Goal: Task Accomplishment & Management: Use online tool/utility

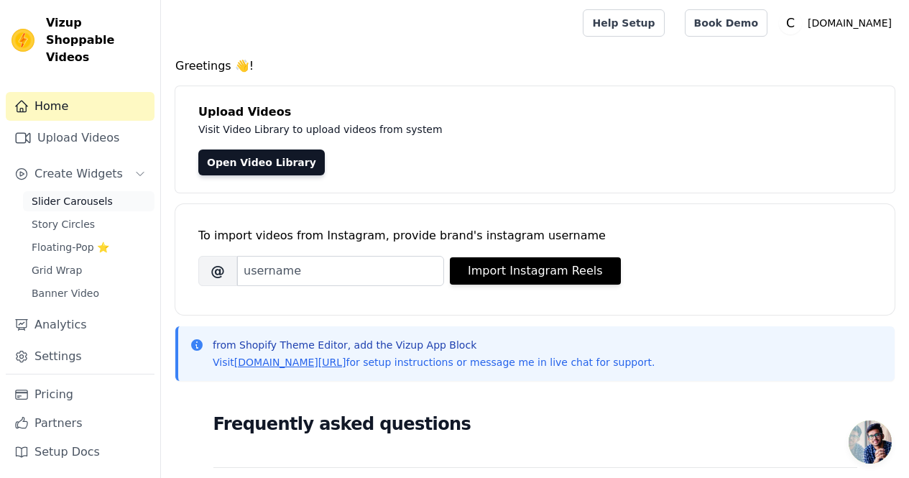
click at [86, 194] on span "Slider Carousels" at bounding box center [72, 201] width 81 height 14
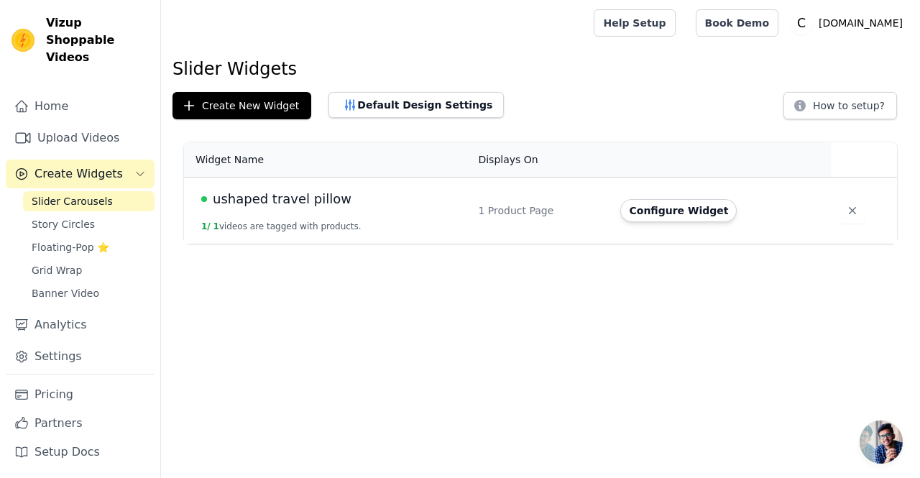
click at [310, 203] on span "ushaped travel pillow" at bounding box center [282, 199] width 139 height 20
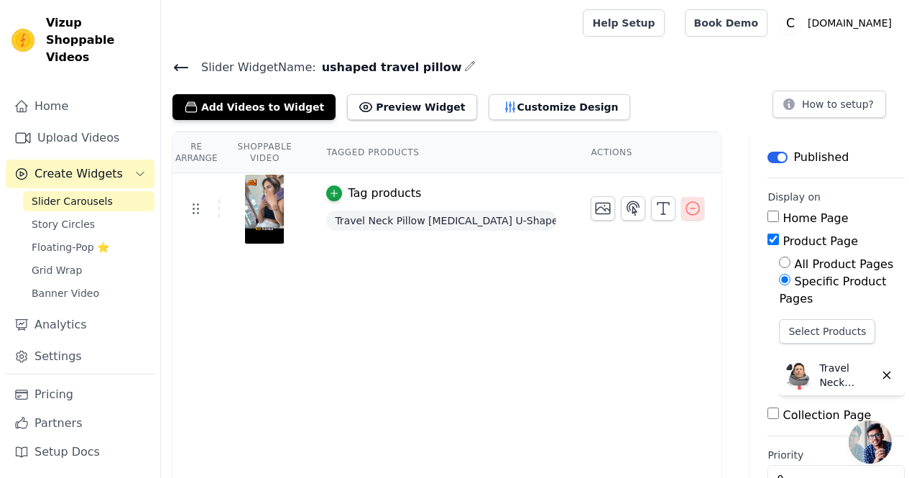
click at [695, 208] on button "button" at bounding box center [692, 208] width 23 height 23
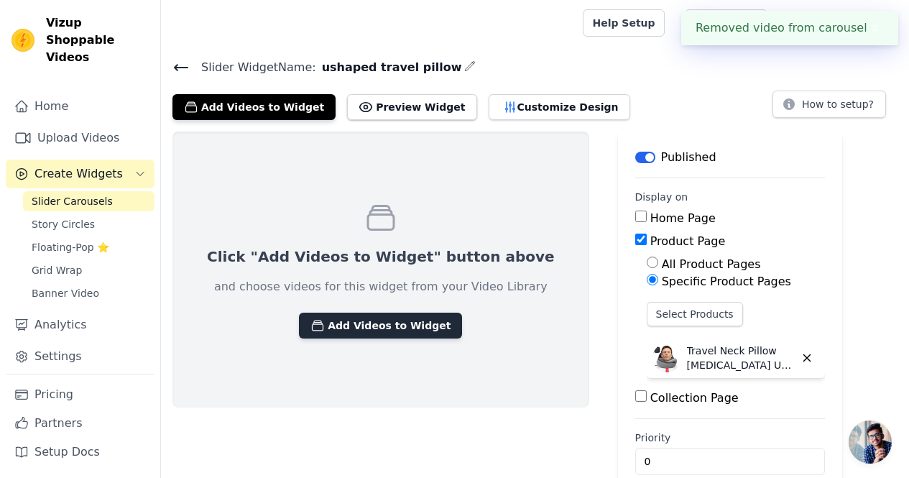
click at [318, 324] on button "Add Videos to Widget" at bounding box center [380, 326] width 163 height 26
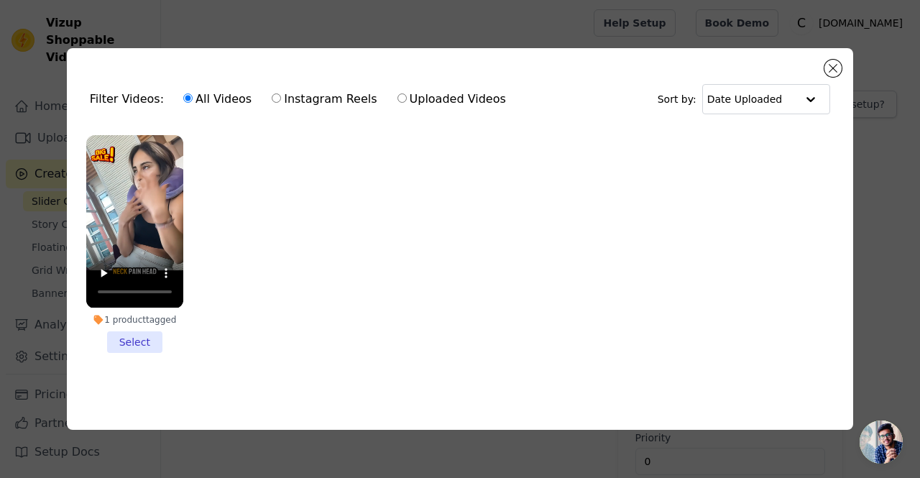
click at [360, 214] on ul "1 product tagged Select" at bounding box center [459, 255] width 763 height 256
click at [835, 68] on button "Close modal" at bounding box center [832, 68] width 17 height 17
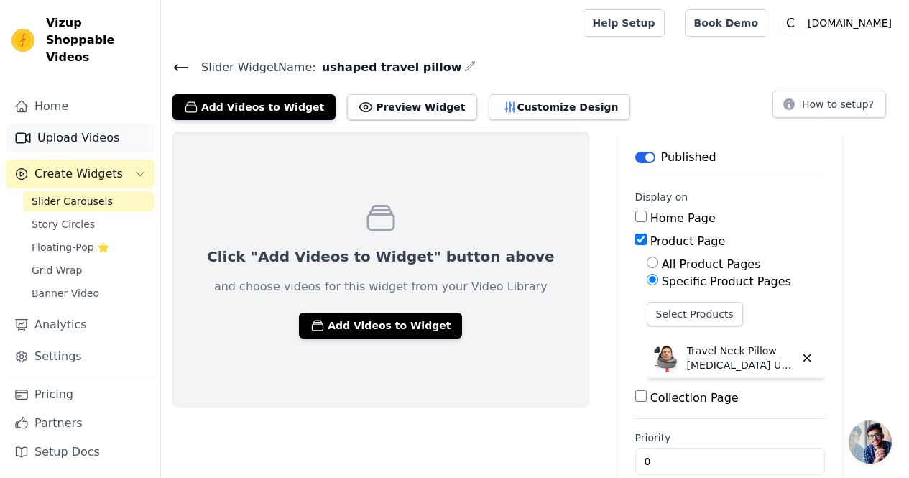
click at [62, 124] on link "Upload Videos" at bounding box center [80, 138] width 149 height 29
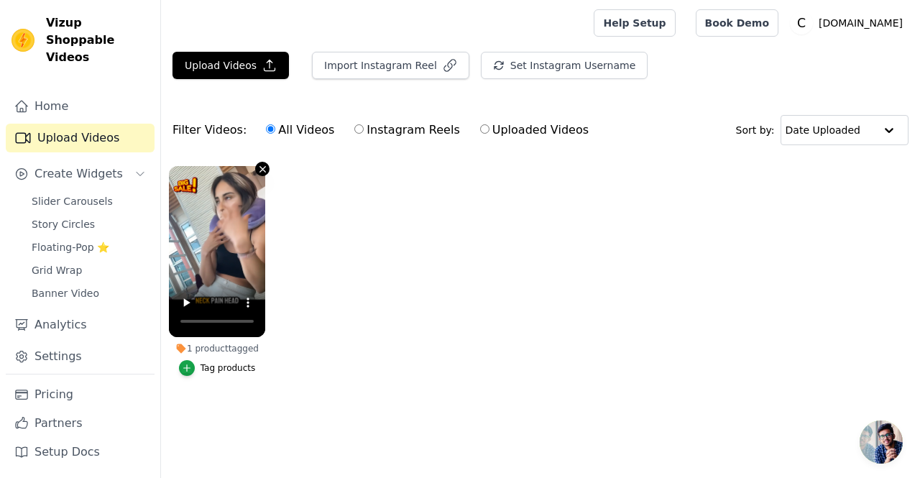
click at [261, 169] on icon "button" at bounding box center [262, 169] width 11 height 11
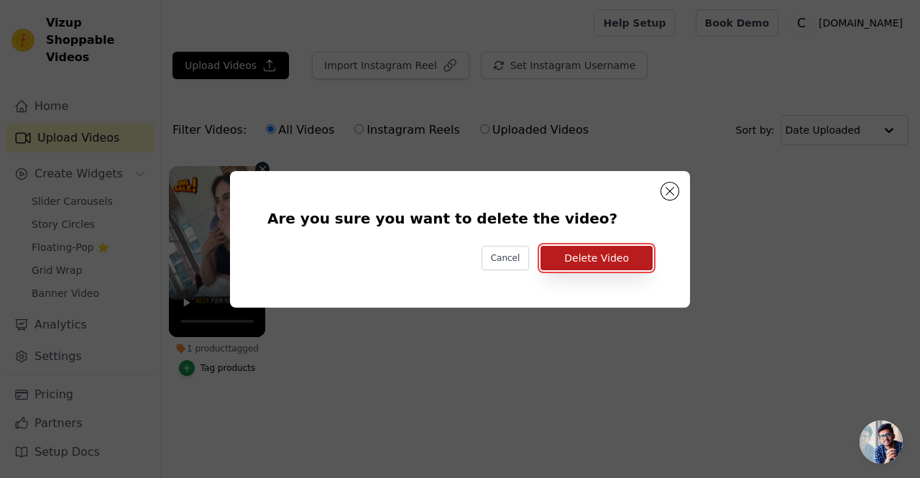
click at [600, 259] on button "Delete Video" at bounding box center [596, 258] width 112 height 24
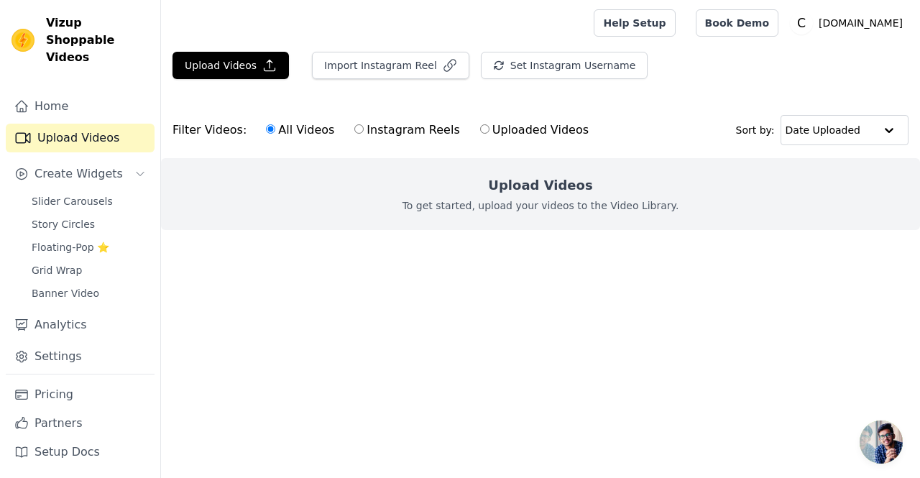
click at [516, 208] on p "To get started, upload your videos to the Video Library." at bounding box center [540, 205] width 277 height 14
click at [262, 66] on icon "button" at bounding box center [269, 65] width 14 height 14
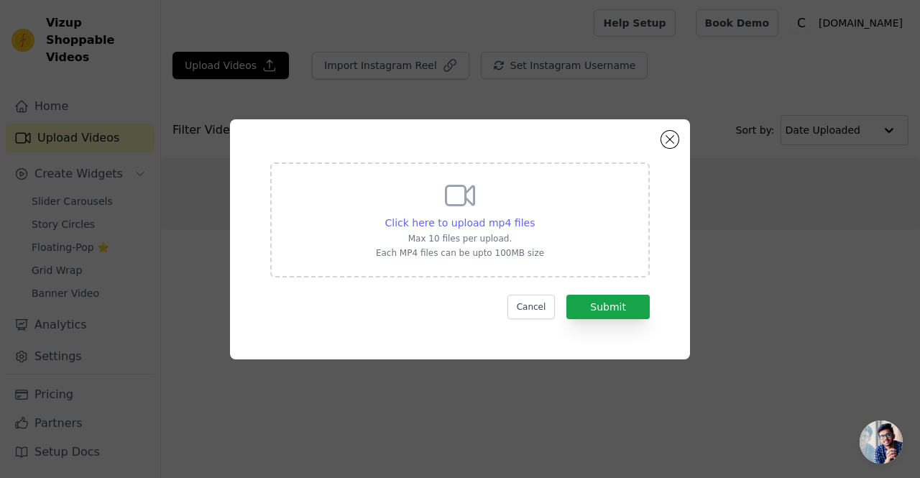
click at [427, 218] on span "Click here to upload mp4 files" at bounding box center [460, 222] width 150 height 11
click at [534, 216] on input "Click here to upload mp4 files Max 10 files per upload. Each MP4 files can be u…" at bounding box center [534, 215] width 1 height 1
type input "C:\fakepath\review video 1.mp4"
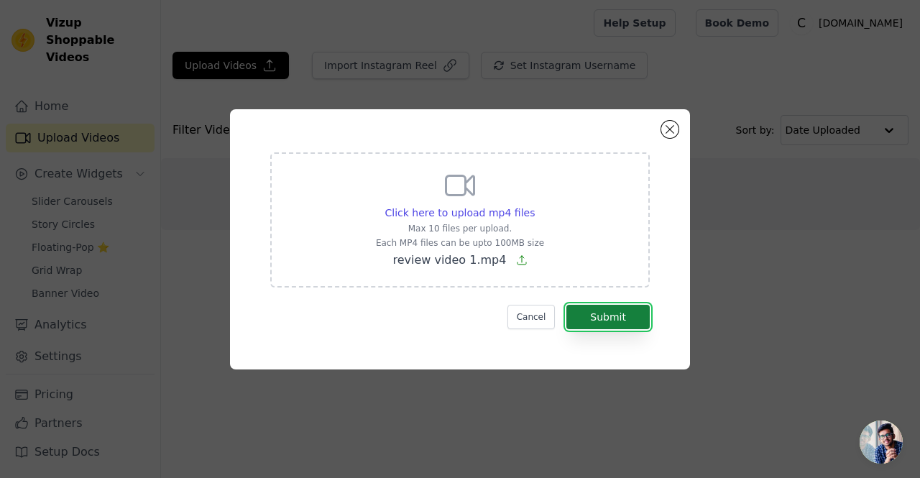
click at [615, 325] on button "Submit" at bounding box center [607, 317] width 83 height 24
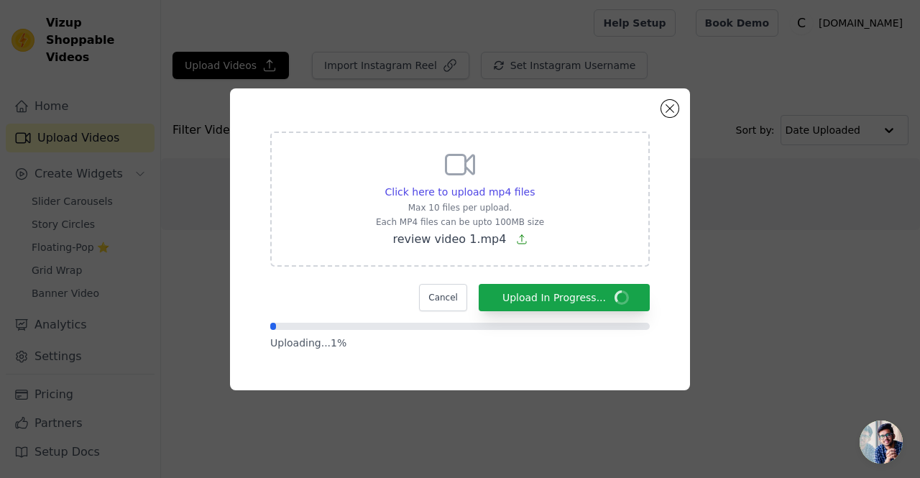
click at [878, 425] on span "Open chat" at bounding box center [880, 441] width 43 height 43
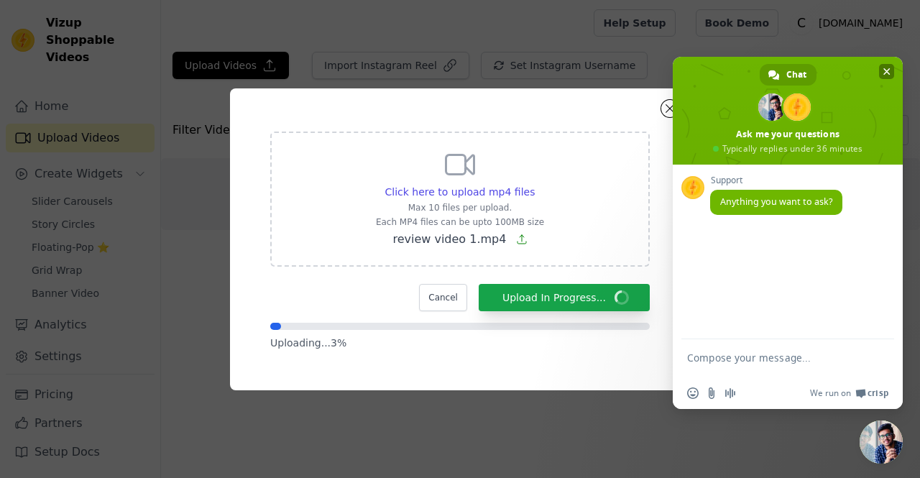
click at [886, 73] on span "Close chat" at bounding box center [886, 71] width 7 height 7
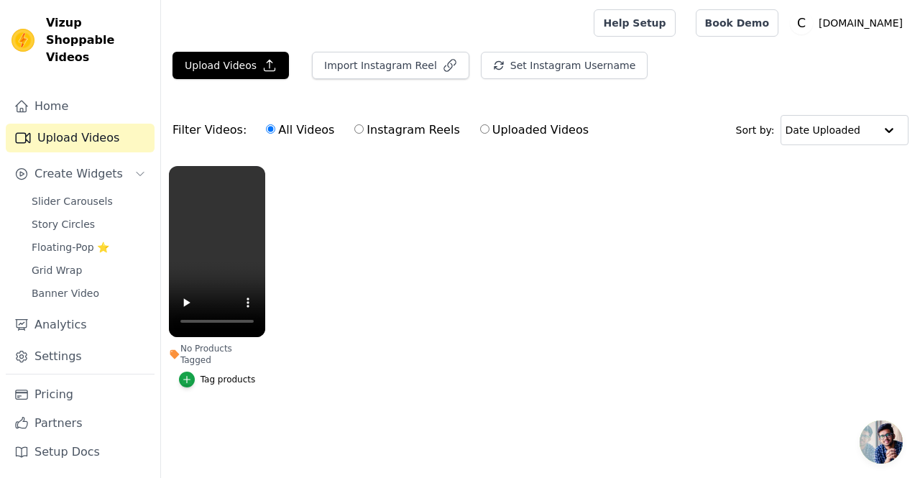
click at [215, 374] on div "Tag products" at bounding box center [227, 379] width 55 height 11
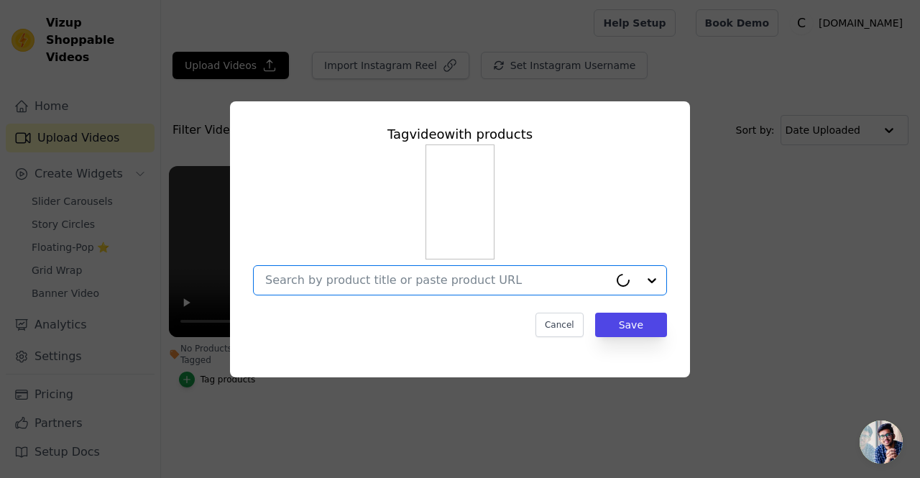
click at [380, 279] on input "No Products Tagged Tag video with products Option undefined, selected. Cancel S…" at bounding box center [436, 280] width 343 height 14
click at [644, 277] on div at bounding box center [637, 280] width 57 height 29
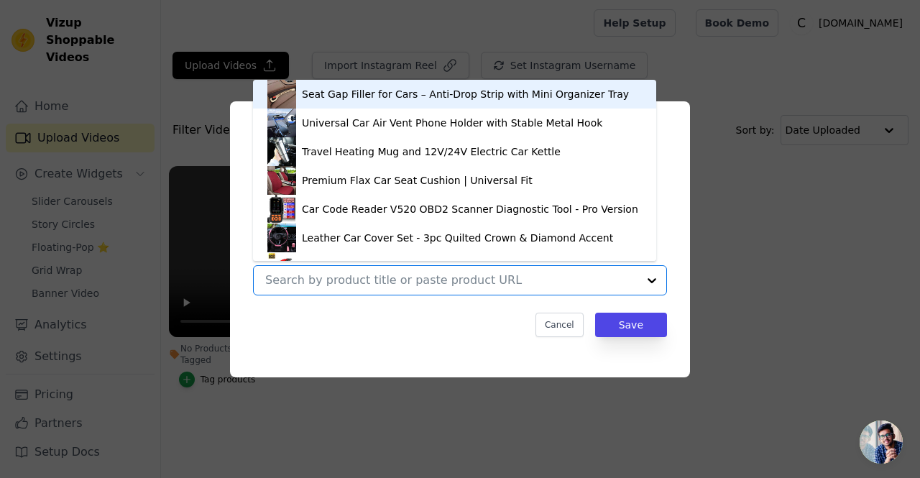
click at [644, 277] on div at bounding box center [651, 280] width 29 height 29
click at [666, 226] on div "Seat Gap Filler for Cars – Anti-Drop Strip with Mini Organizer Tray Universal C…" at bounding box center [460, 219] width 414 height 151
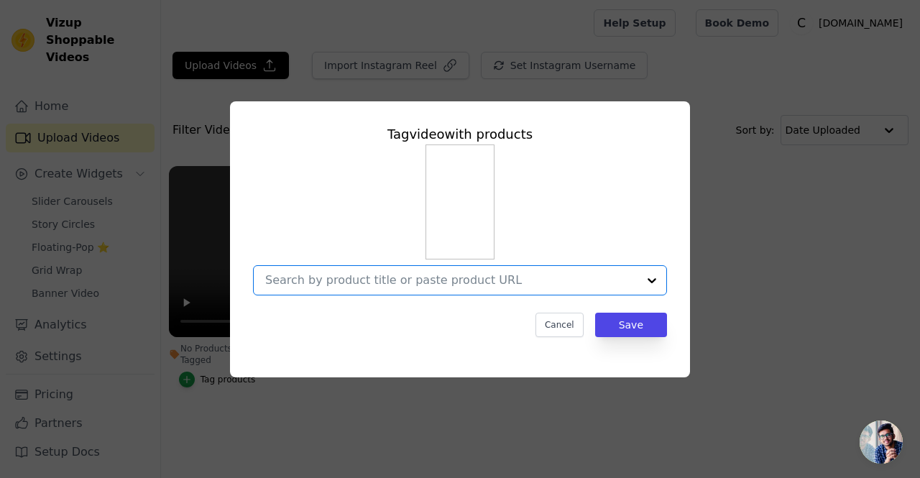
click at [529, 276] on input "No Products Tagged Tag video with products Option undefined, selected. Select i…" at bounding box center [451, 280] width 372 height 14
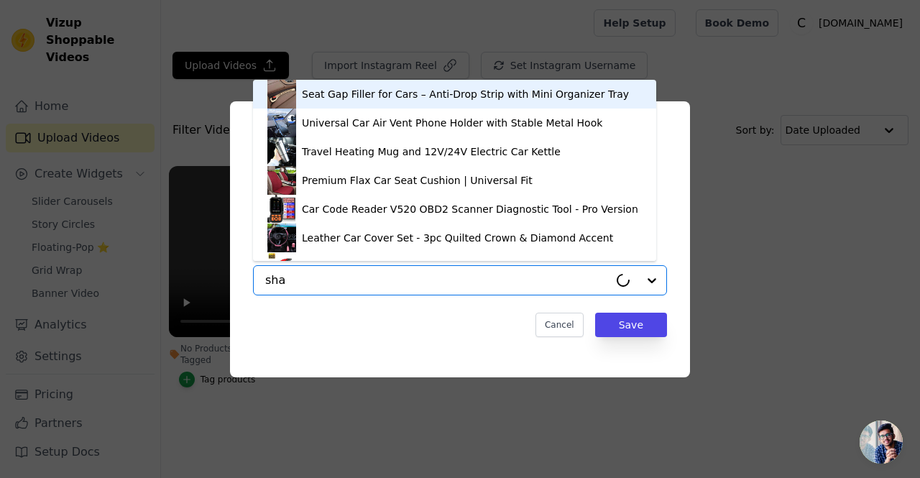
type input "shap"
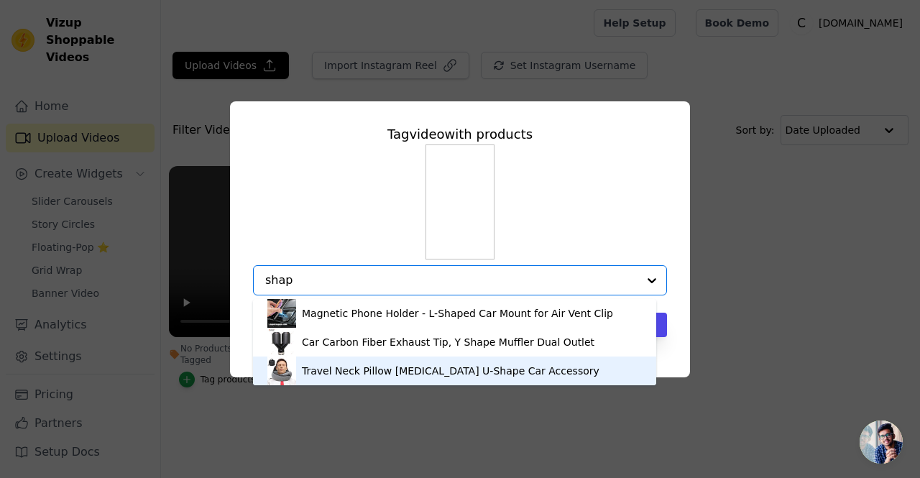
click at [364, 365] on div "Travel Neck Pillow [MEDICAL_DATA] U-Shape Car Accessory" at bounding box center [450, 371] width 297 height 14
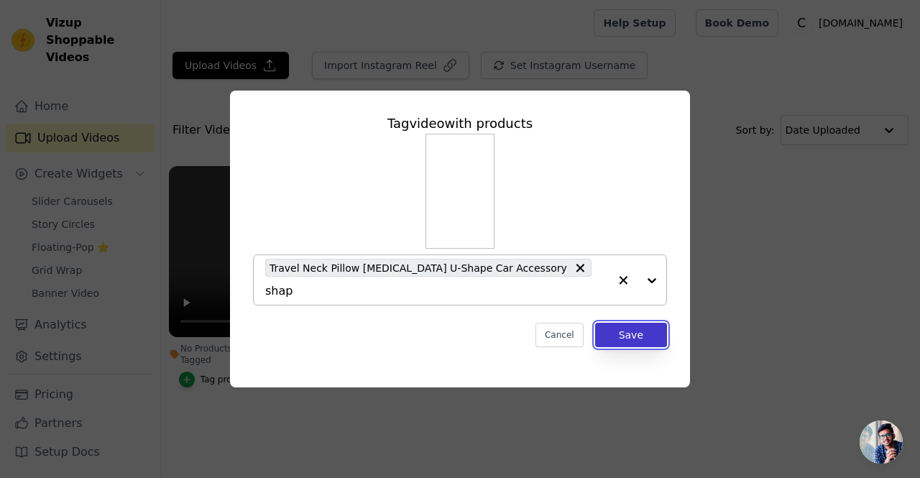
click at [641, 326] on button "Save" at bounding box center [631, 335] width 72 height 24
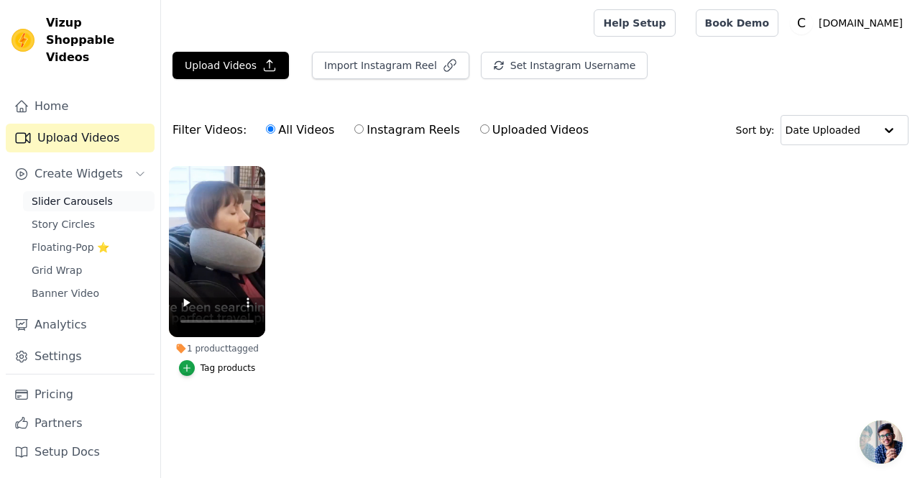
click at [55, 192] on link "Slider Carousels" at bounding box center [88, 201] width 131 height 20
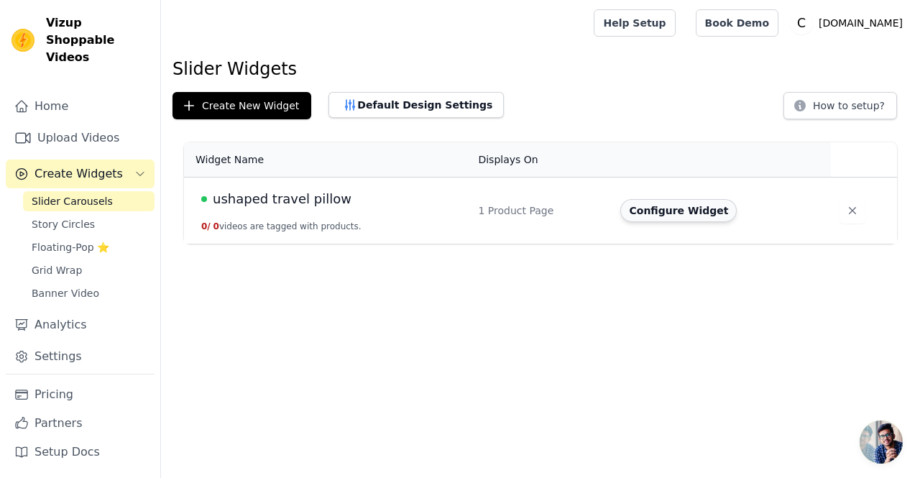
click at [645, 217] on button "Configure Widget" at bounding box center [678, 210] width 116 height 23
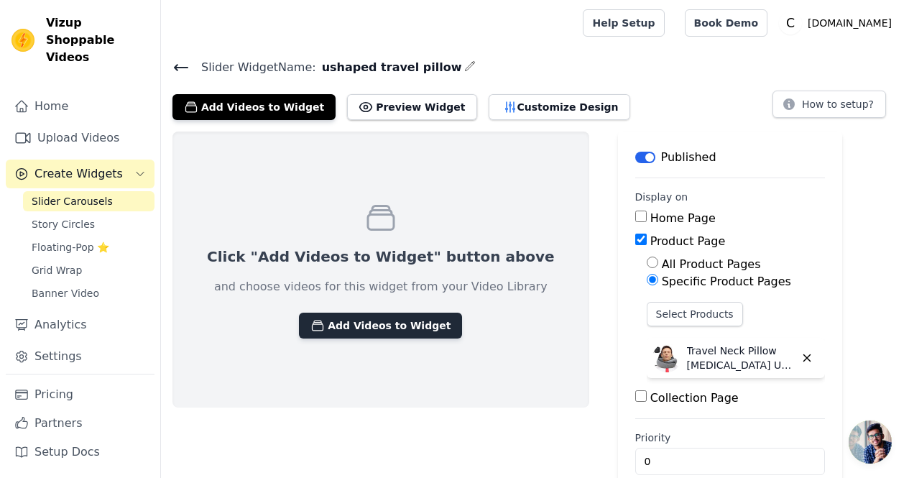
click at [402, 319] on button "Add Videos to Widget" at bounding box center [380, 326] width 163 height 26
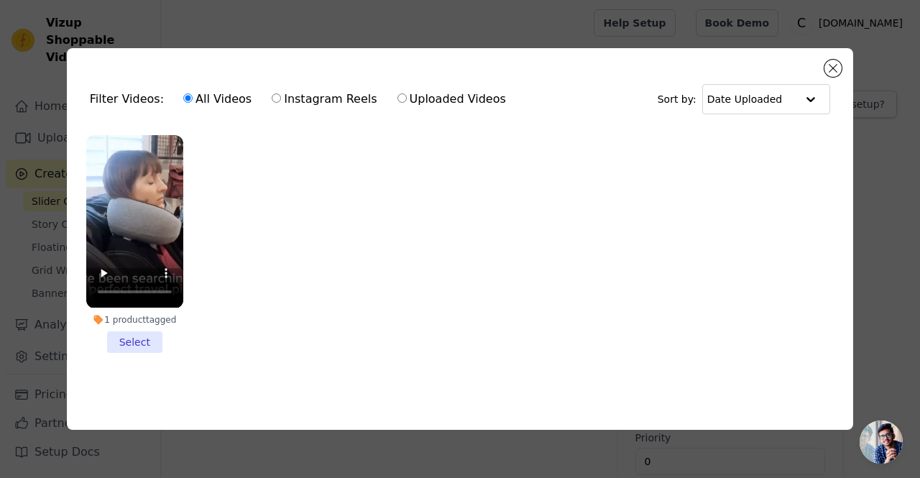
click at [129, 332] on li "1 product tagged Select" at bounding box center [134, 243] width 97 height 217
click at [0, 0] on input "1 product tagged Select" at bounding box center [0, 0] width 0 height 0
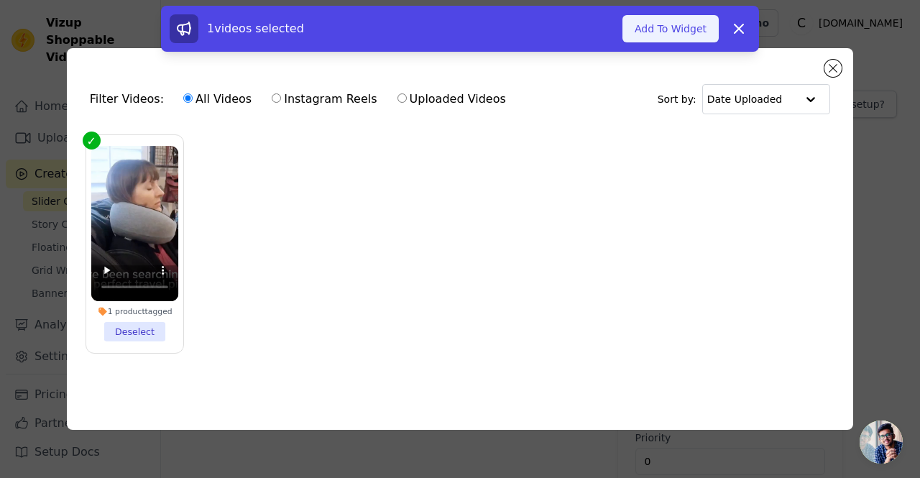
click at [680, 34] on button "Add To Widget" at bounding box center [670, 28] width 96 height 27
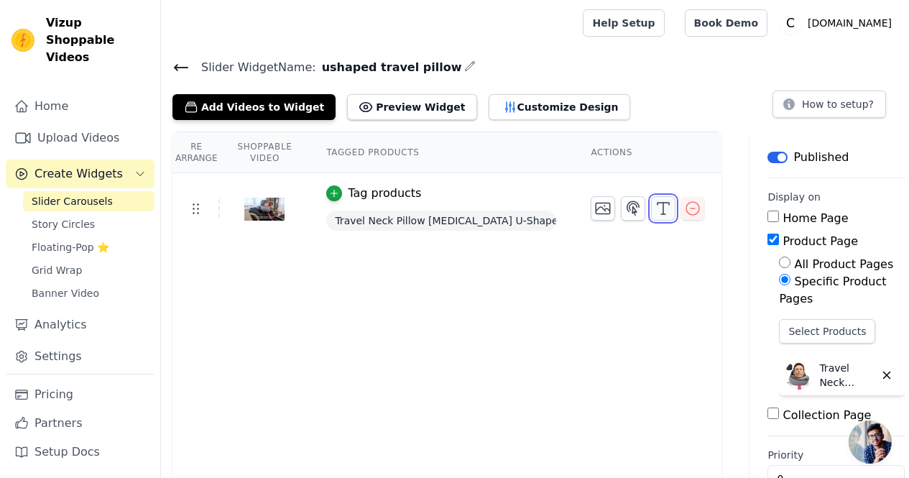
click at [654, 207] on icon "button" at bounding box center [662, 208] width 17 height 17
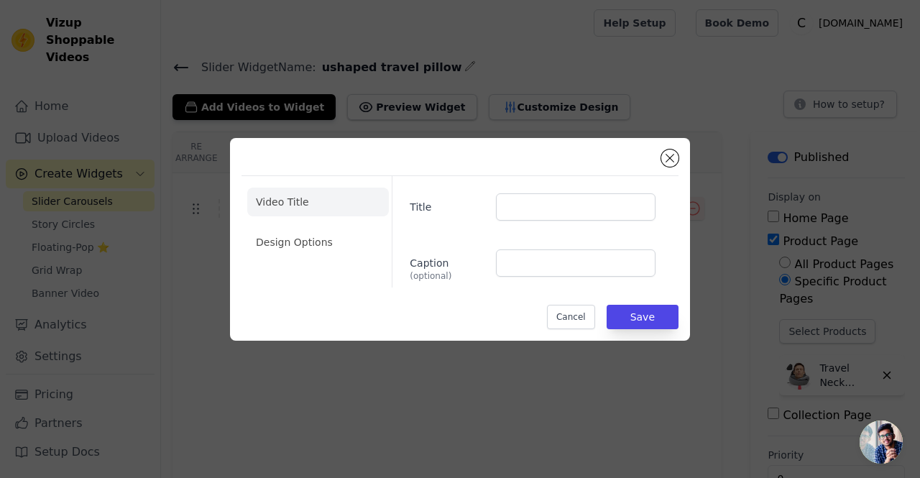
click at [288, 265] on div "Video Title Design Options" at bounding box center [318, 231] width 142 height 111
click at [293, 251] on li "Design Options" at bounding box center [318, 242] width 142 height 29
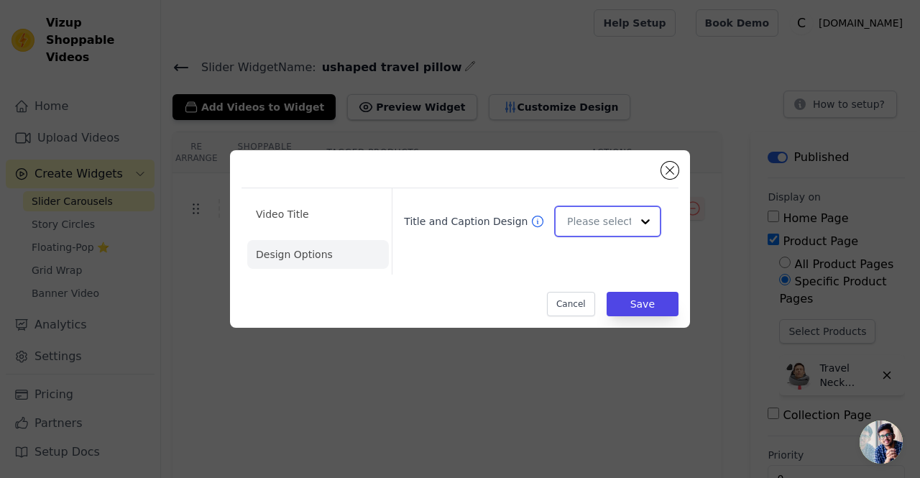
click at [580, 231] on input "Title and Caption Design" at bounding box center [599, 221] width 64 height 29
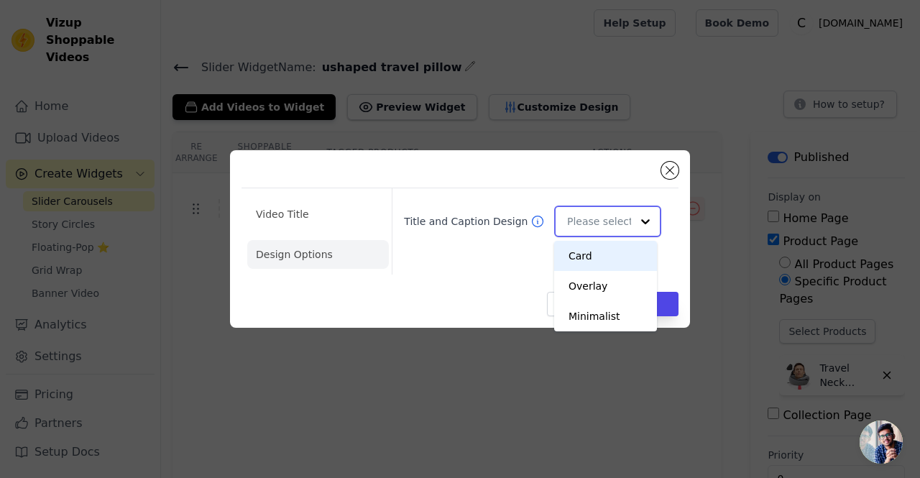
click at [580, 231] on input "Title and Caption Design" at bounding box center [599, 221] width 64 height 29
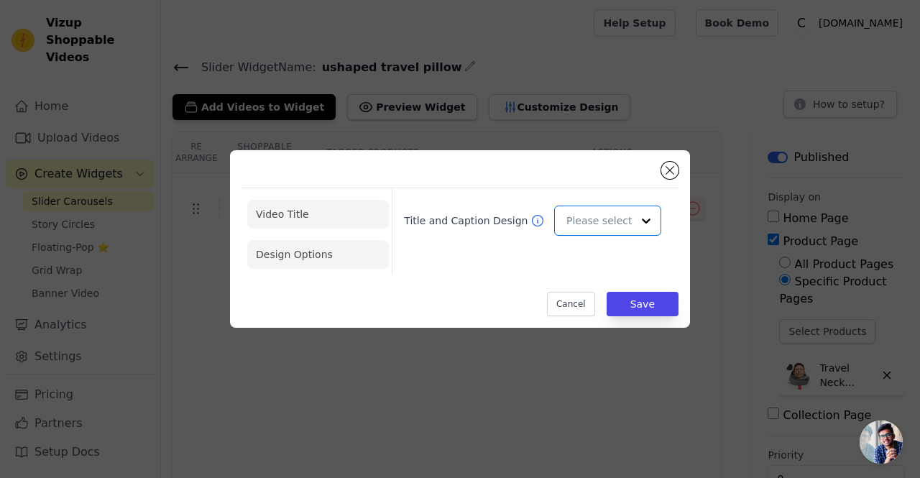
click at [298, 222] on li "Video Title" at bounding box center [318, 214] width 142 height 29
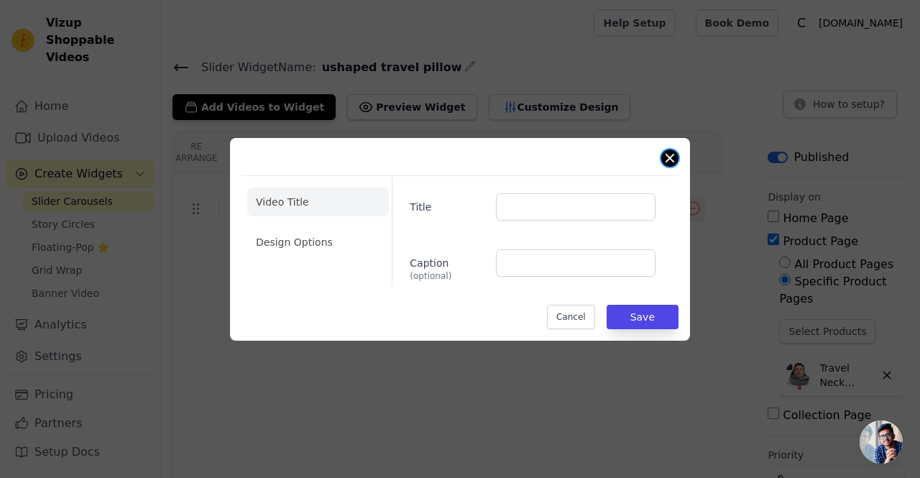
click at [668, 154] on button "Close modal" at bounding box center [669, 157] width 17 height 17
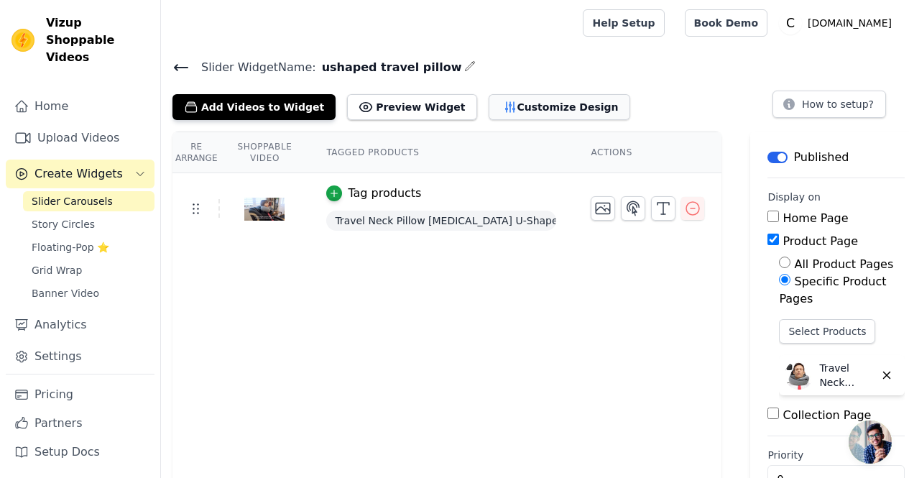
click at [513, 112] on button "Customize Design" at bounding box center [560, 107] width 142 height 26
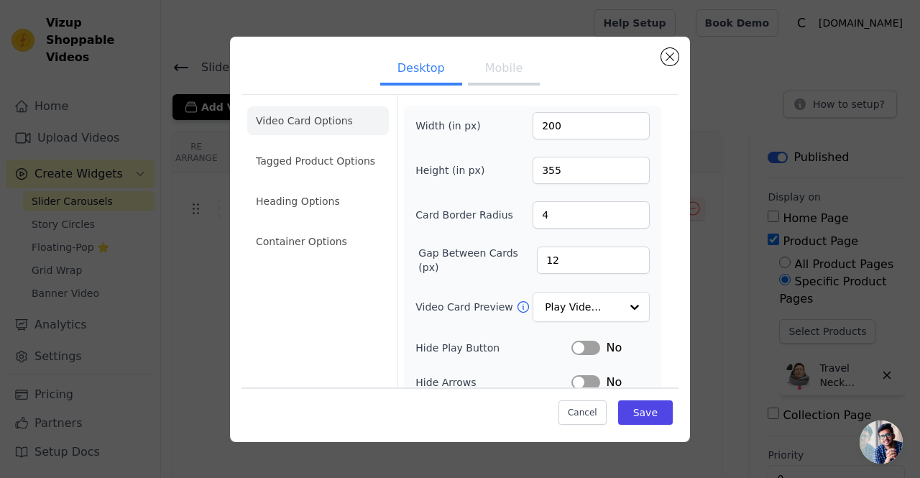
click at [494, 72] on button "Mobile" at bounding box center [504, 70] width 72 height 32
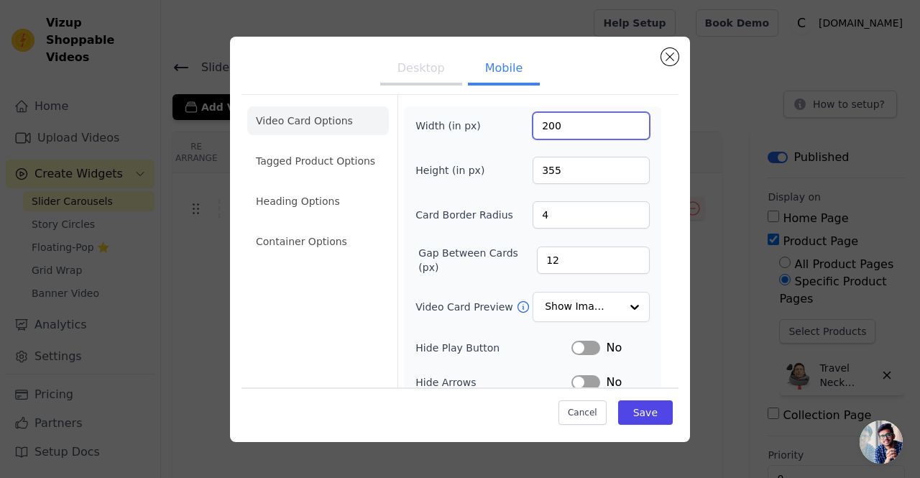
click at [576, 126] on input "200" at bounding box center [590, 125] width 117 height 27
click at [569, 126] on input "200" at bounding box center [590, 125] width 117 height 27
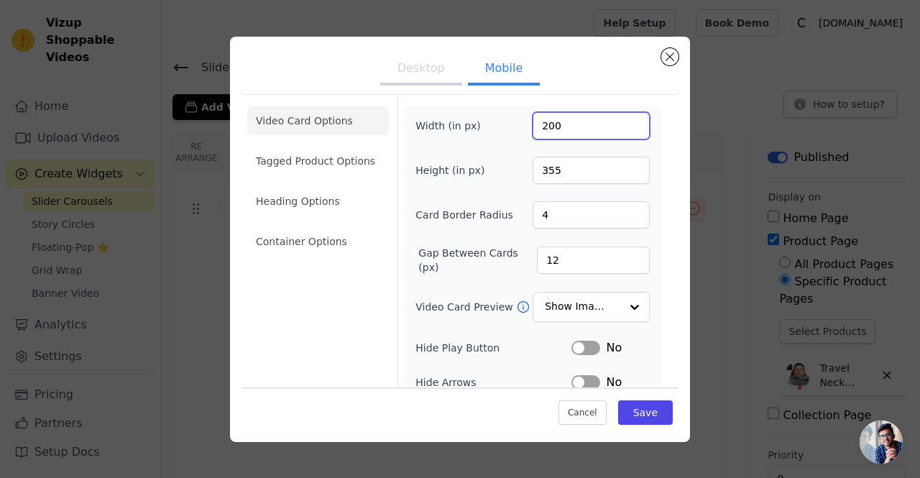
click at [569, 126] on input "200" at bounding box center [590, 125] width 117 height 27
click at [568, 160] on input "355" at bounding box center [590, 170] width 117 height 27
click at [563, 119] on input "200" at bounding box center [590, 125] width 117 height 27
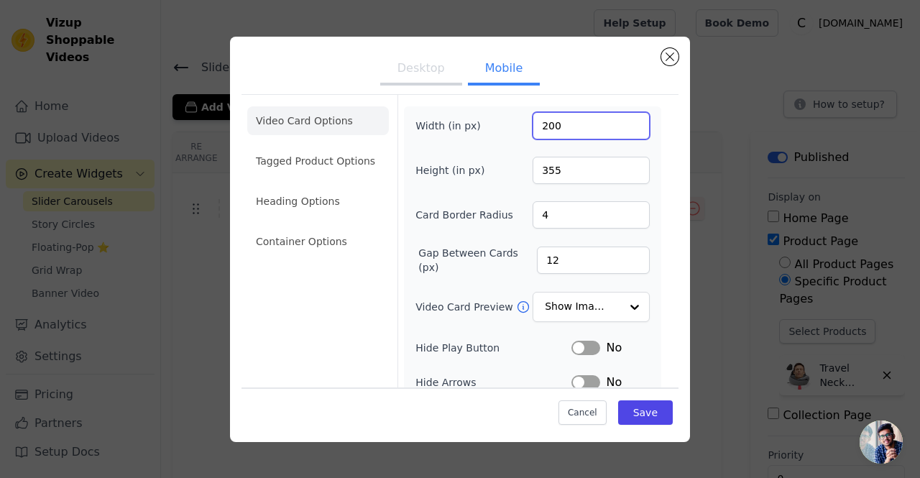
click at [563, 119] on input "200" at bounding box center [590, 125] width 117 height 27
type input "355"
click at [558, 171] on input "355" at bounding box center [590, 170] width 117 height 27
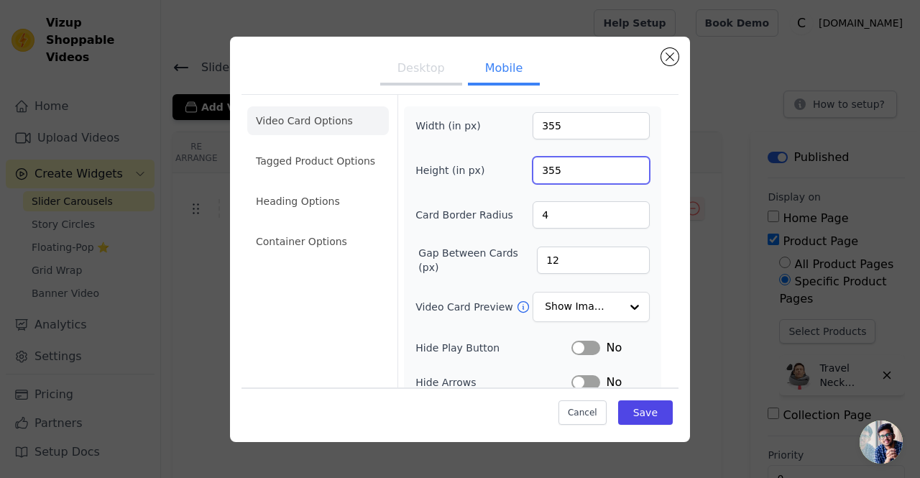
click at [558, 171] on input "355" at bounding box center [590, 170] width 117 height 27
type input "200"
click at [552, 187] on div "Width (in px) 355 Height (in px) 200 Card Border Radius 4 Gap Between Cards (px…" at bounding box center [532, 343] width 234 height 463
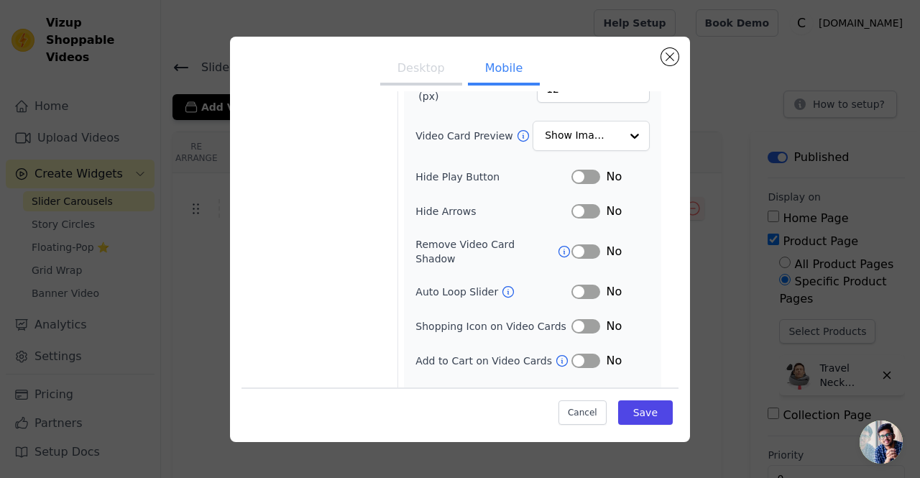
scroll to position [186, 0]
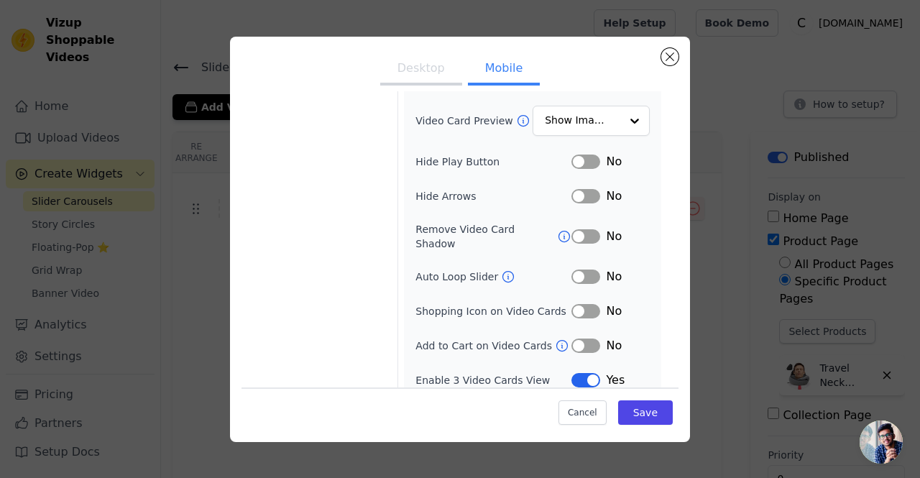
click at [576, 373] on button "Label" at bounding box center [585, 380] width 29 height 14
click at [652, 406] on button "Save" at bounding box center [645, 412] width 55 height 24
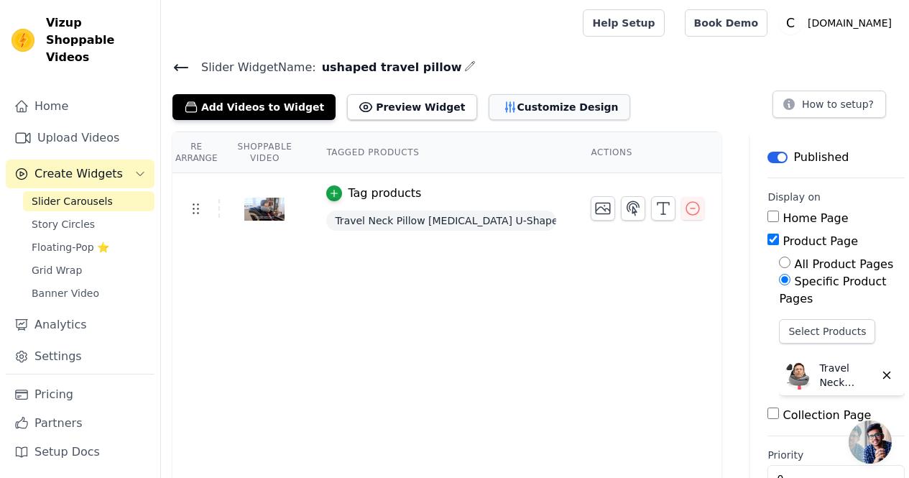
click at [503, 102] on icon "button" at bounding box center [510, 107] width 14 height 14
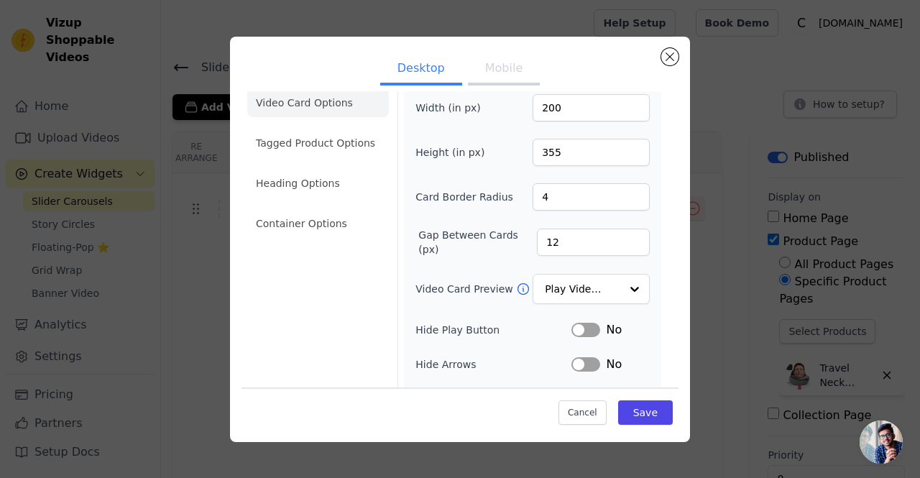
scroll to position [0, 0]
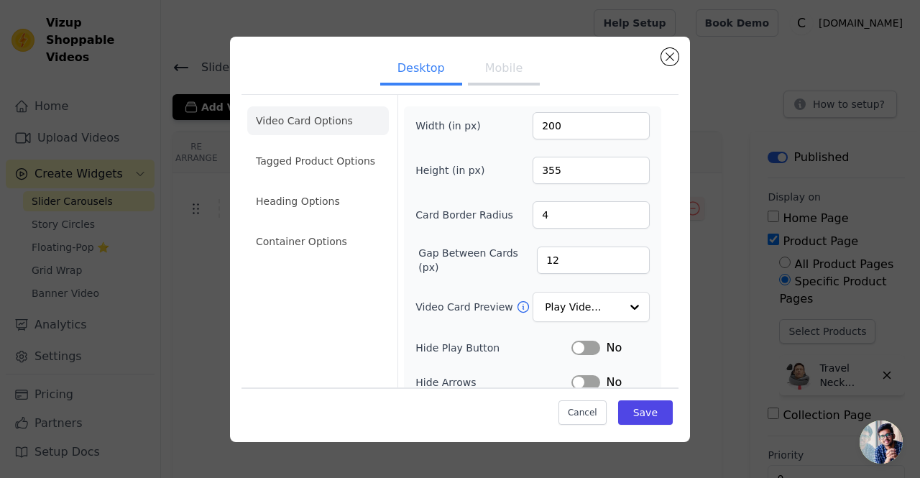
click at [489, 65] on button "Mobile" at bounding box center [504, 70] width 72 height 32
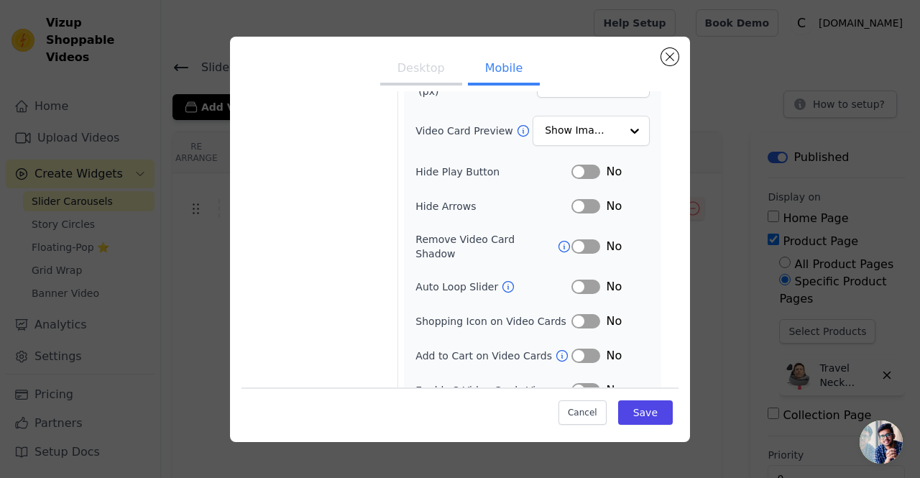
scroll to position [186, 0]
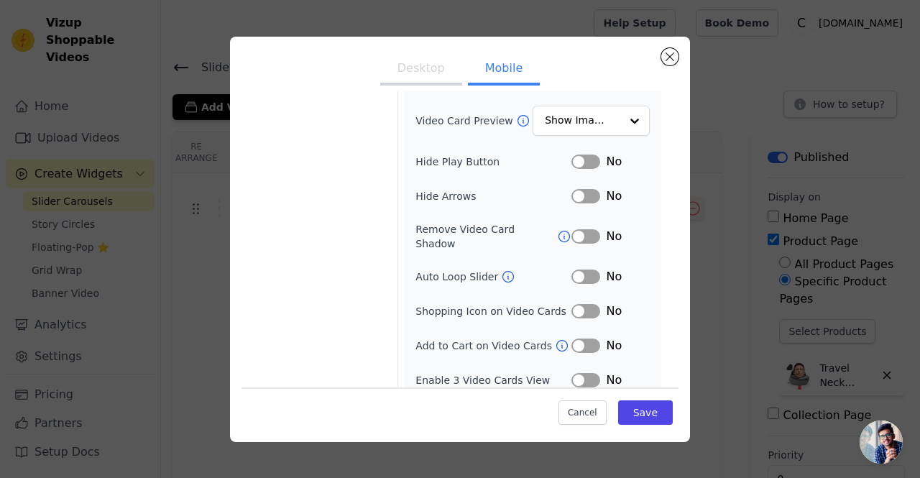
click at [580, 373] on button "Label" at bounding box center [585, 380] width 29 height 14
click at [640, 400] on button "Save" at bounding box center [645, 412] width 55 height 24
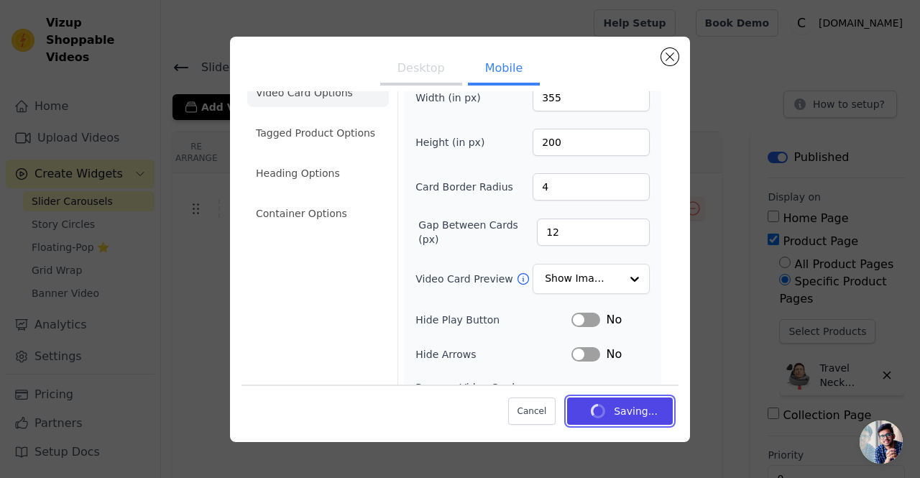
scroll to position [0, 0]
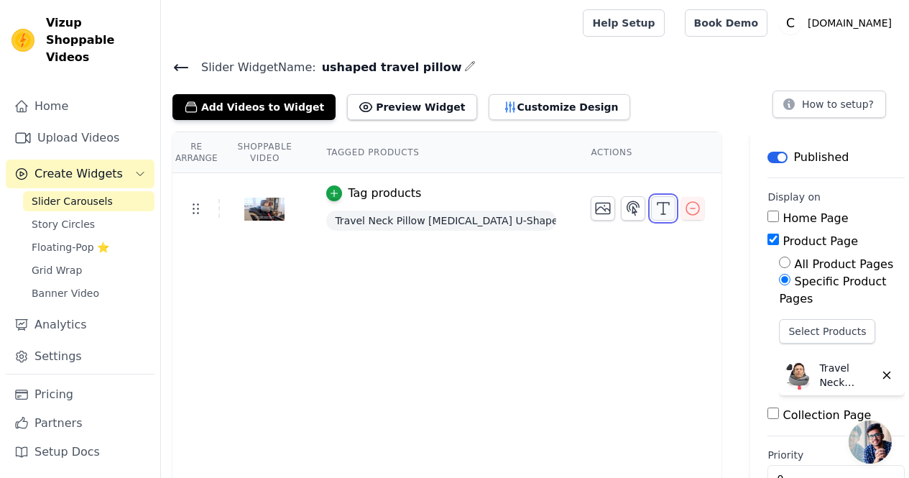
click at [654, 205] on icon "button" at bounding box center [662, 208] width 17 height 17
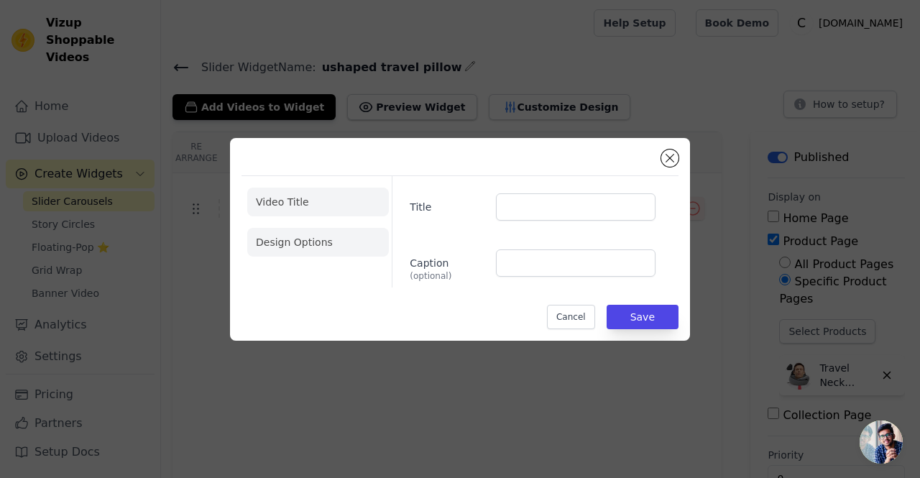
click at [307, 233] on li "Design Options" at bounding box center [318, 242] width 142 height 29
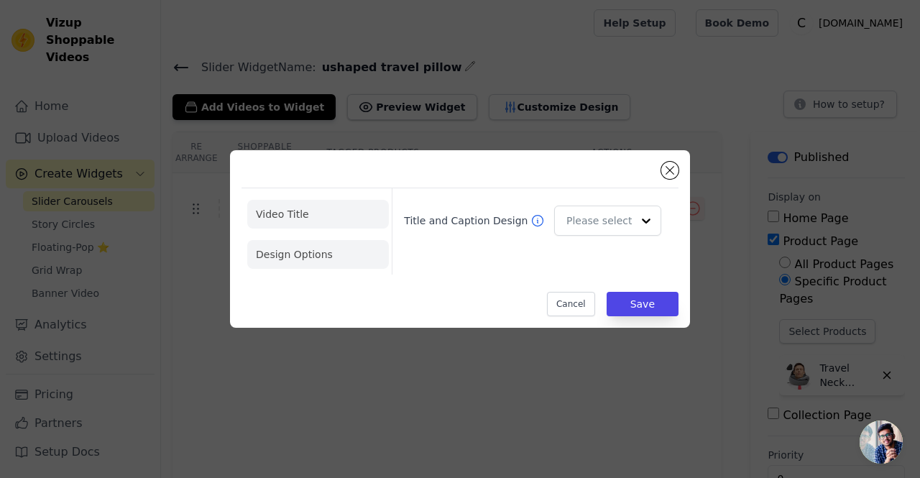
click at [310, 211] on li "Video Title" at bounding box center [318, 214] width 142 height 29
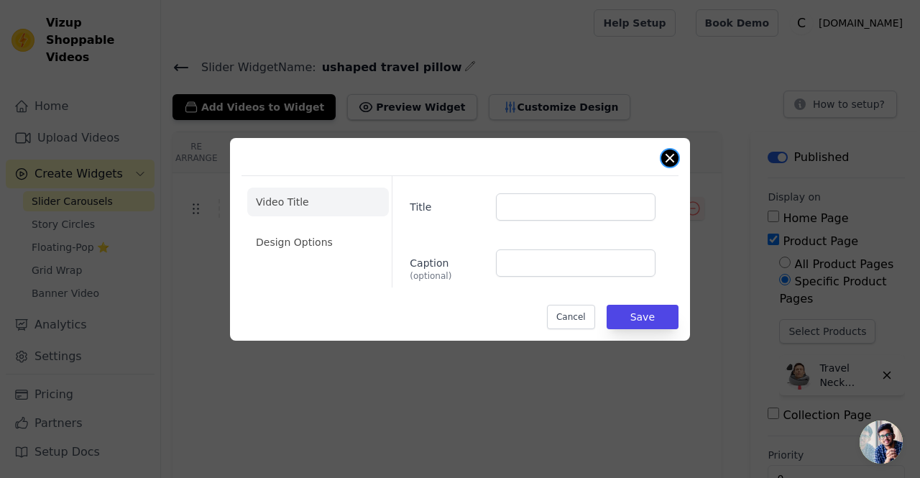
click at [675, 154] on button "Close modal" at bounding box center [669, 157] width 17 height 17
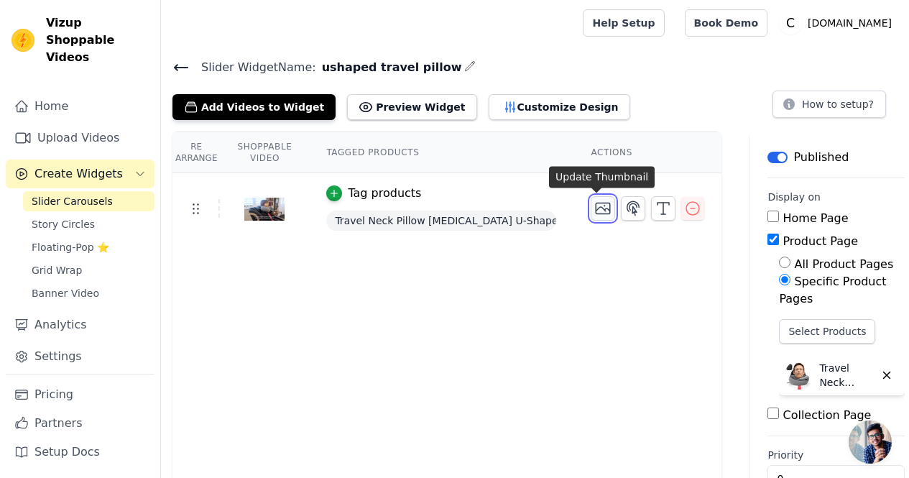
click at [600, 213] on icon "button" at bounding box center [603, 208] width 14 height 11
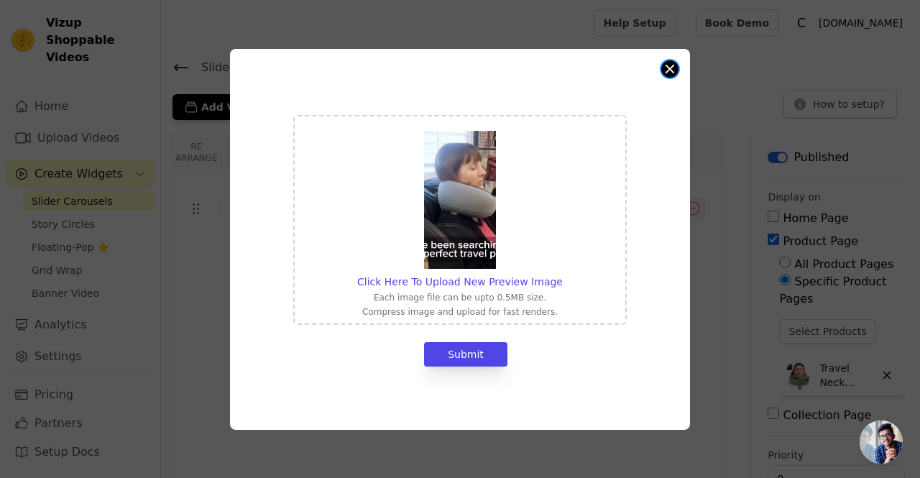
click at [675, 68] on button "Close modal" at bounding box center [669, 68] width 17 height 17
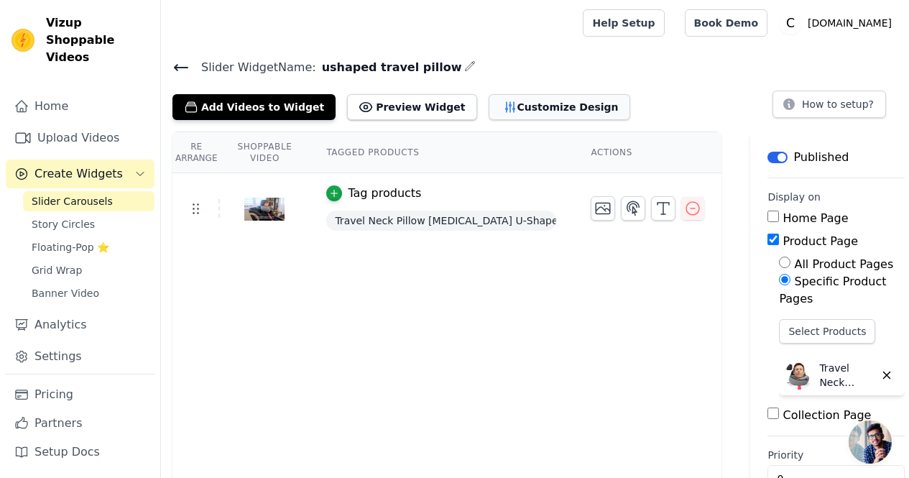
click at [517, 103] on button "Customize Design" at bounding box center [560, 107] width 142 height 26
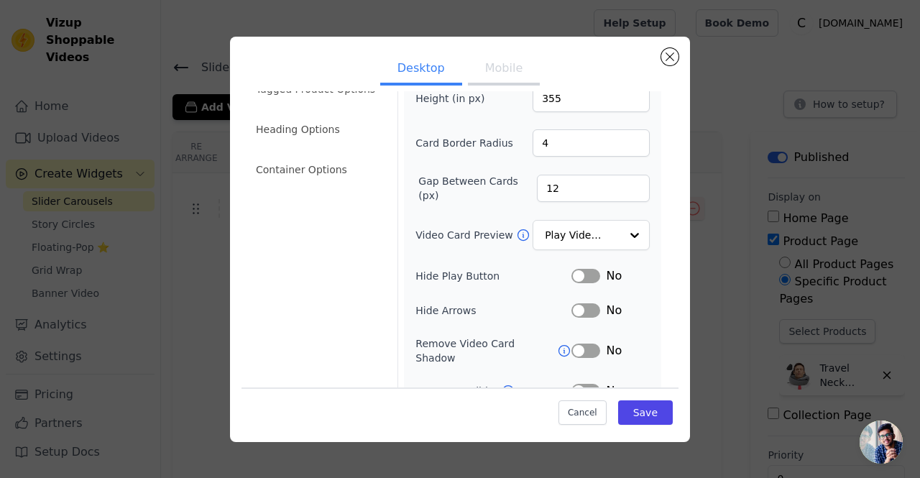
scroll to position [144, 0]
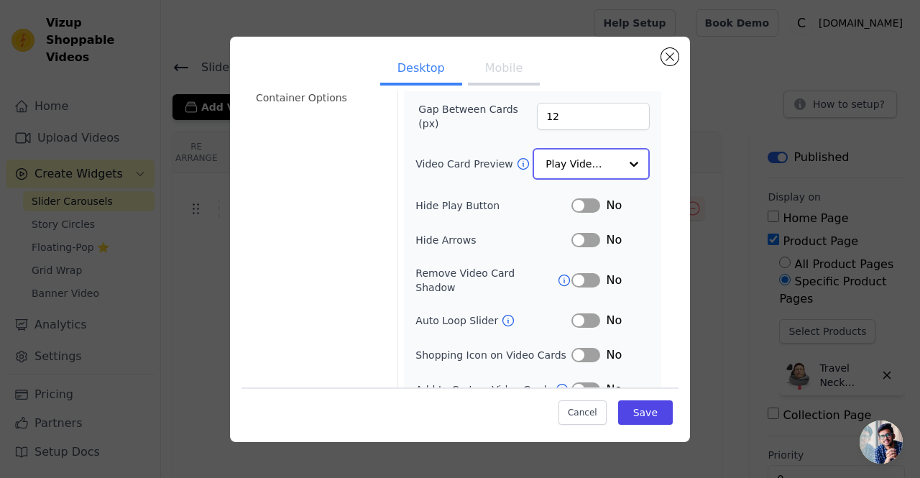
click at [607, 167] on input "Video Card Preview" at bounding box center [582, 163] width 74 height 29
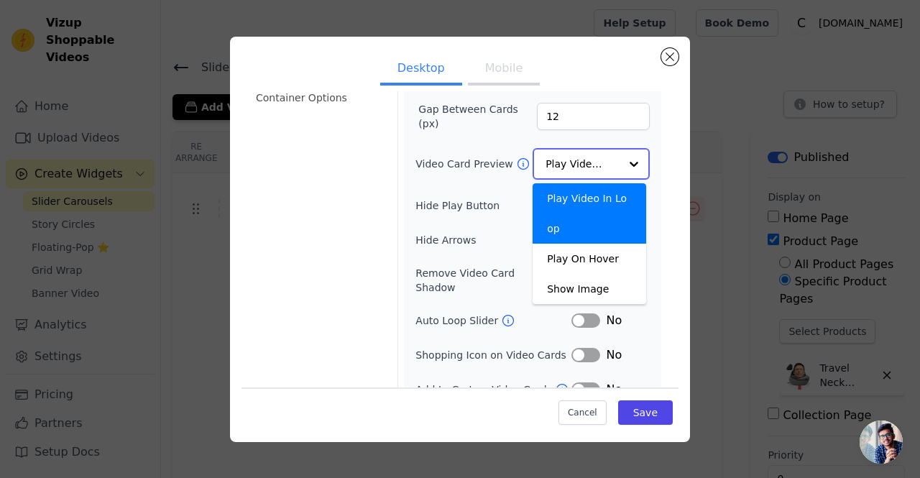
click at [607, 167] on input "Video Card Preview" at bounding box center [582, 163] width 74 height 29
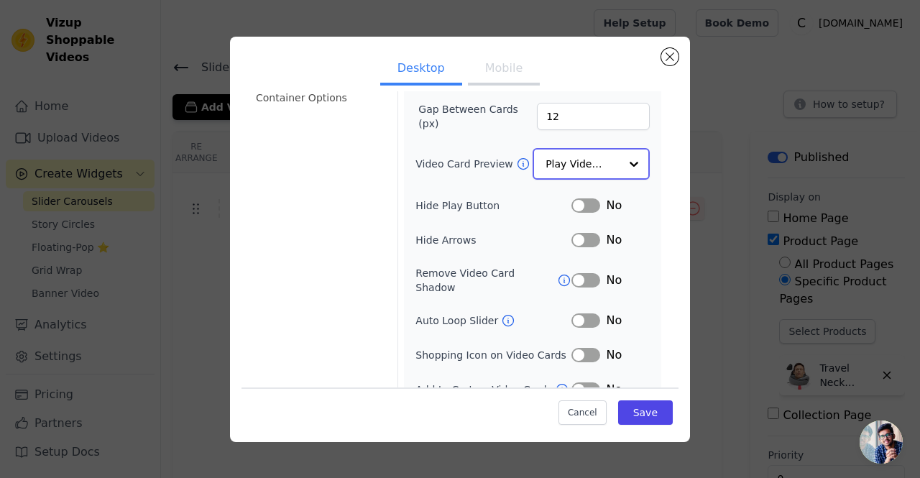
click at [607, 167] on input "Video Card Preview" at bounding box center [582, 163] width 74 height 29
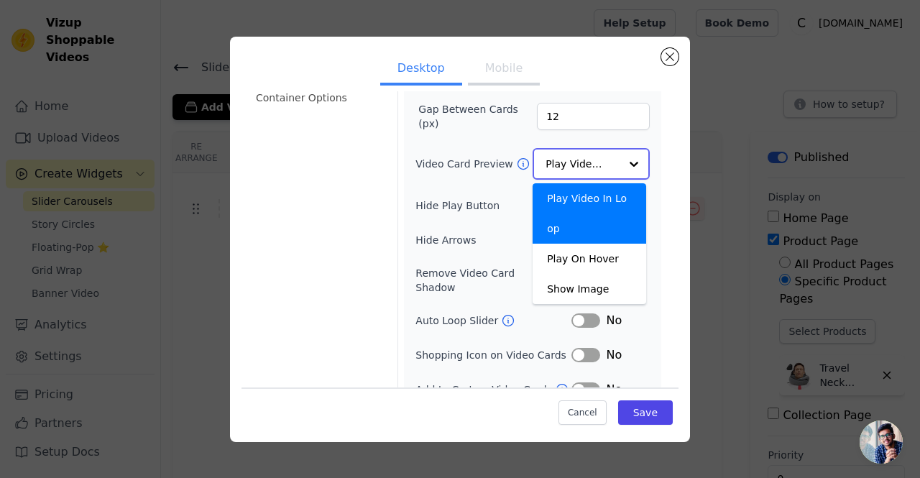
click at [596, 165] on input "Video Card Preview" at bounding box center [582, 163] width 74 height 29
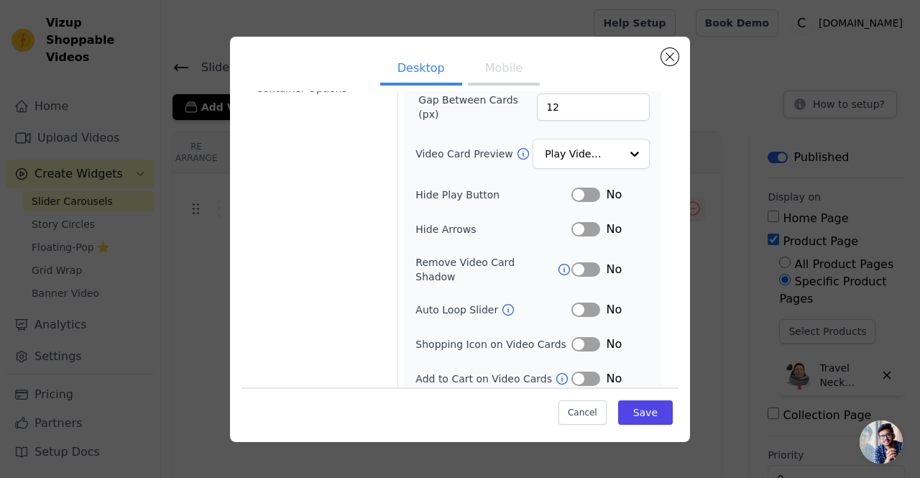
scroll to position [152, 0]
click at [634, 419] on button "Save" at bounding box center [645, 412] width 55 height 24
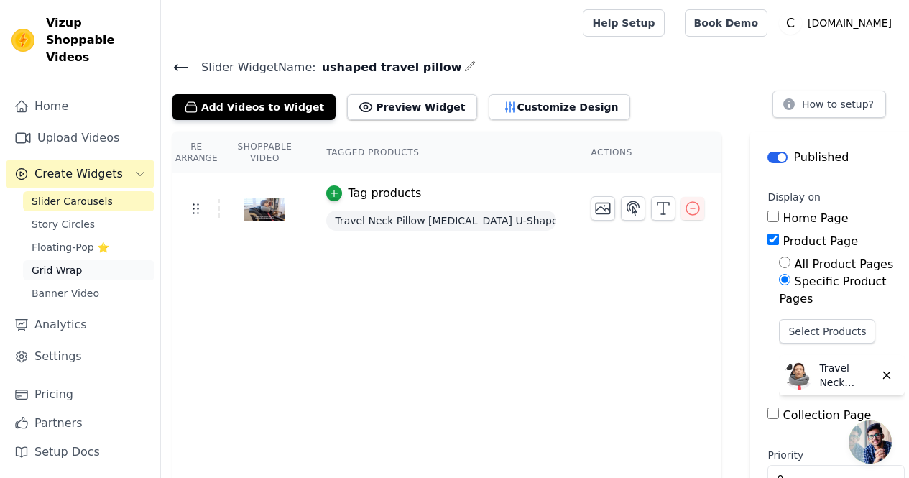
click at [58, 263] on span "Grid Wrap" at bounding box center [57, 270] width 50 height 14
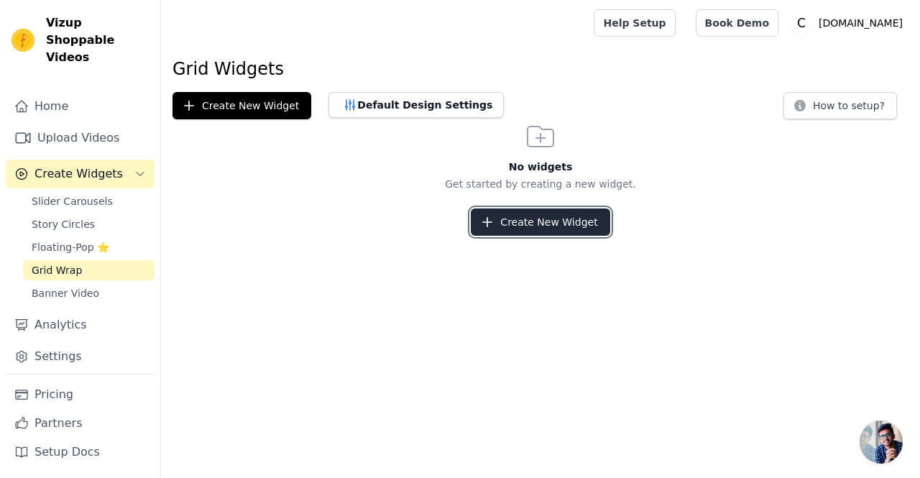
click at [552, 228] on button "Create New Widget" at bounding box center [540, 221] width 139 height 27
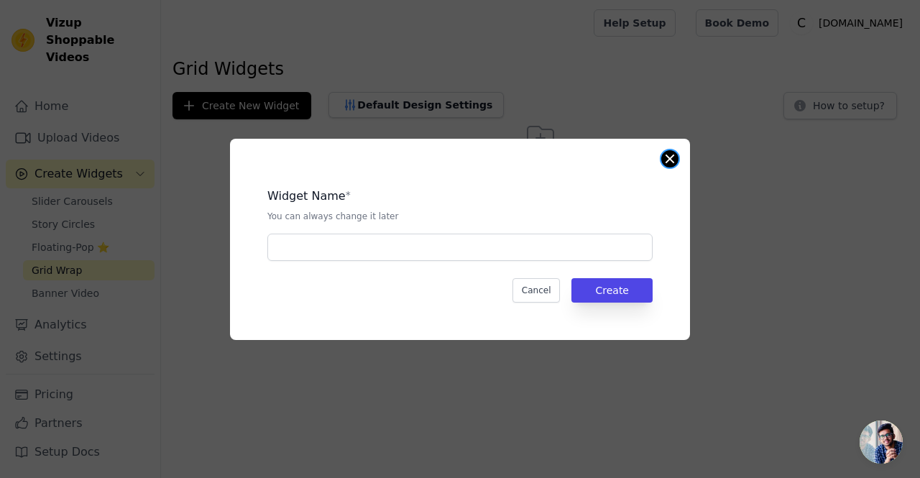
click at [665, 165] on button "Close modal" at bounding box center [669, 158] width 17 height 17
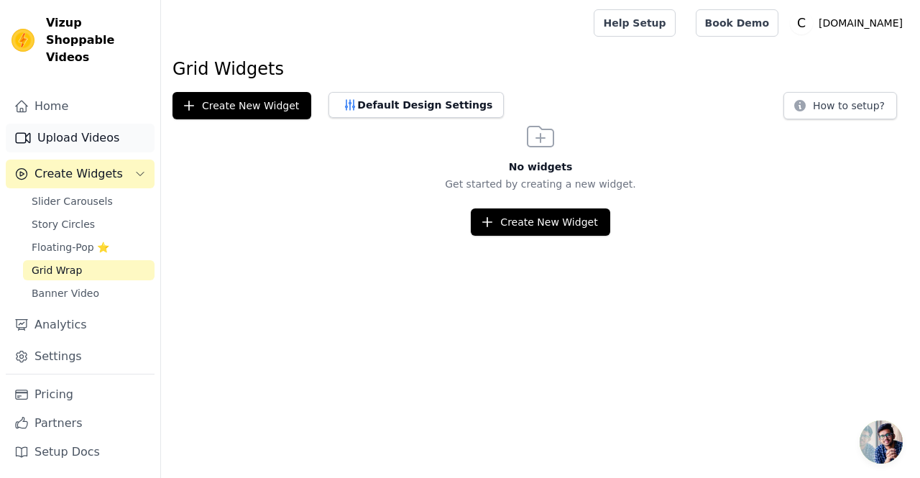
click at [54, 124] on link "Upload Videos" at bounding box center [80, 138] width 149 height 29
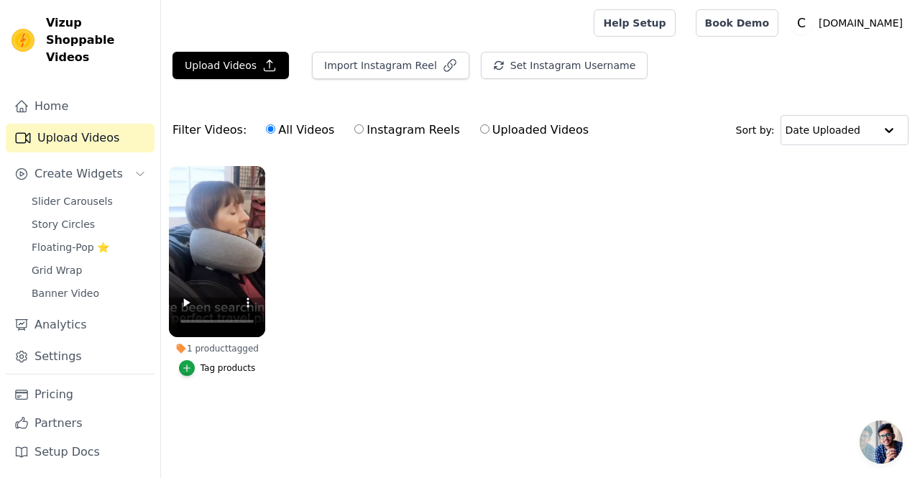
click at [325, 220] on ul "1 product tagged Tag products" at bounding box center [540, 285] width 759 height 254
click at [227, 66] on button "Upload Videos" at bounding box center [230, 65] width 116 height 27
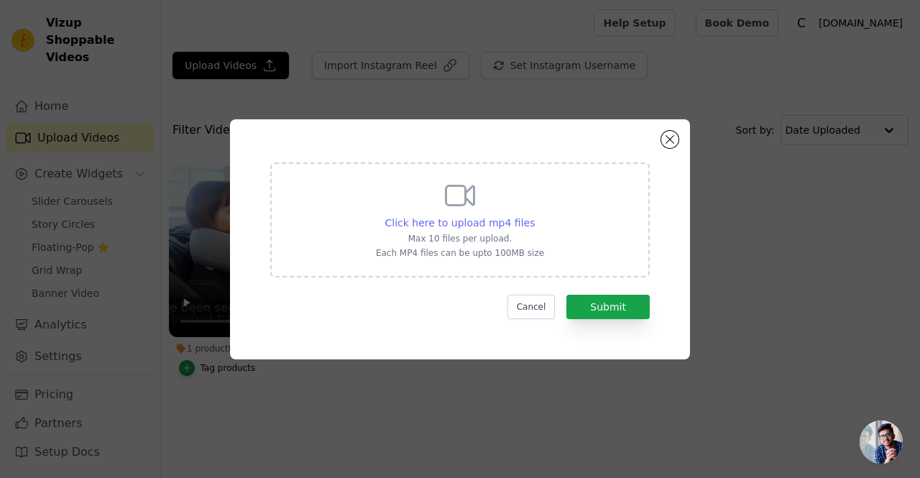
click at [475, 217] on span "Click here to upload mp4 files" at bounding box center [460, 222] width 150 height 11
click at [534, 216] on input "Click here to upload mp4 files Max 10 files per upload. Each MP4 files can be u…" at bounding box center [534, 215] width 1 height 1
type input "C:\fakepath\091.mp4"
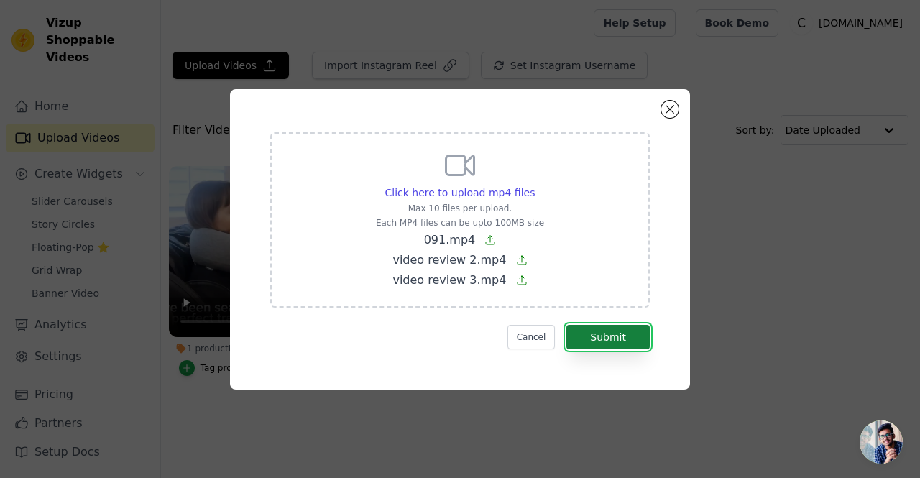
click at [598, 343] on button "Submit" at bounding box center [607, 337] width 83 height 24
click at [545, 342] on button "Cancel" at bounding box center [531, 337] width 48 height 24
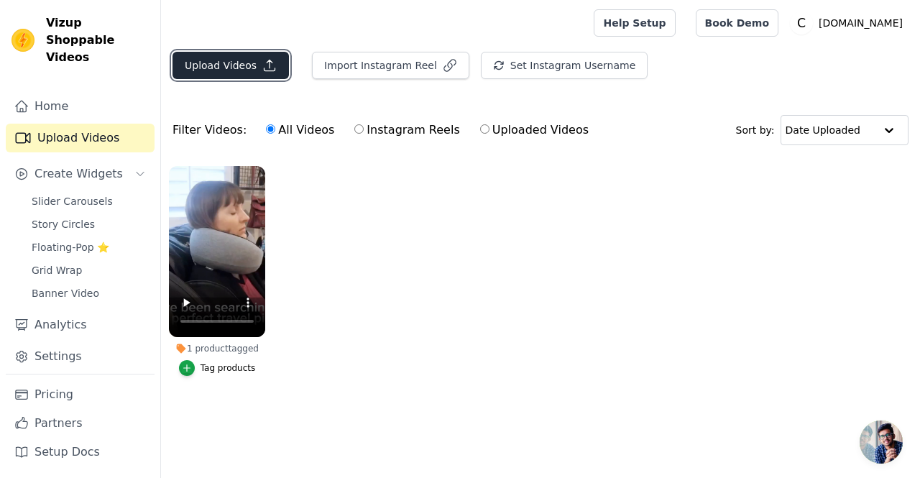
click at [238, 57] on button "Upload Videos" at bounding box center [230, 65] width 116 height 27
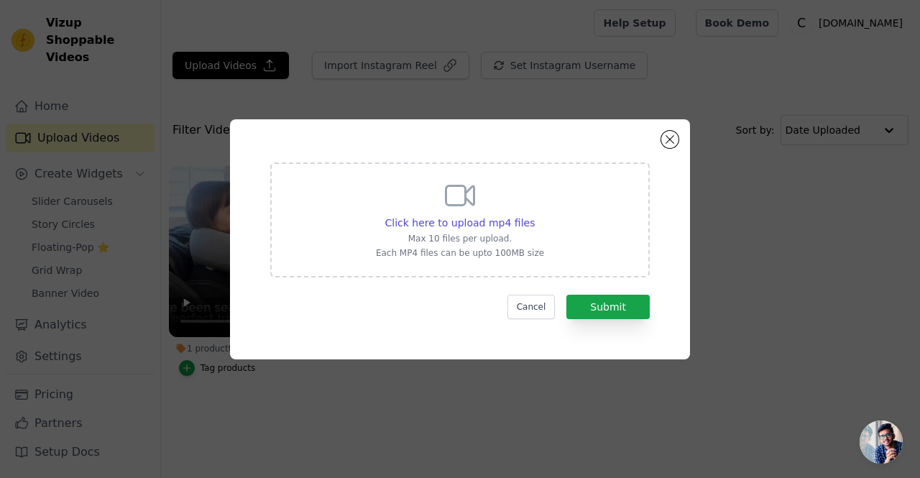
click at [444, 205] on icon at bounding box center [460, 195] width 34 height 34
click at [534, 215] on input "Click here to upload mp4 files Max 10 files per upload. Each MP4 files can be u…" at bounding box center [534, 215] width 1 height 1
type input "C:\fakepath\video review 2.mp4"
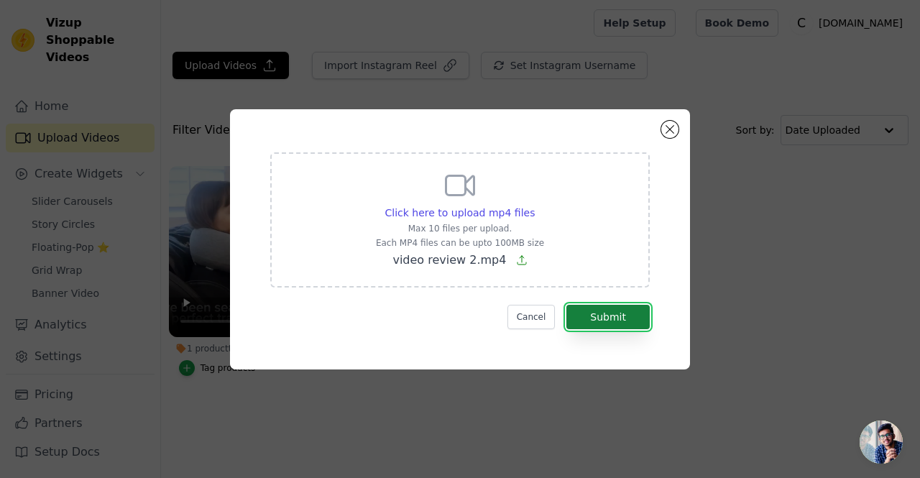
click at [606, 324] on button "Submit" at bounding box center [607, 317] width 83 height 24
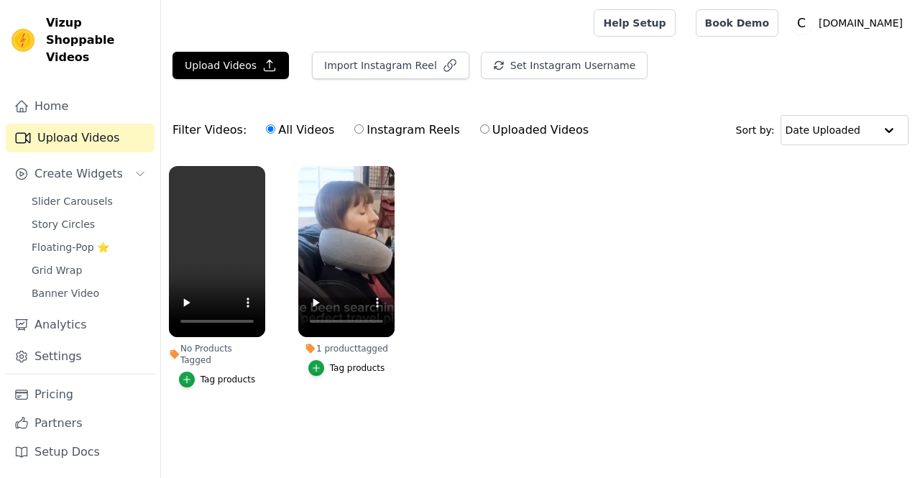
click at [213, 374] on div "Tag products" at bounding box center [227, 379] width 55 height 11
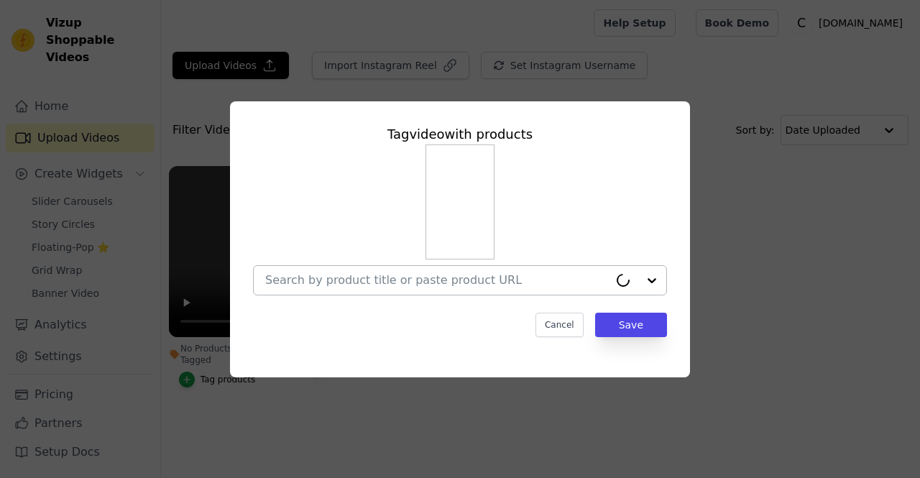
click at [365, 271] on div at bounding box center [436, 280] width 343 height 29
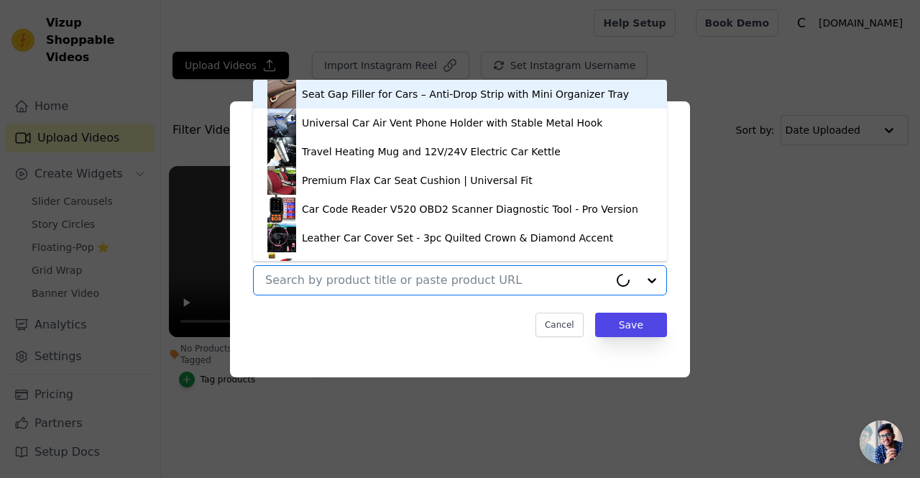
click at [352, 277] on input "No Products Tagged Tag video with products Seat Gap Filler for Cars – Anti-Drop…" at bounding box center [436, 280] width 343 height 14
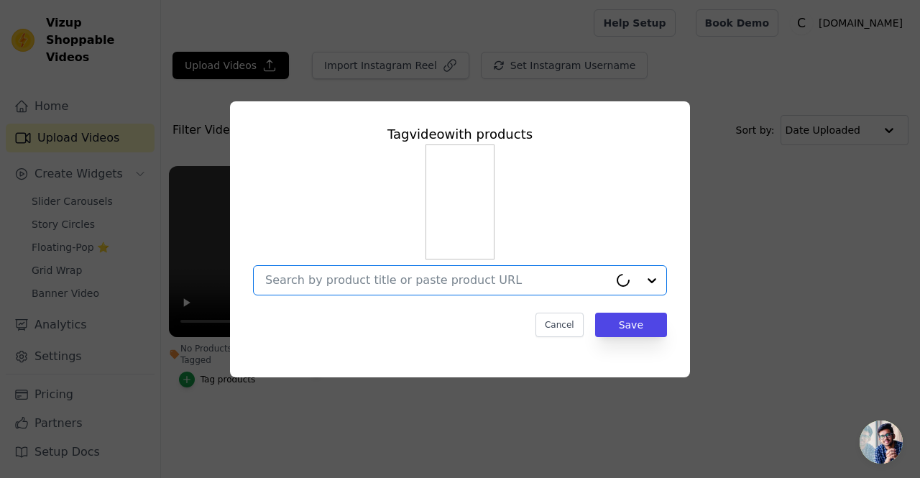
click at [352, 277] on input "No Products Tagged Tag video with products Option undefined, selected. Select i…" at bounding box center [436, 280] width 343 height 14
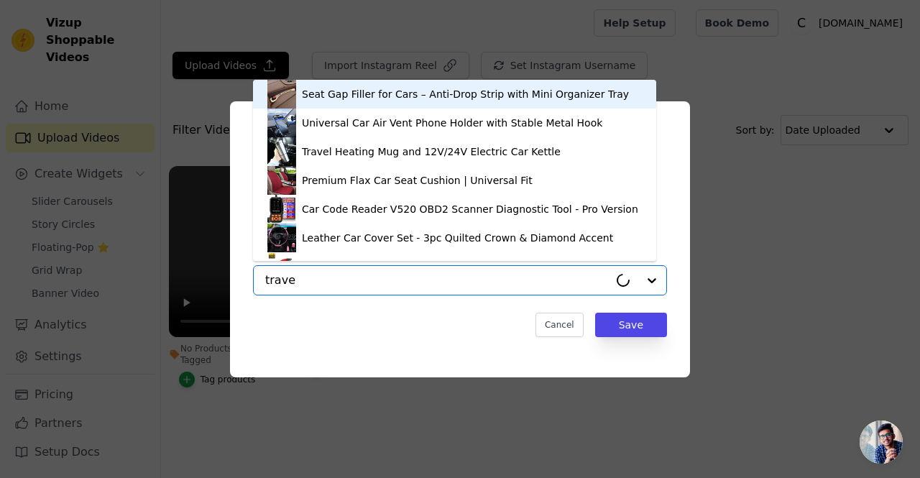
type input "travel"
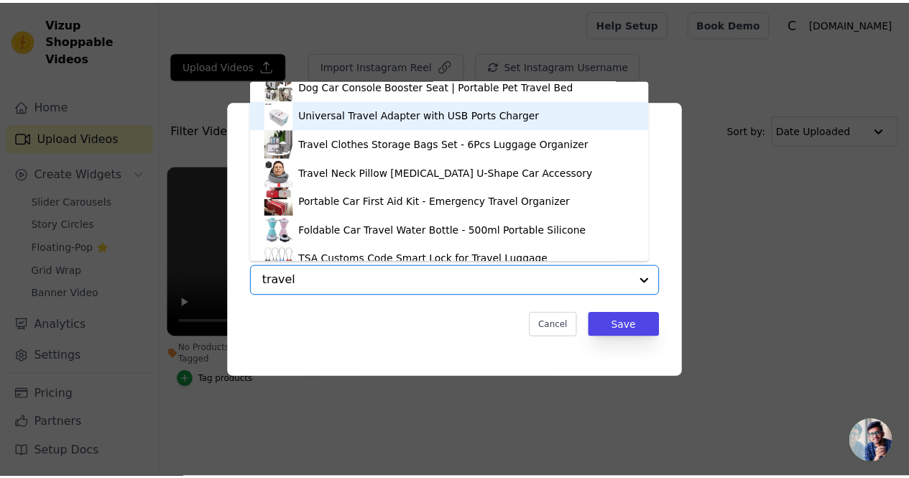
scroll to position [250, 0]
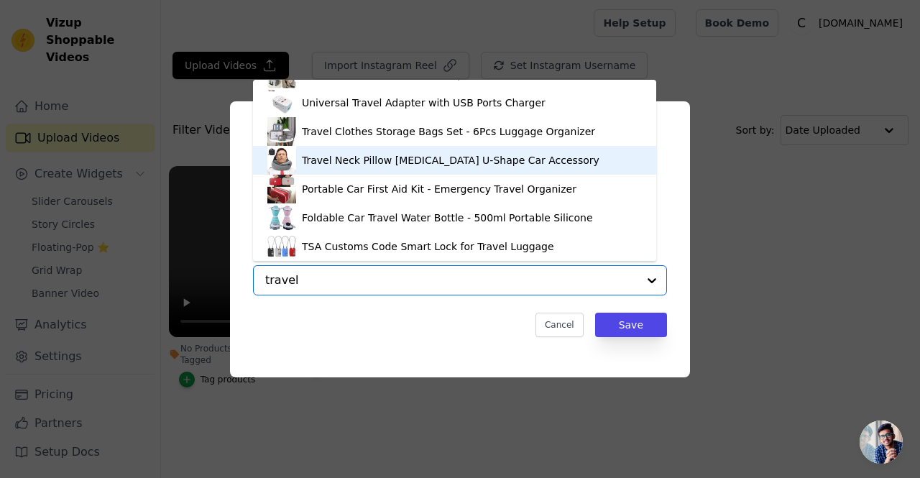
click at [375, 164] on div "Travel Neck Pillow [MEDICAL_DATA] U-Shape Car Accessory" at bounding box center [450, 160] width 297 height 14
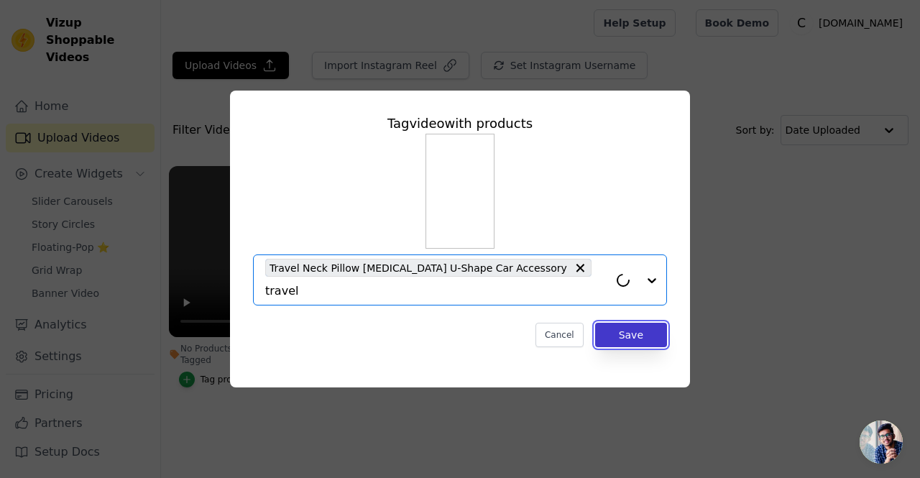
click at [611, 323] on button "Save" at bounding box center [631, 335] width 72 height 24
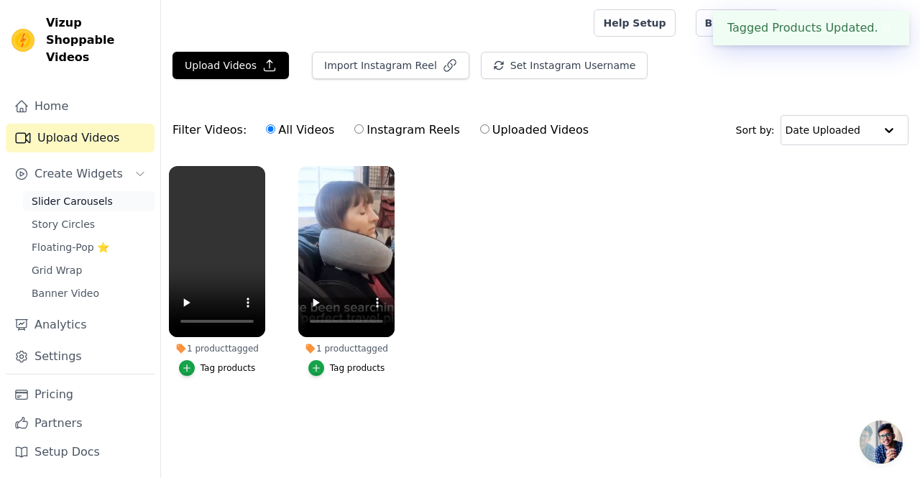
click at [57, 194] on span "Slider Carousels" at bounding box center [72, 201] width 81 height 14
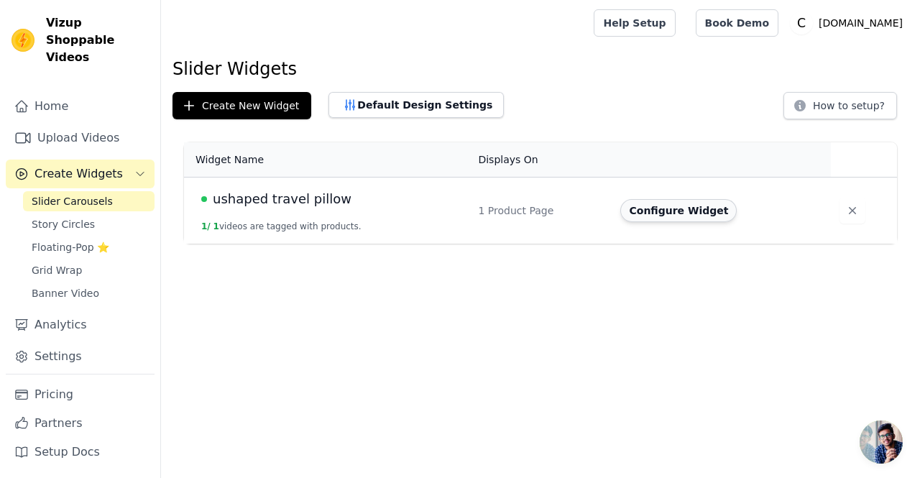
click at [632, 211] on button "Configure Widget" at bounding box center [678, 210] width 116 height 23
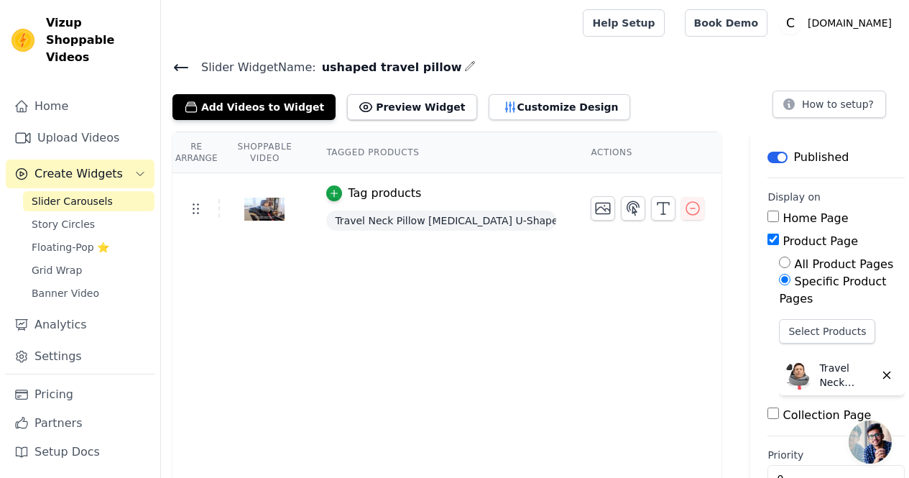
click at [422, 290] on div "Re Arrange Shoppable Video Tagged Products Actions Tag products Travel Neck Pil…" at bounding box center [446, 325] width 549 height 389
click at [268, 111] on button "Add Videos to Widget" at bounding box center [253, 107] width 163 height 26
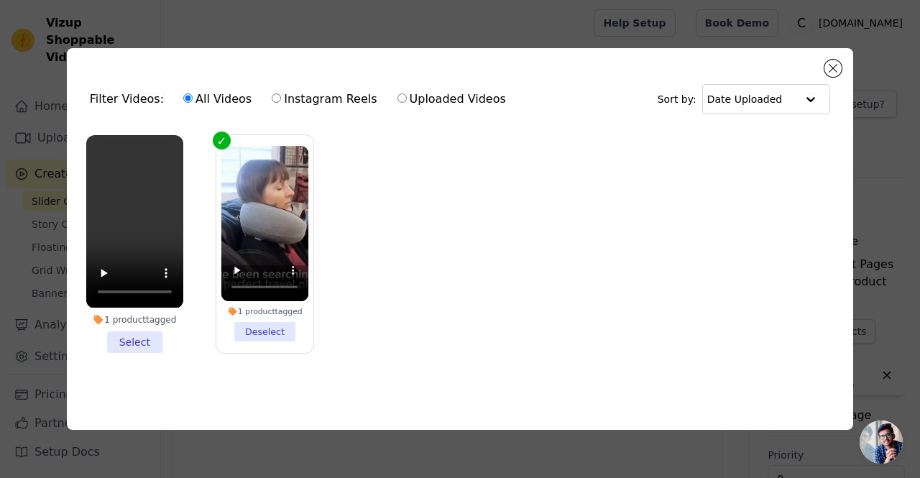
click at [120, 341] on li "1 product tagged Select" at bounding box center [134, 243] width 97 height 217
click at [0, 0] on input "1 product tagged Select" at bounding box center [0, 0] width 0 height 0
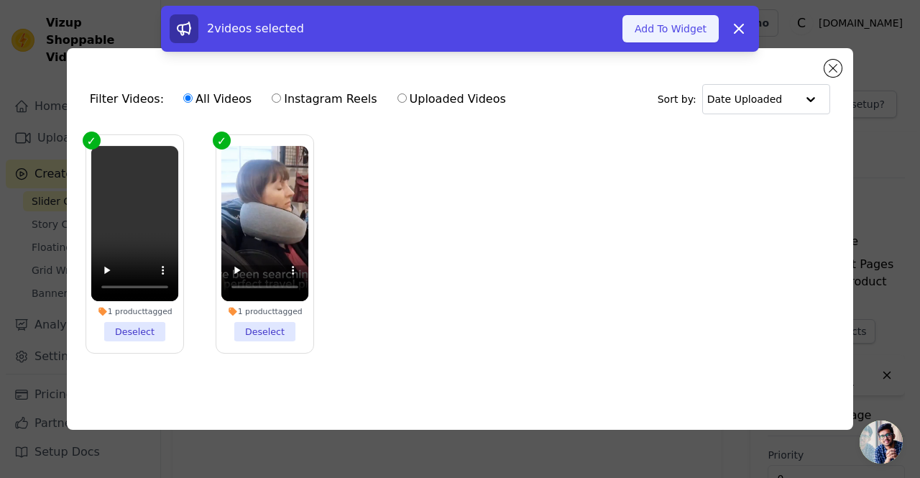
click at [676, 32] on button "Add To Widget" at bounding box center [670, 28] width 96 height 27
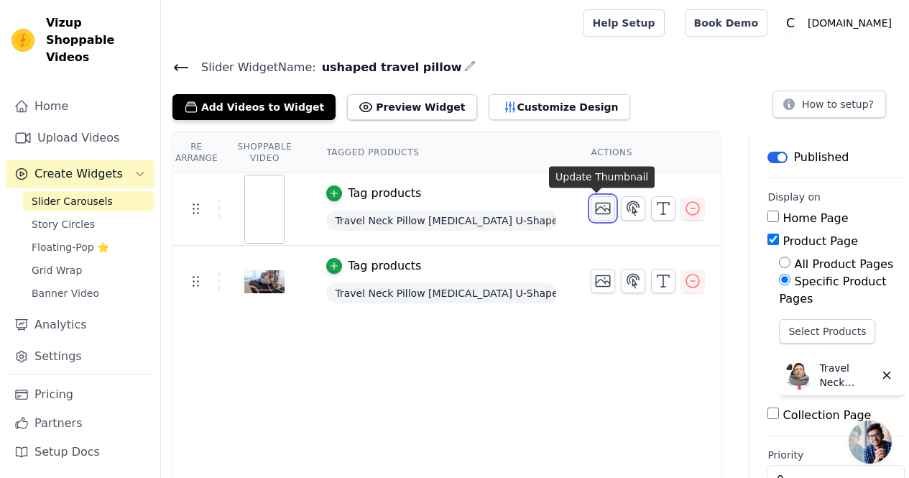
click at [595, 208] on icon "button" at bounding box center [602, 208] width 17 height 17
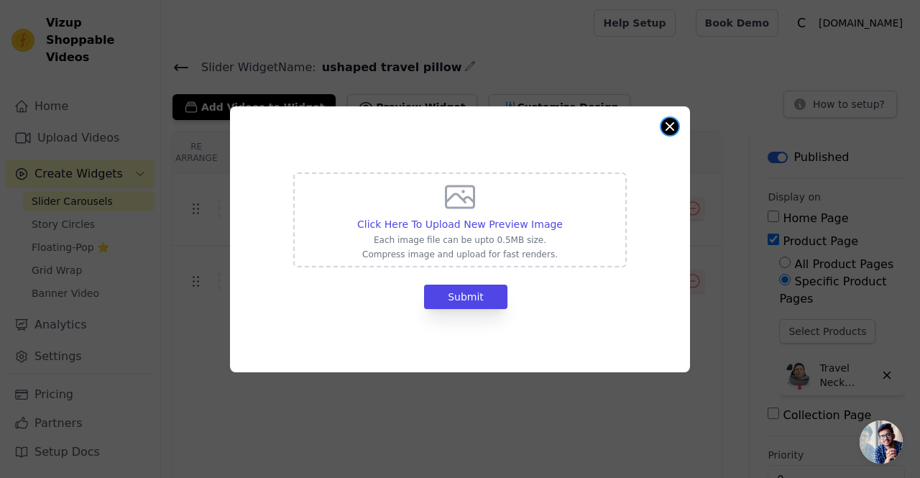
click at [676, 130] on div "Click Here To Upload New Preview Image Each image file can be upto 0.5MB size. …" at bounding box center [460, 239] width 460 height 266
click at [670, 128] on button "Close modal" at bounding box center [669, 126] width 17 height 17
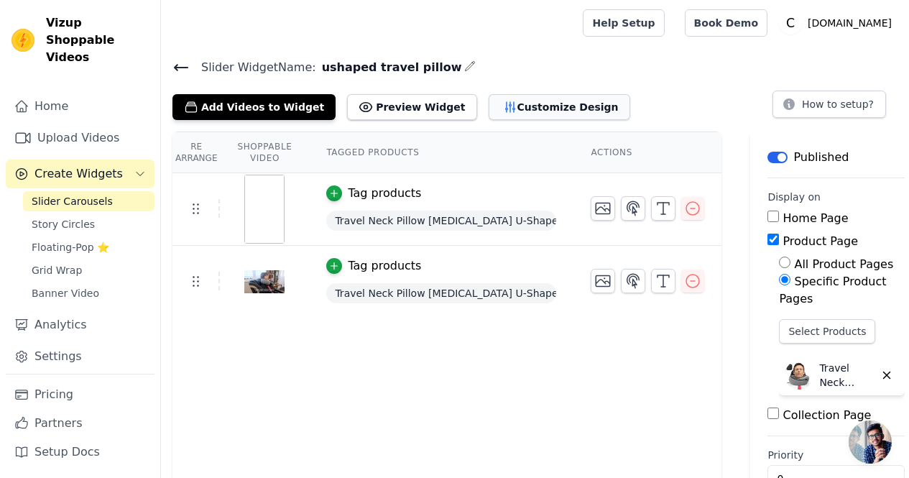
click at [525, 109] on button "Customize Design" at bounding box center [560, 107] width 142 height 26
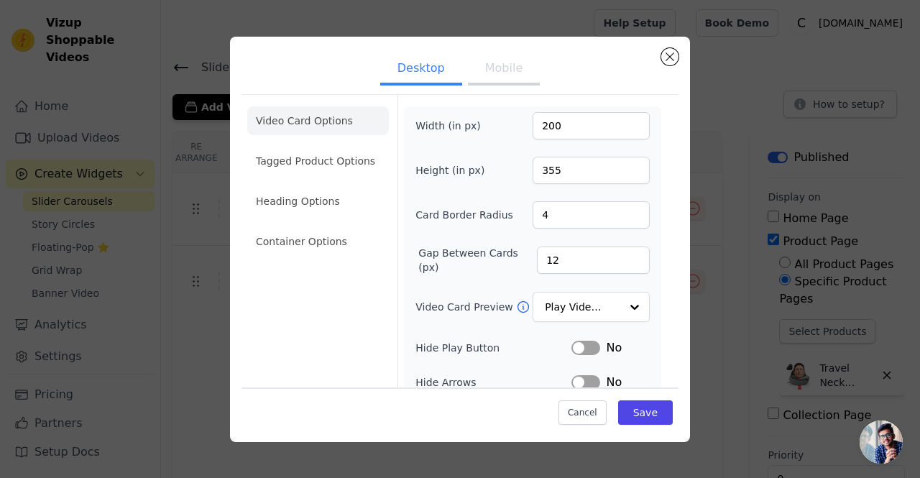
click at [475, 68] on button "Mobile" at bounding box center [504, 70] width 72 height 32
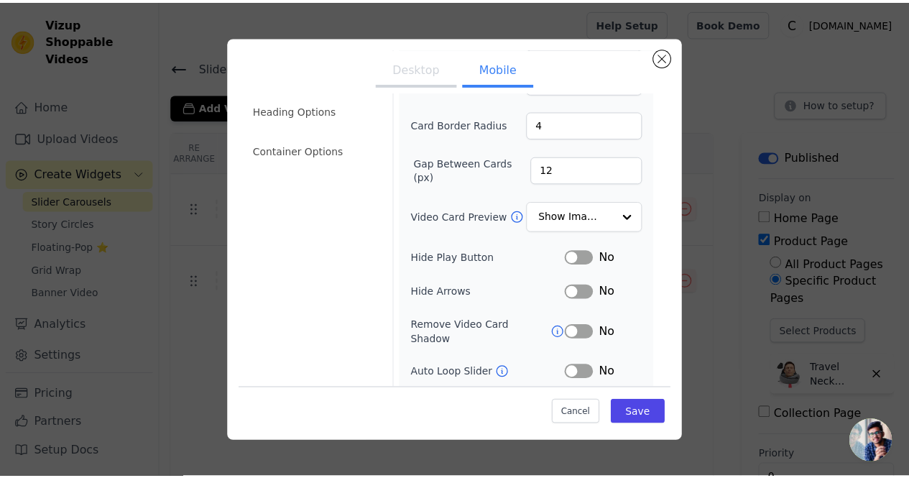
scroll to position [186, 0]
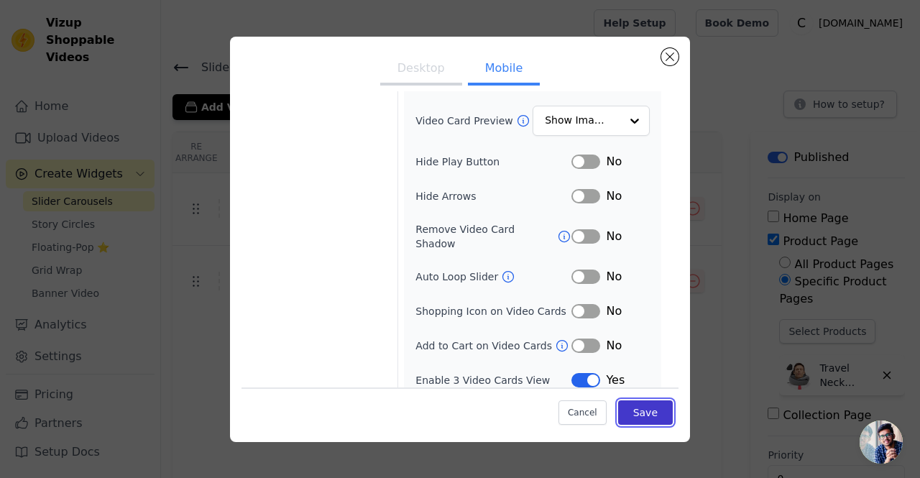
click at [619, 407] on button "Save" at bounding box center [645, 412] width 55 height 24
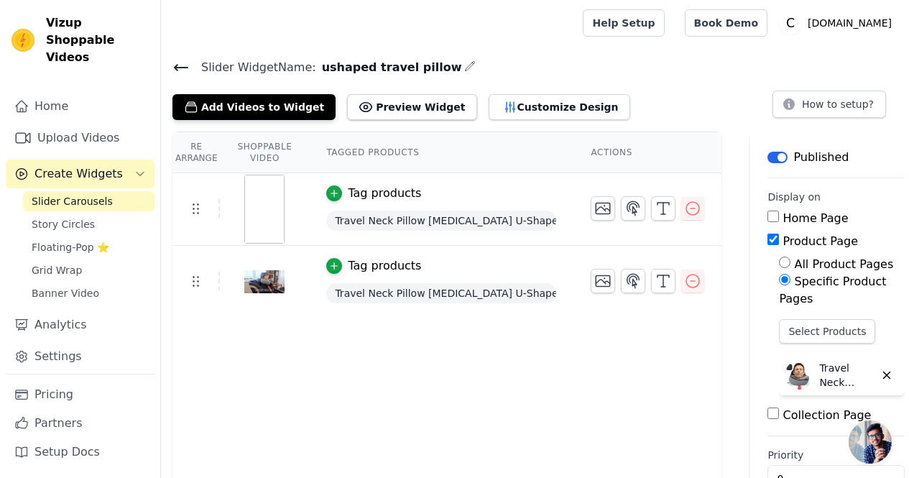
click at [372, 219] on span "Travel Neck Pillow [MEDICAL_DATA] U-Shape Car Accessory" at bounding box center [441, 221] width 230 height 20
click at [451, 371] on div "Re Arrange Shoppable Video Tagged Products Actions Tag products Travel Neck Pil…" at bounding box center [446, 325] width 549 height 389
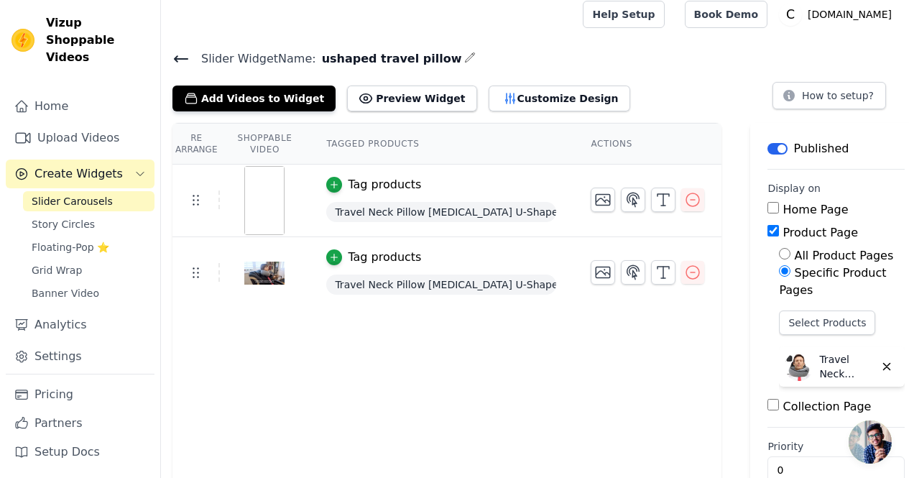
scroll to position [0, 0]
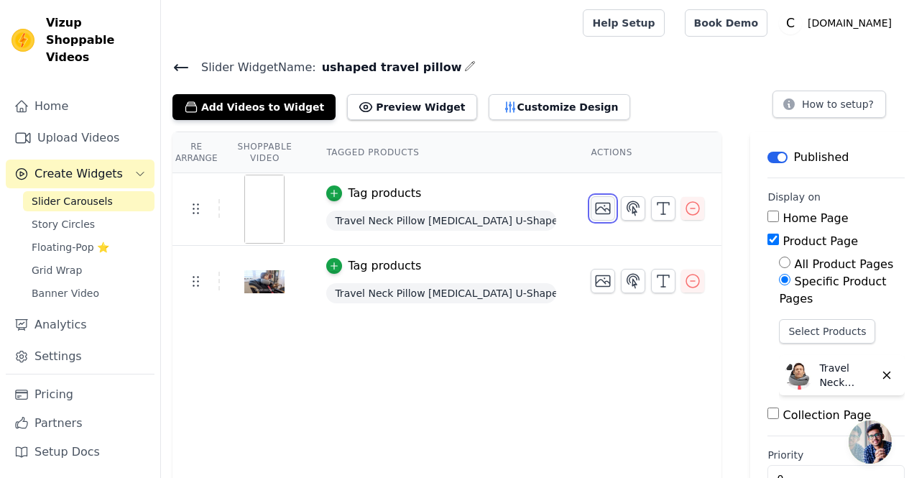
click at [602, 210] on icon "button" at bounding box center [602, 208] width 17 height 17
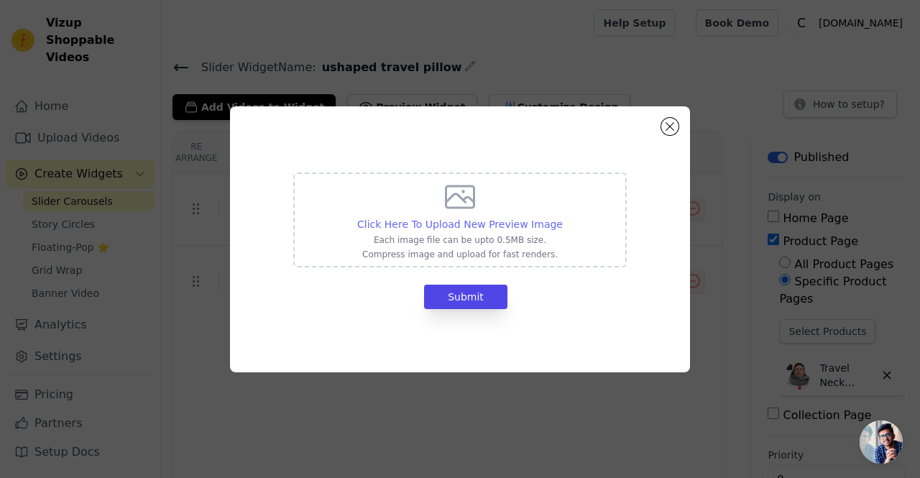
click at [476, 218] on span "Click Here To Upload New Preview Image" at bounding box center [459, 223] width 205 height 11
click at [562, 217] on input "Click Here To Upload New Preview Image Each image file can be upto 0.5MB size. …" at bounding box center [562, 216] width 1 height 1
click at [670, 123] on button "Close modal" at bounding box center [669, 126] width 17 height 17
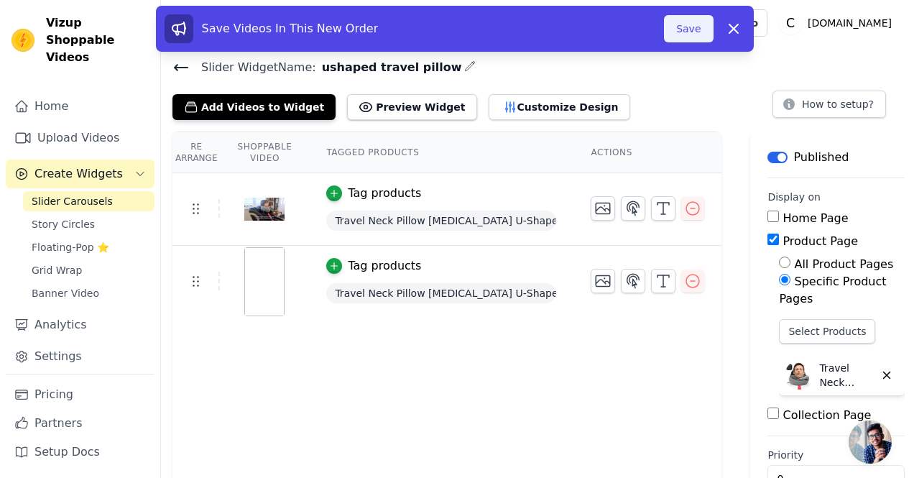
click at [683, 27] on button "Save" at bounding box center [688, 28] width 49 height 27
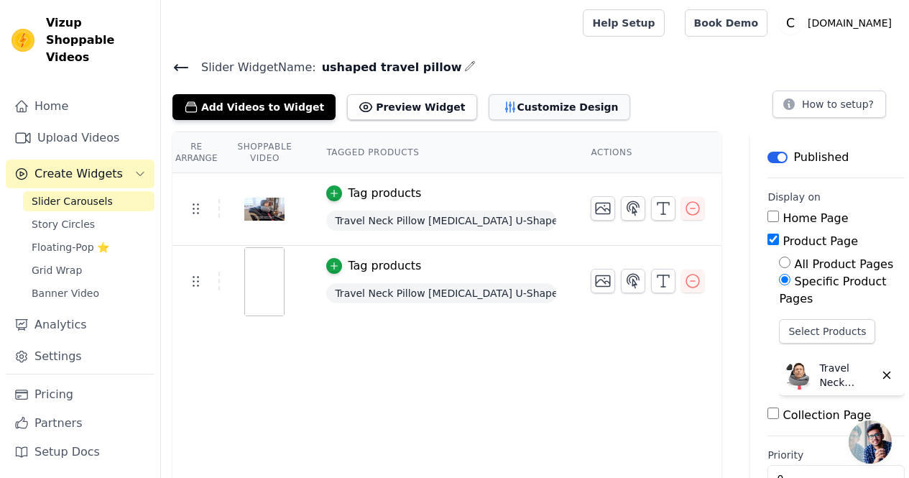
click at [506, 103] on button "Customize Design" at bounding box center [560, 107] width 142 height 26
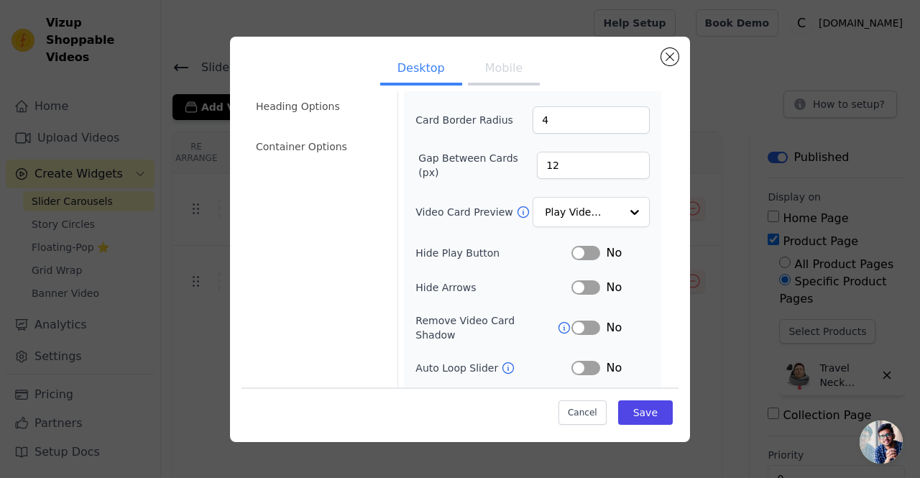
scroll to position [152, 0]
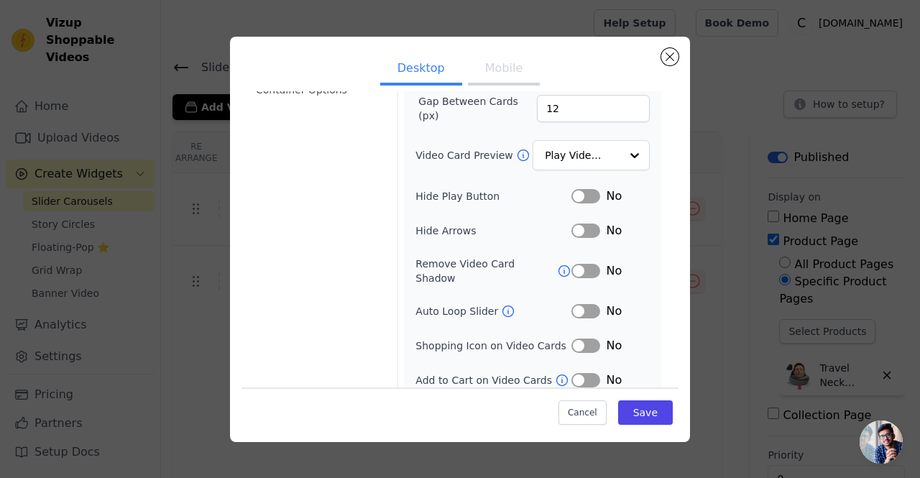
click at [580, 226] on button "Label" at bounding box center [585, 230] width 29 height 14
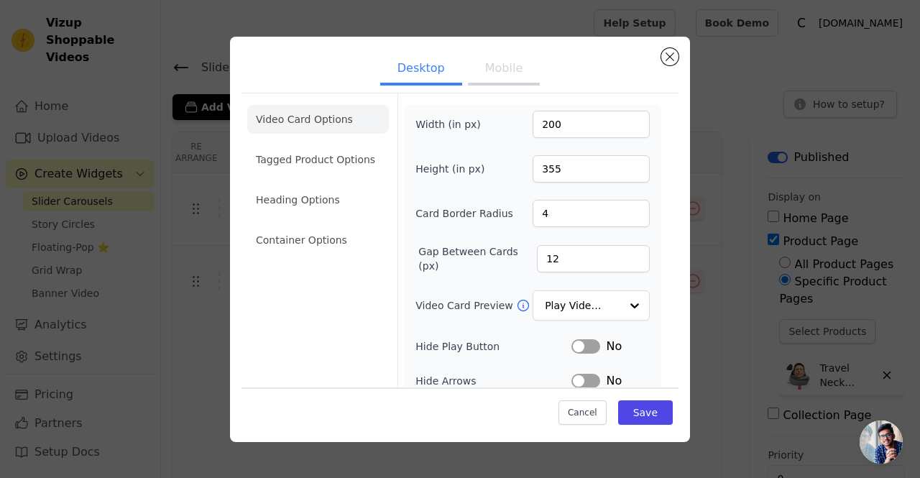
scroll to position [0, 0]
click at [558, 212] on input "4" at bounding box center [590, 214] width 117 height 27
type input "8"
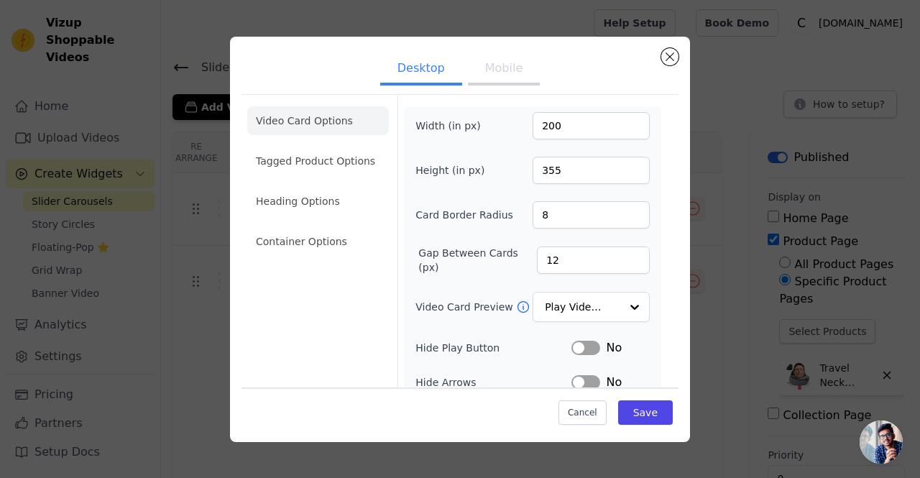
click at [510, 199] on div "Width (in px) 200 Height (in px) 355 Card Border Radius 8 Gap Between Cards (px…" at bounding box center [532, 326] width 234 height 428
click at [561, 171] on input "355" at bounding box center [590, 170] width 117 height 27
click at [480, 170] on label "Height (in px)" at bounding box center [454, 170] width 78 height 14
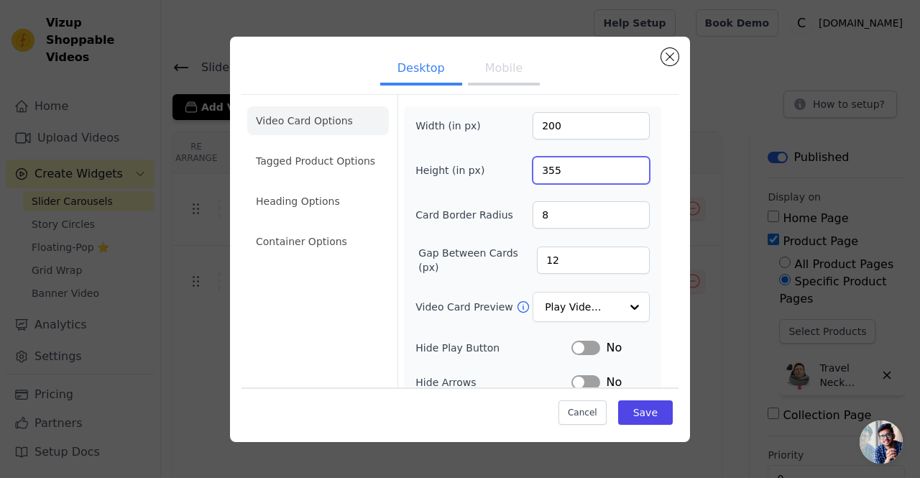
click at [532, 170] on input "355" at bounding box center [590, 170] width 117 height 27
click at [318, 159] on li "Tagged Product Options" at bounding box center [318, 161] width 142 height 29
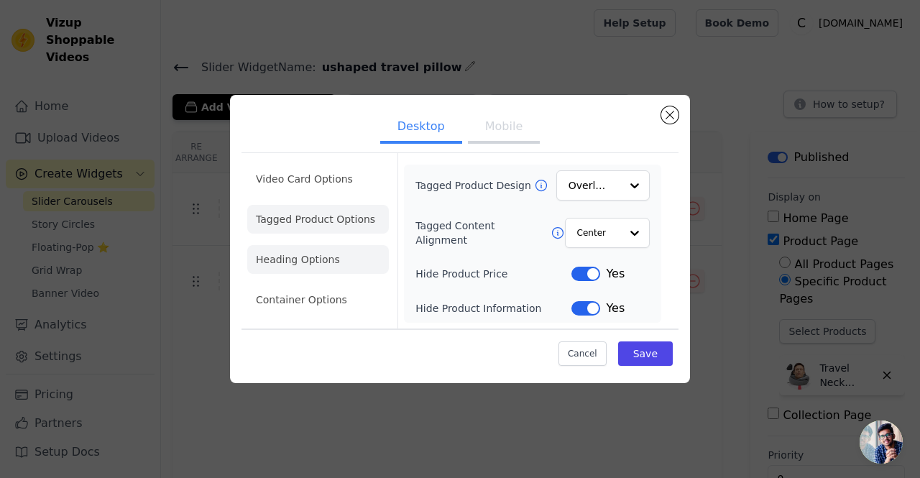
click at [312, 249] on li "Heading Options" at bounding box center [318, 259] width 142 height 29
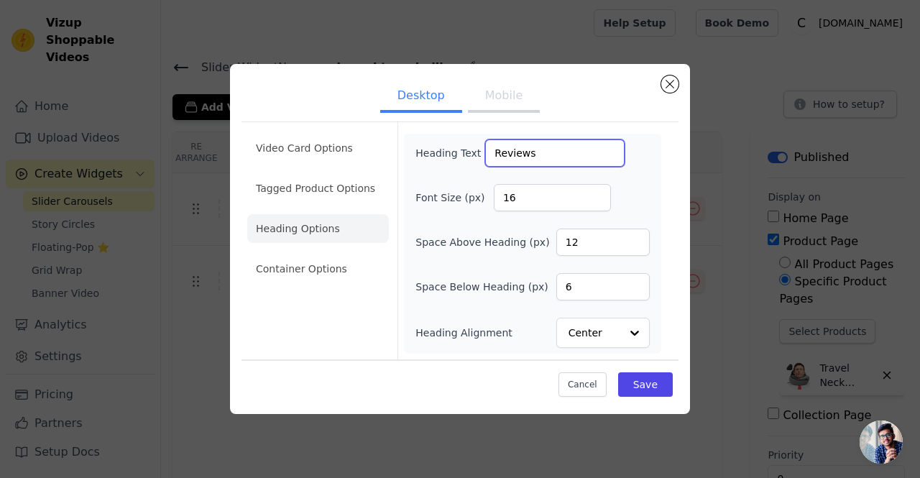
click at [545, 152] on input "Reviews" at bounding box center [554, 152] width 139 height 27
drag, startPoint x: 545, startPoint y: 152, endPoint x: 446, endPoint y: 151, distance: 99.1
click at [446, 151] on div "Heading Text Reviews" at bounding box center [519, 152] width 209 height 27
type input "Customers Reviews"
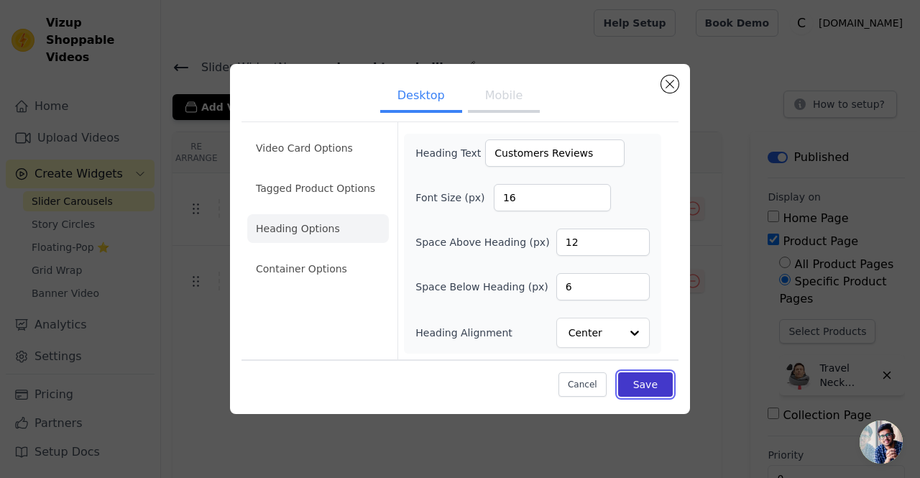
click at [640, 386] on button "Save" at bounding box center [645, 384] width 55 height 24
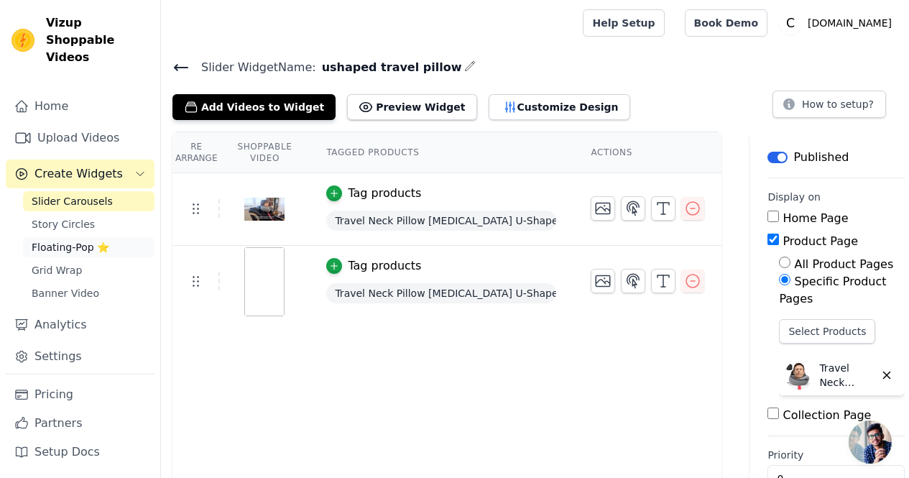
drag, startPoint x: 96, startPoint y: 227, endPoint x: 88, endPoint y: 227, distance: 7.9
click at [95, 240] on span "Floating-Pop ⭐" at bounding box center [71, 247] width 78 height 14
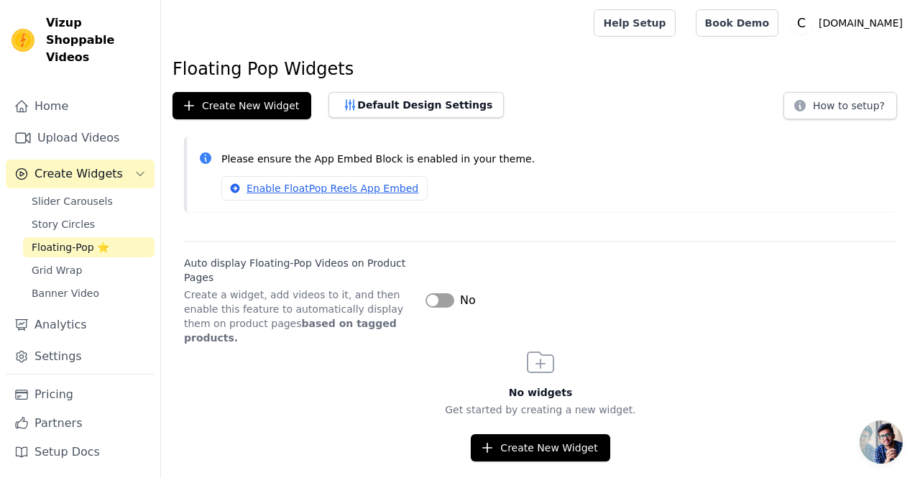
click at [83, 240] on span "Floating-Pop ⭐" at bounding box center [71, 247] width 78 height 14
click at [88, 214] on link "Story Circles" at bounding box center [88, 224] width 131 height 20
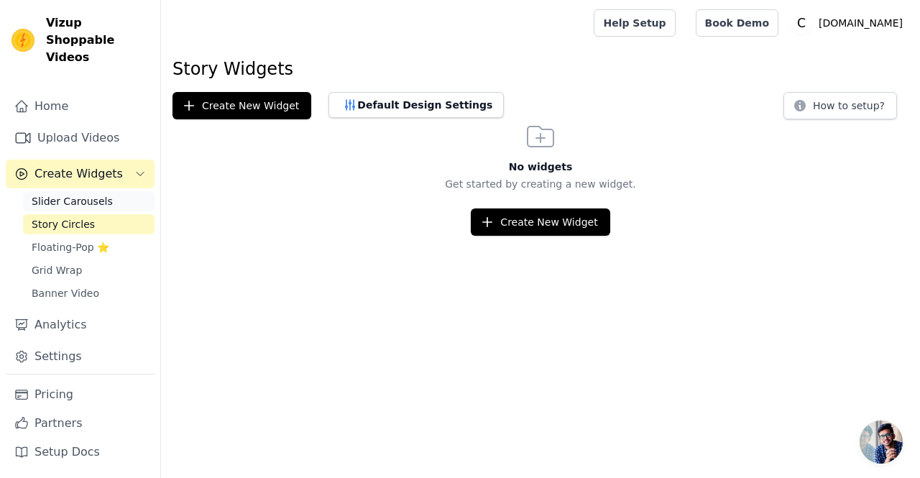
click at [88, 194] on span "Slider Carousels" at bounding box center [72, 201] width 81 height 14
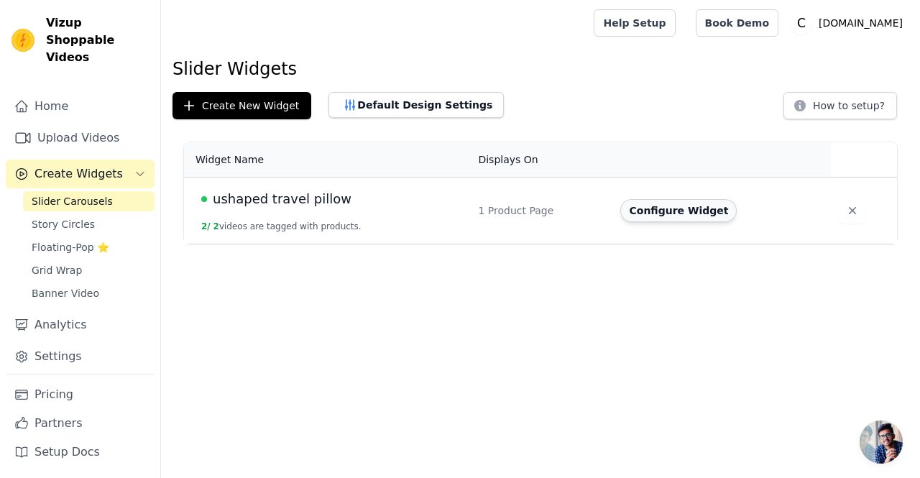
click at [659, 212] on button "Configure Widget" at bounding box center [678, 210] width 116 height 23
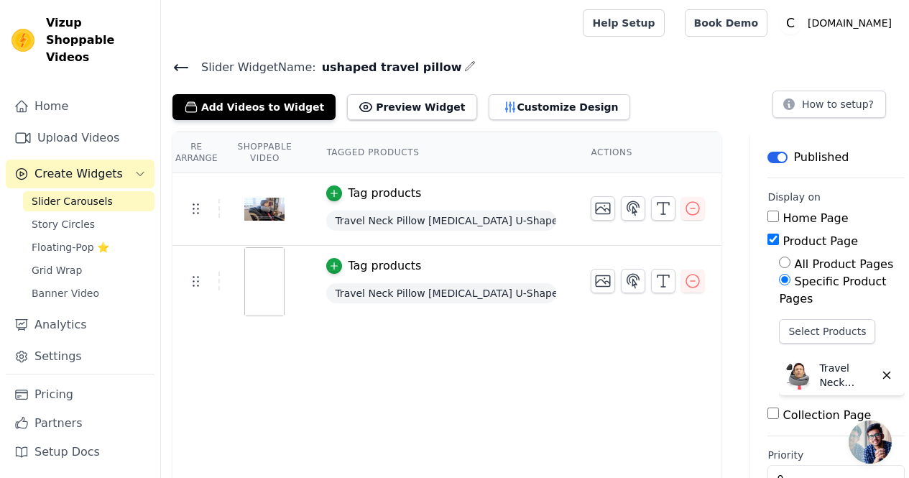
click at [260, 271] on img at bounding box center [264, 281] width 40 height 69
click at [507, 117] on button "Customize Design" at bounding box center [560, 107] width 142 height 26
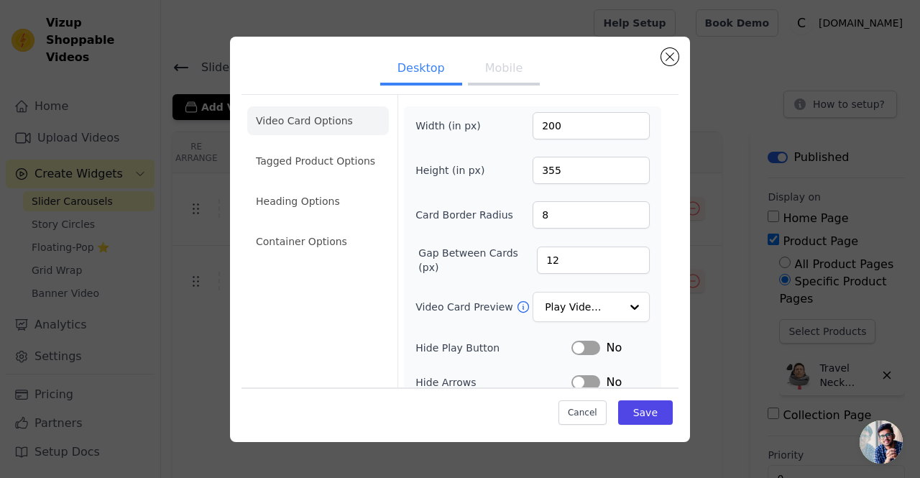
click at [491, 78] on button "Mobile" at bounding box center [504, 70] width 72 height 32
click at [422, 68] on button "Desktop" at bounding box center [421, 70] width 82 height 32
click at [310, 203] on li "Heading Options" at bounding box center [318, 201] width 142 height 29
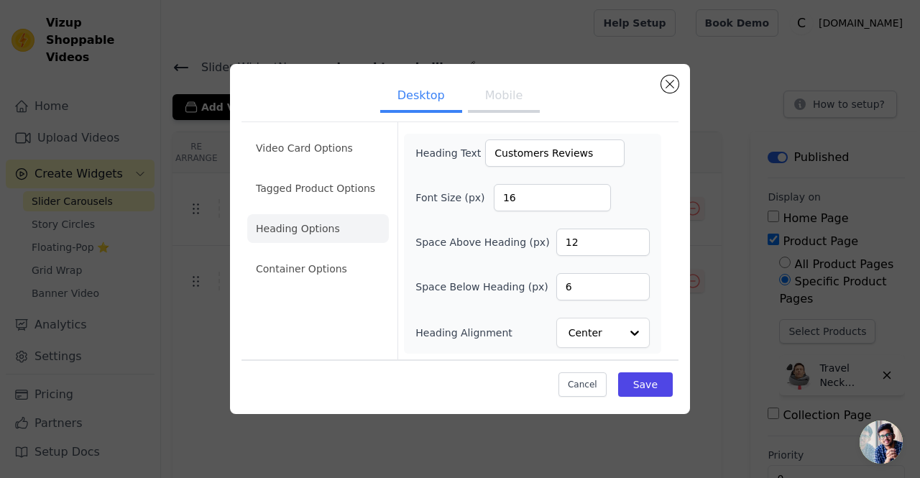
click at [502, 94] on button "Mobile" at bounding box center [504, 97] width 72 height 32
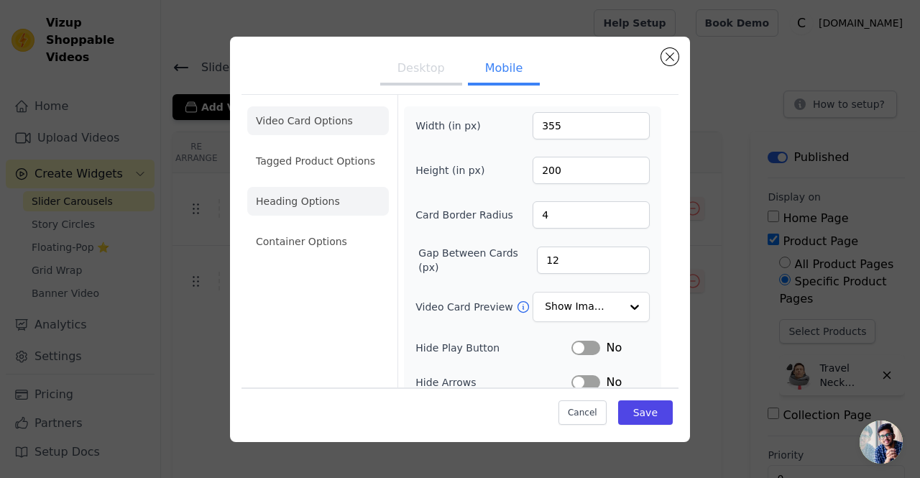
click at [318, 203] on li "Heading Options" at bounding box center [318, 201] width 142 height 29
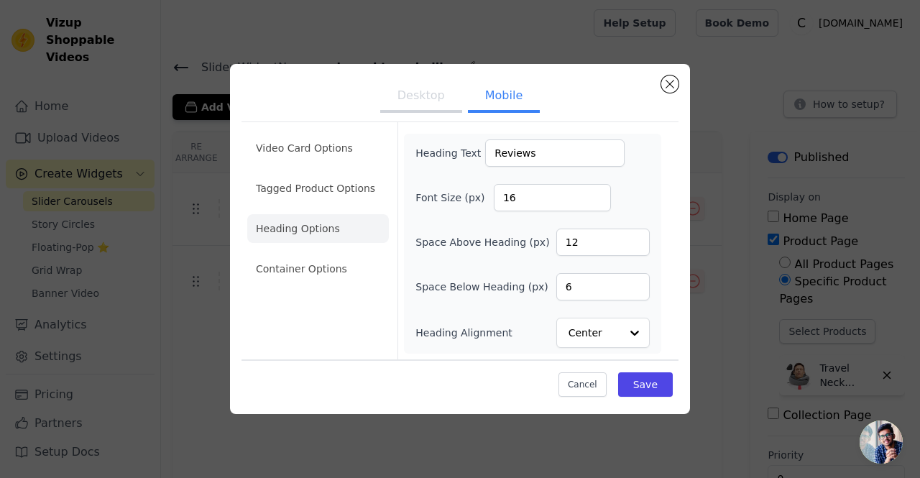
click at [406, 96] on button "Desktop" at bounding box center [421, 97] width 82 height 32
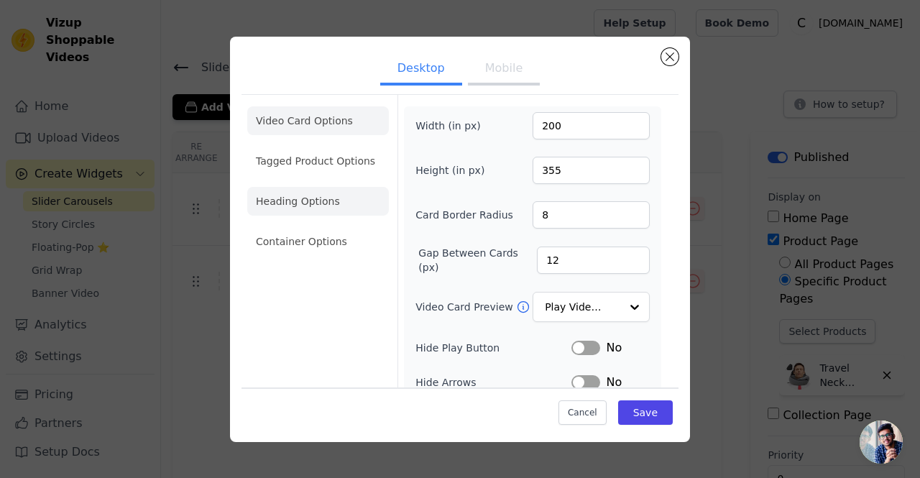
click at [316, 208] on li "Heading Options" at bounding box center [318, 201] width 142 height 29
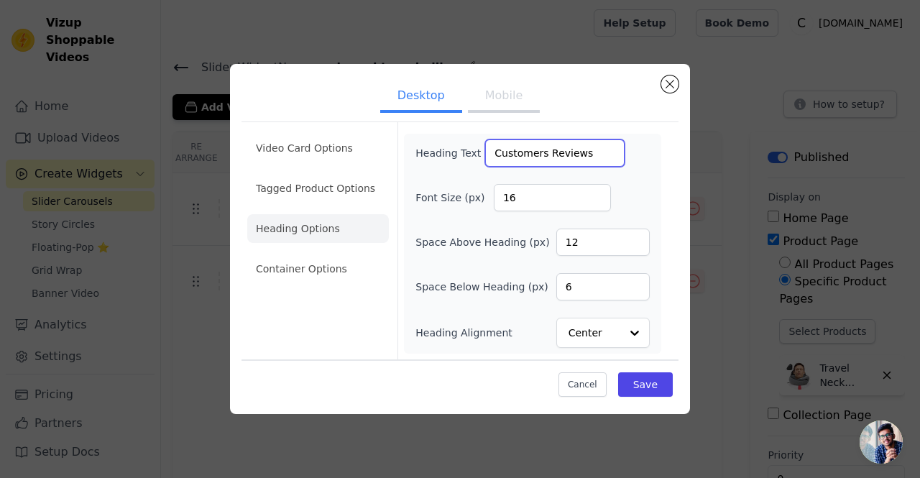
click at [580, 158] on input "Customers Reviews" at bounding box center [554, 152] width 139 height 27
drag, startPoint x: 535, startPoint y: 155, endPoint x: 462, endPoint y: 155, distance: 72.6
click at [462, 155] on div "Heading Text Customers Reviews & Info" at bounding box center [519, 152] width 209 height 27
click at [486, 155] on input "Reviews & Info" at bounding box center [554, 152] width 139 height 27
paste input "⭐"
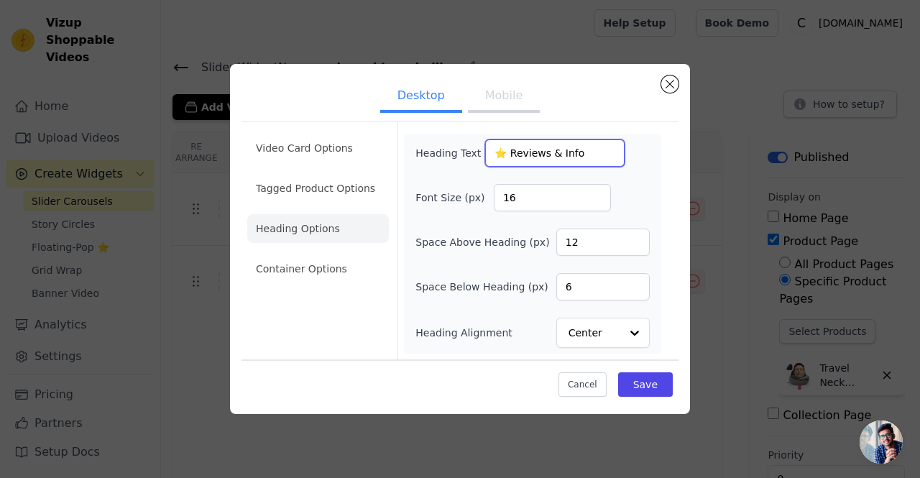
click at [580, 154] on input "⭐ Reviews & Info" at bounding box center [554, 152] width 139 height 27
paste input "📖"
type input "⭐ Reviews & Info 📖"
click at [642, 382] on button "Save" at bounding box center [645, 384] width 55 height 24
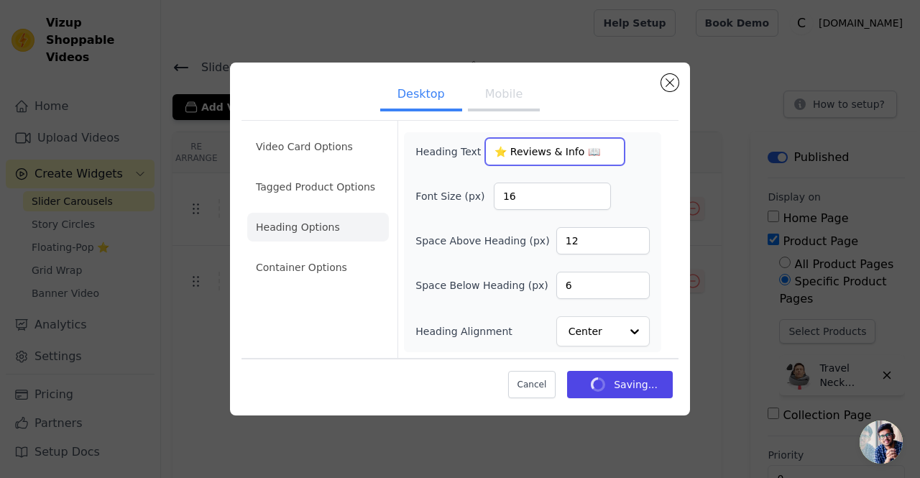
click at [567, 150] on input "⭐ Reviews & Info 📖" at bounding box center [554, 151] width 139 height 27
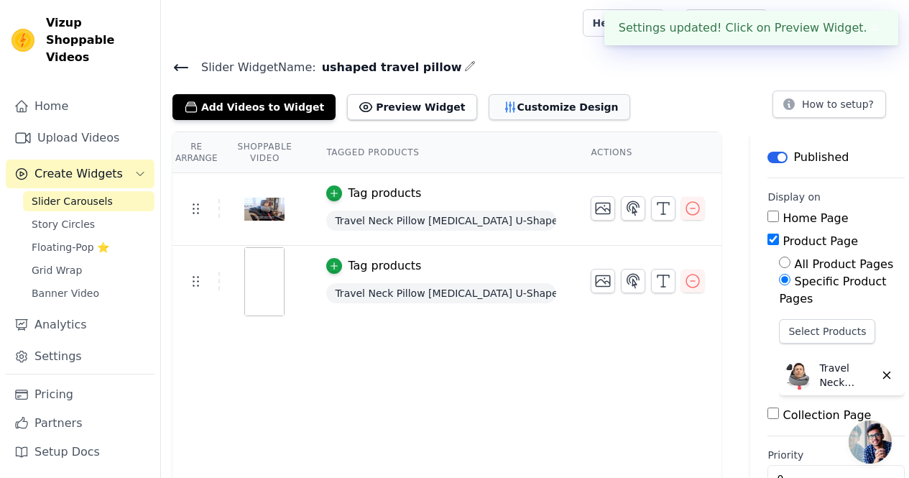
click at [509, 108] on button "Customize Design" at bounding box center [560, 107] width 142 height 26
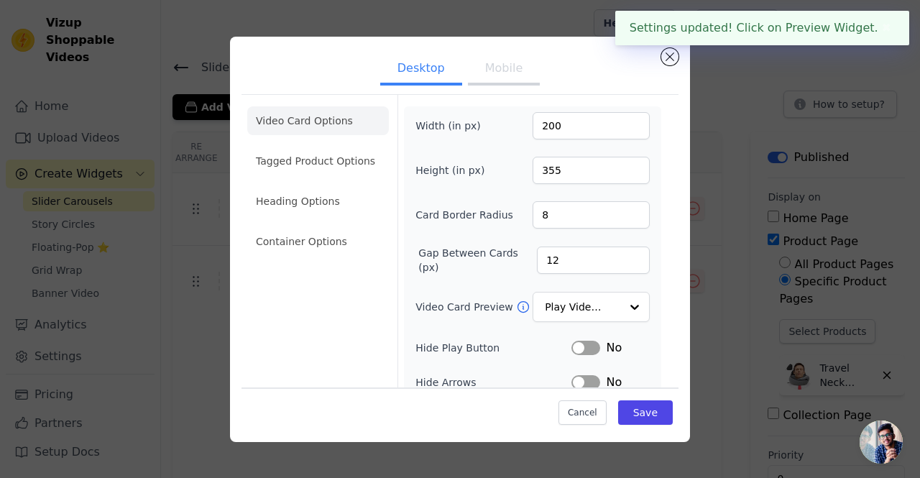
click at [469, 69] on button "Mobile" at bounding box center [504, 70] width 72 height 32
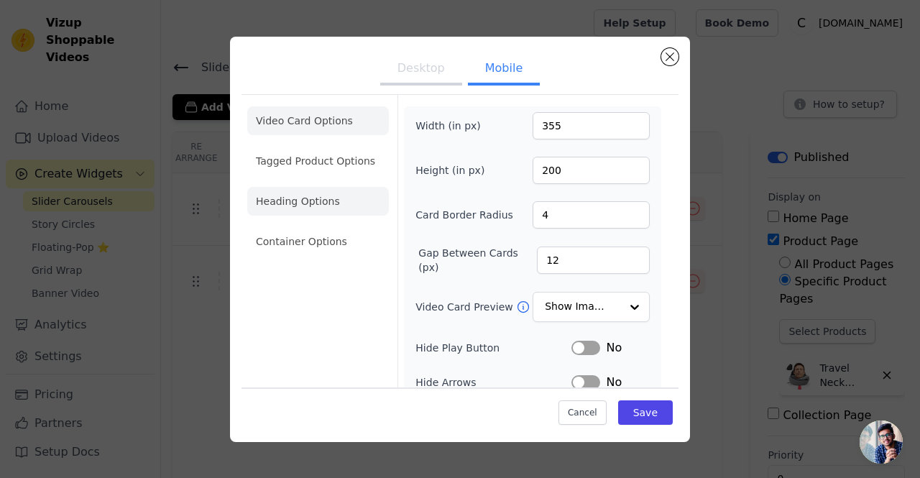
click at [318, 191] on li "Heading Options" at bounding box center [318, 201] width 142 height 29
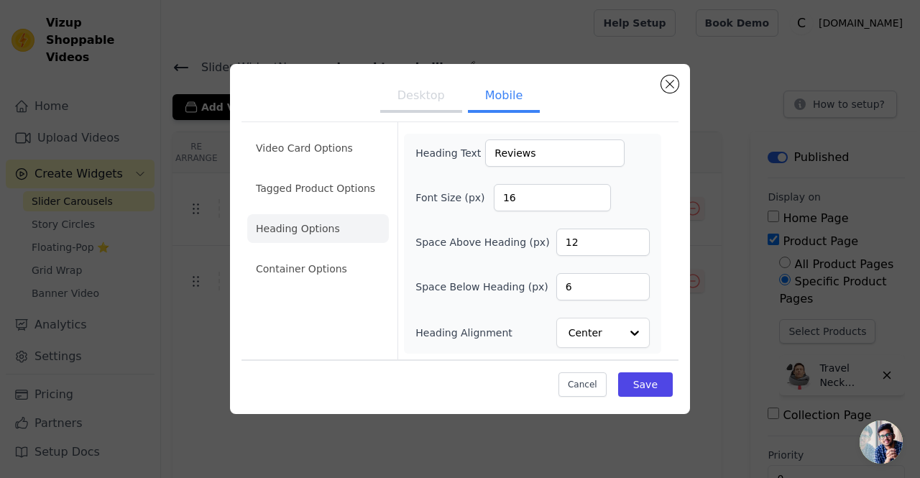
click at [426, 100] on button "Desktop" at bounding box center [421, 97] width 82 height 32
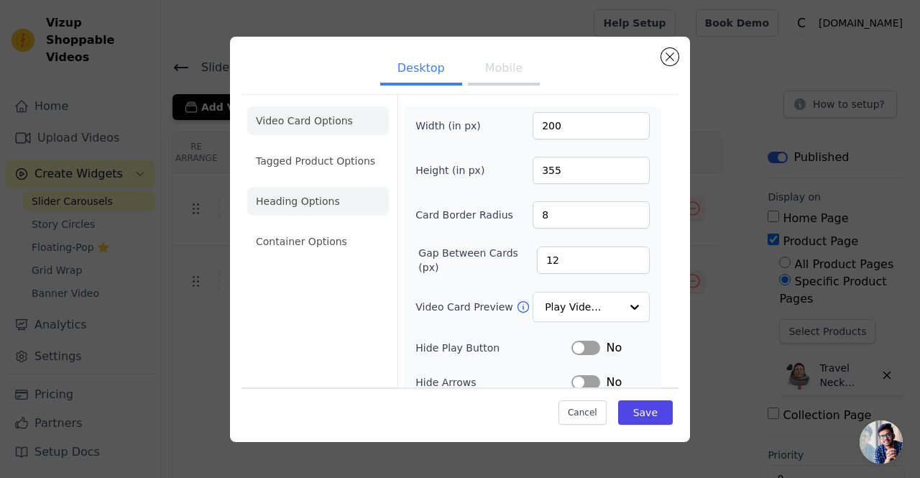
click at [325, 196] on li "Heading Options" at bounding box center [318, 201] width 142 height 29
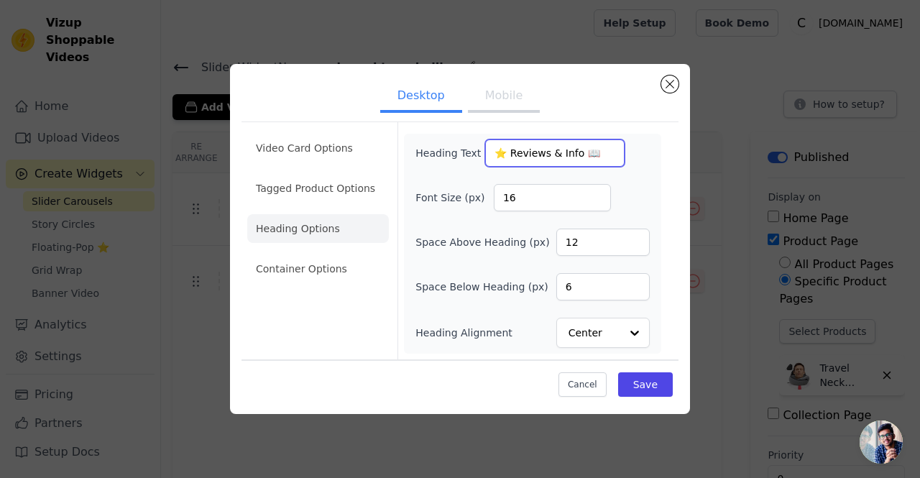
click at [544, 150] on input "⭐ Reviews & Info 📖" at bounding box center [554, 152] width 139 height 27
click at [503, 103] on button "Mobile" at bounding box center [504, 97] width 72 height 32
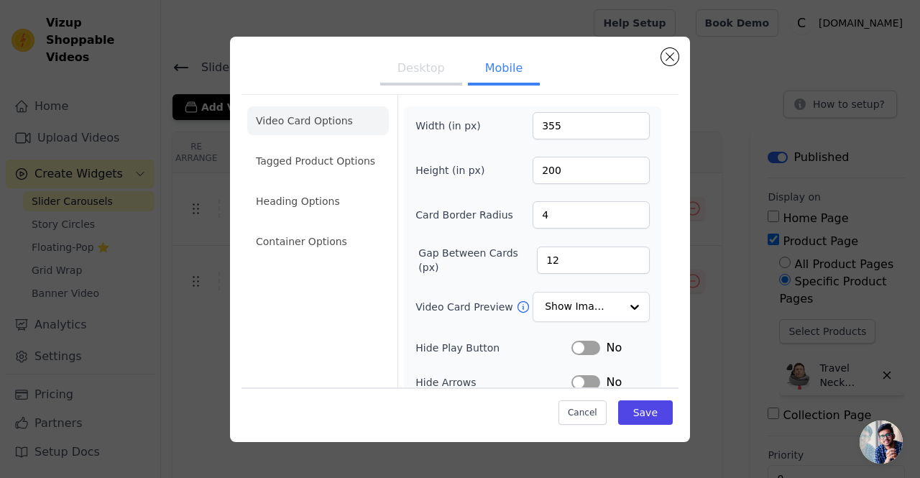
click at [319, 217] on ul "Video Card Options Tagged Product Options Heading Options Container Options" at bounding box center [318, 181] width 142 height 161
click at [320, 209] on li "Heading Options" at bounding box center [318, 201] width 142 height 29
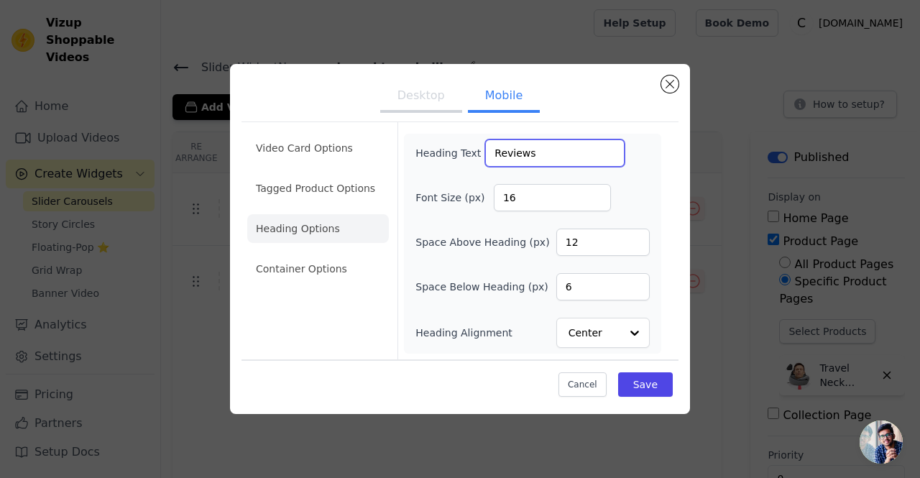
click at [547, 159] on input "Reviews" at bounding box center [554, 152] width 139 height 27
paste input "⭐ Reviews & Info 📖"
type input "⭐ Reviews & Info 📖"
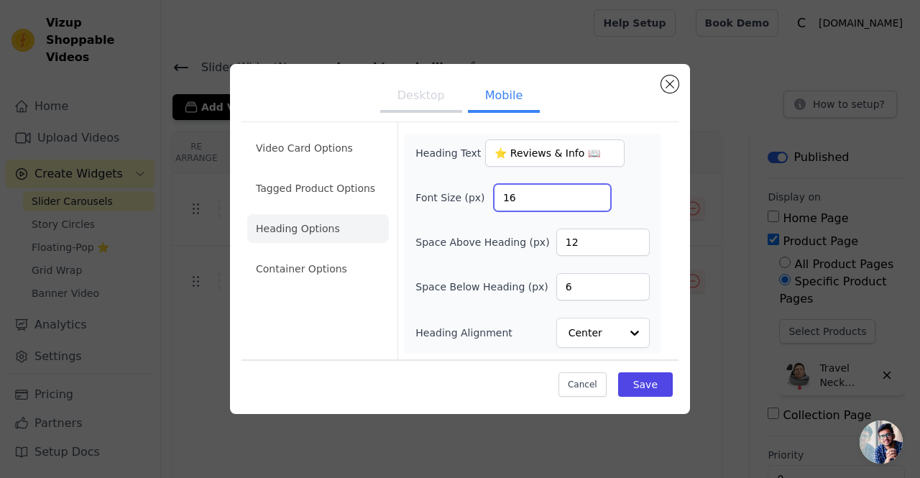
click at [637, 179] on div "Heading Text ⭐ Reviews & Info 📖 Font Size (px) 16 Space Above Heading (px) 12 S…" at bounding box center [532, 243] width 234 height 208
click at [637, 379] on button "Save" at bounding box center [645, 384] width 55 height 24
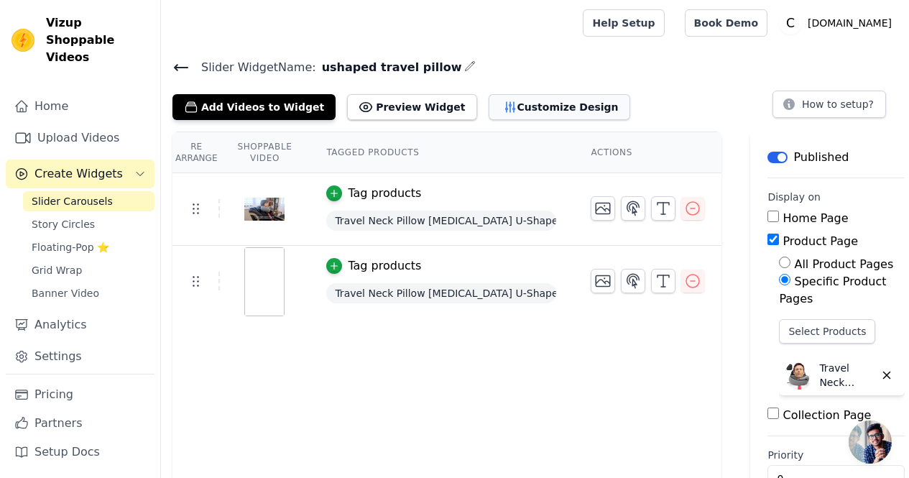
click at [505, 108] on icon "button" at bounding box center [509, 107] width 9 height 10
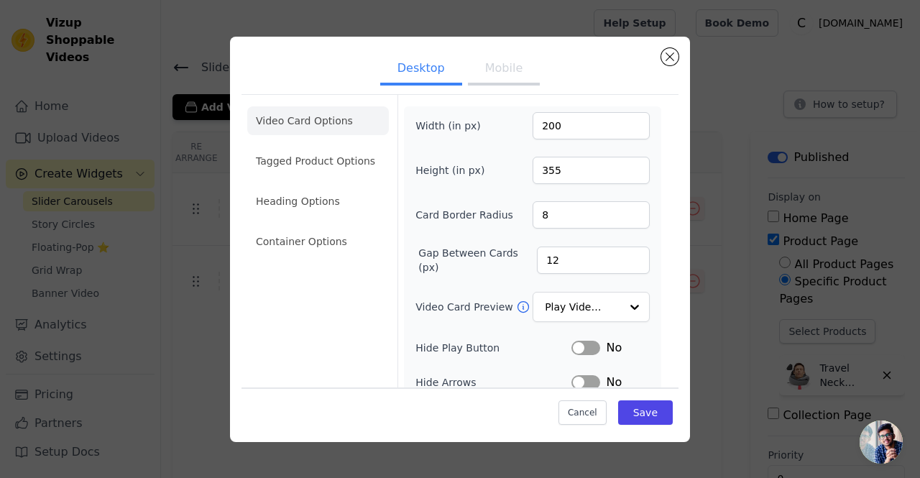
click at [486, 72] on button "Mobile" at bounding box center [504, 70] width 72 height 32
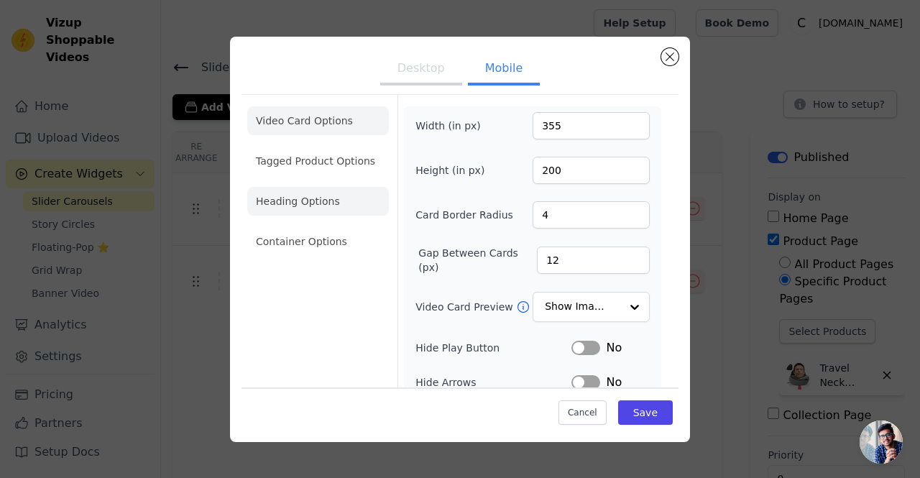
click at [265, 197] on li "Heading Options" at bounding box center [318, 201] width 142 height 29
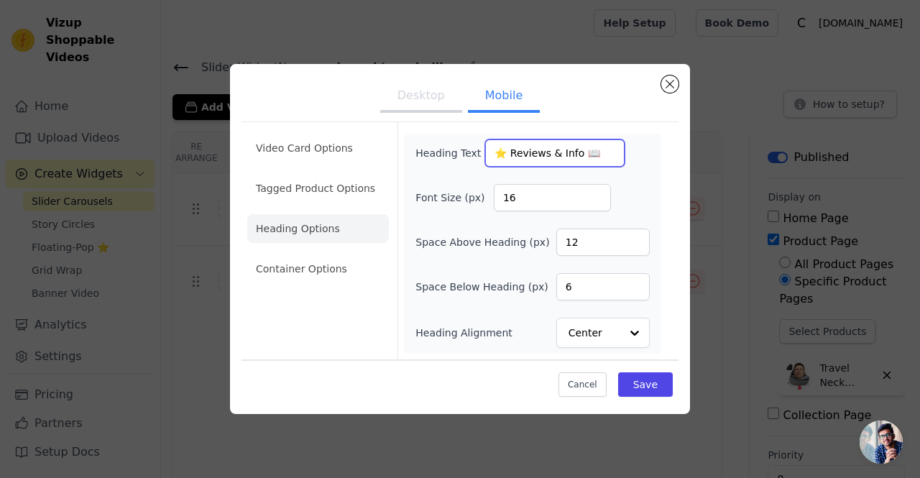
drag, startPoint x: 507, startPoint y: 154, endPoint x: 631, endPoint y: 156, distance: 123.6
click at [631, 156] on div "Heading Text ⭐ Reviews & Info 📖" at bounding box center [532, 152] width 234 height 27
type input "⭐ Trusted by 1000+ Customers"
click at [626, 155] on div "Heading Text ⭐ Trusted by 1000+ Customers" at bounding box center [532, 152] width 234 height 27
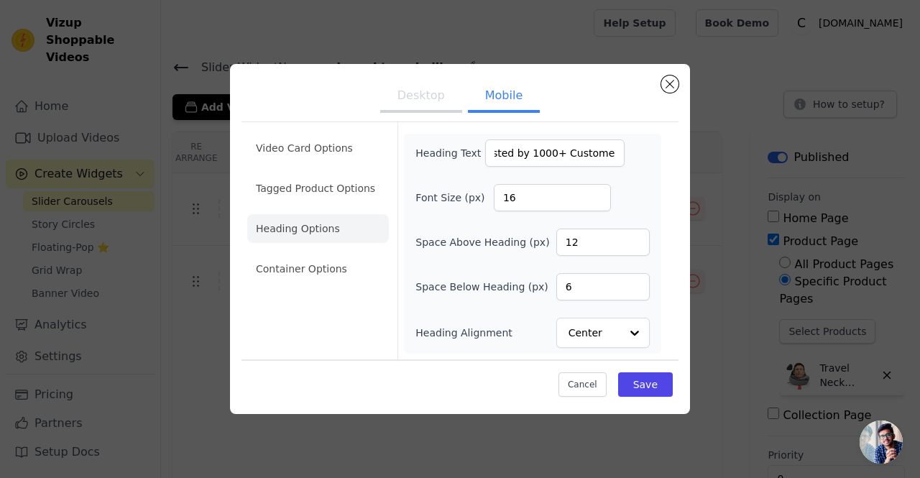
scroll to position [0, 0]
click at [540, 156] on input "⭐ Trusted by 1000+ Customers" at bounding box center [554, 152] width 139 height 27
click at [430, 98] on button "Desktop" at bounding box center [421, 97] width 82 height 32
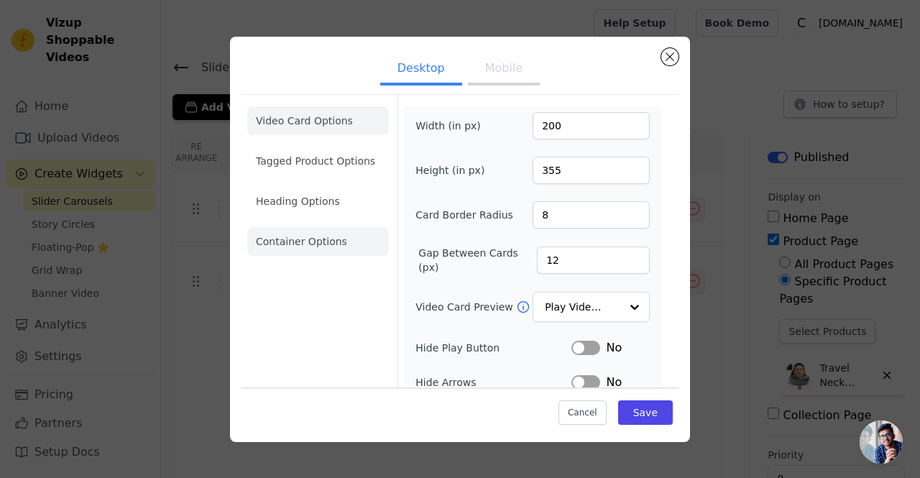
click at [332, 236] on li "Container Options" at bounding box center [318, 241] width 142 height 29
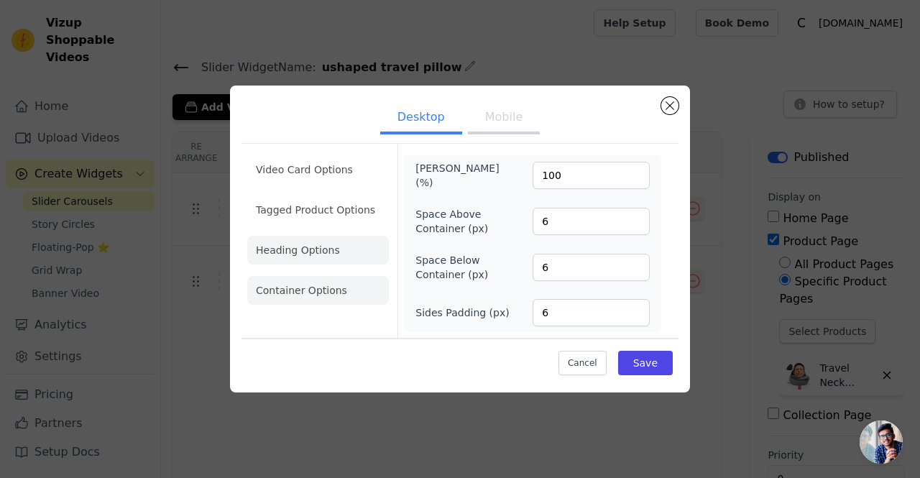
click at [326, 241] on li "Heading Options" at bounding box center [318, 250] width 142 height 29
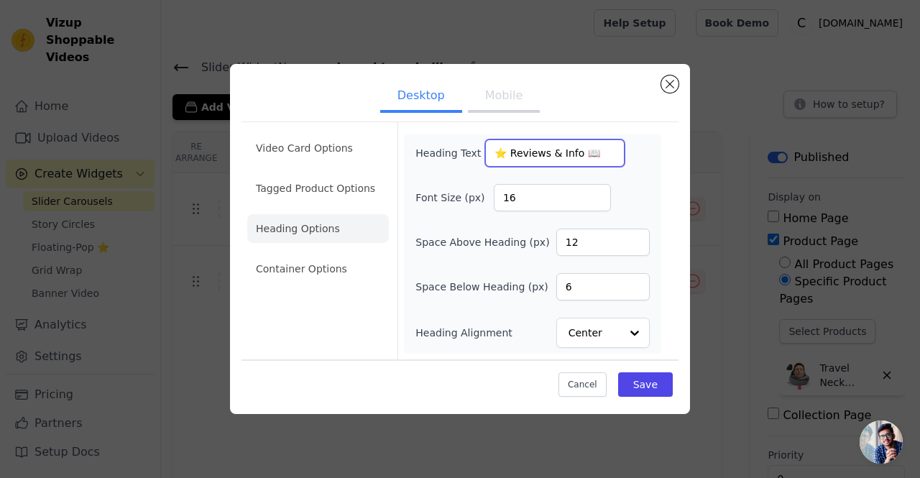
click at [550, 159] on input "⭐ Reviews & Info 📖" at bounding box center [554, 152] width 139 height 27
paste input "Trusted by 1000+ Customers"
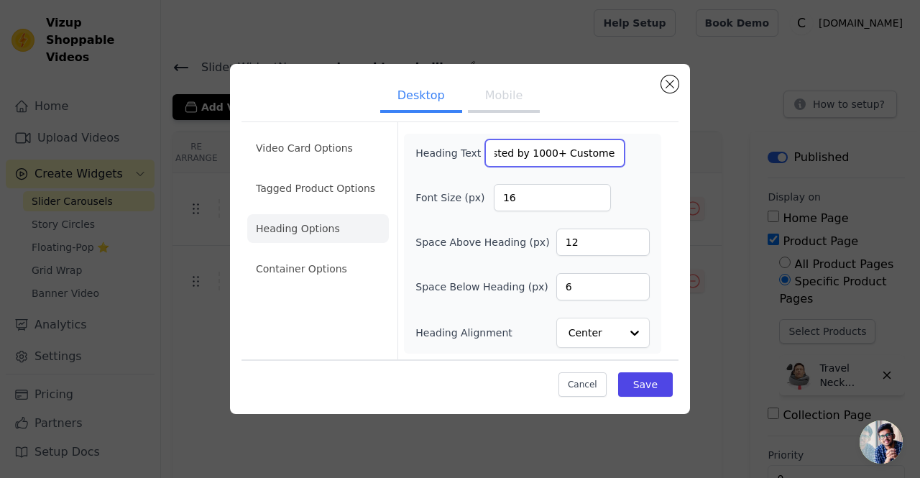
type input "⭐ Trusted by 1000+ Customers"
click at [639, 167] on div "Heading Text ⭐ Trusted by 1000+ Customers Font Size (px) 16 Space Above Heading…" at bounding box center [532, 243] width 234 height 208
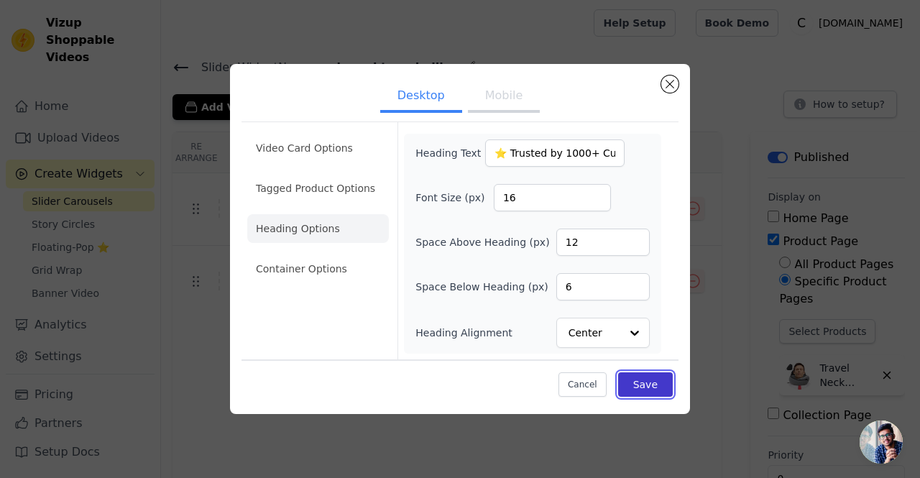
click at [624, 380] on button "Save" at bounding box center [645, 384] width 55 height 24
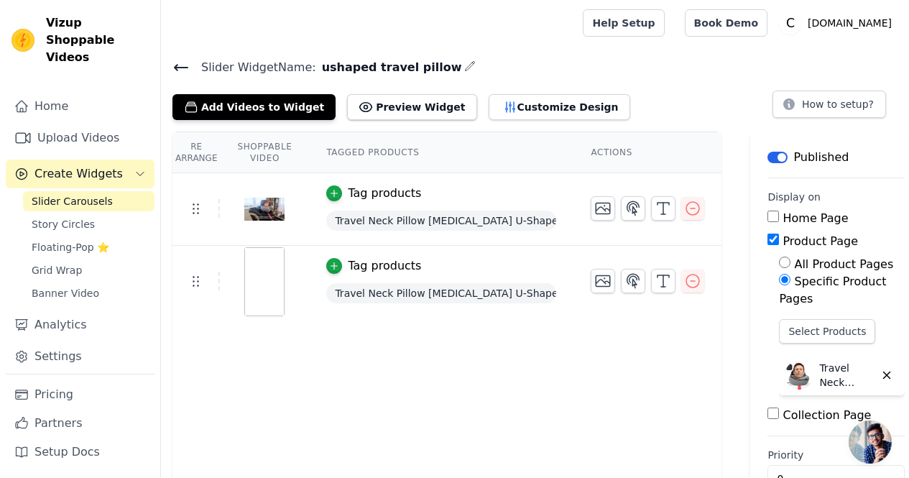
click at [350, 296] on span "Travel Neck Pillow [MEDICAL_DATA] U-Shape Car Accessory" at bounding box center [441, 293] width 230 height 20
click at [69, 124] on link "Upload Videos" at bounding box center [80, 138] width 149 height 29
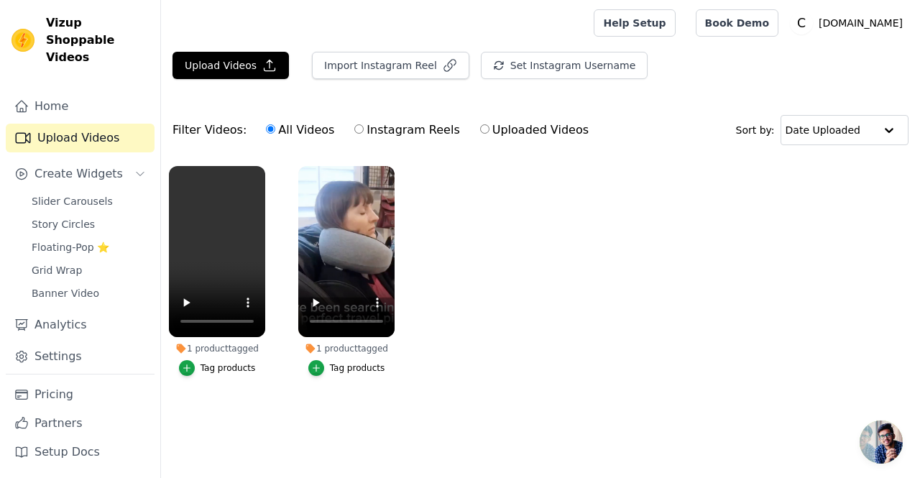
click at [540, 269] on ul "1 product tagged Tag products 1 product tagged Tag products" at bounding box center [540, 285] width 759 height 254
click at [648, 269] on ul "1 product tagged Tag products 1 product tagged Tag products" at bounding box center [540, 285] width 759 height 254
click at [63, 194] on span "Slider Carousels" at bounding box center [72, 201] width 81 height 14
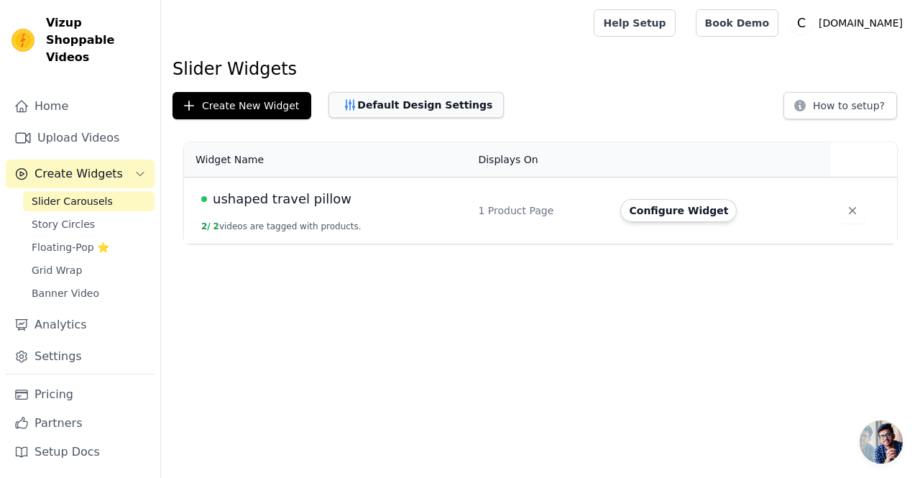
click at [363, 96] on button "Default Design Settings" at bounding box center [415, 105] width 175 height 26
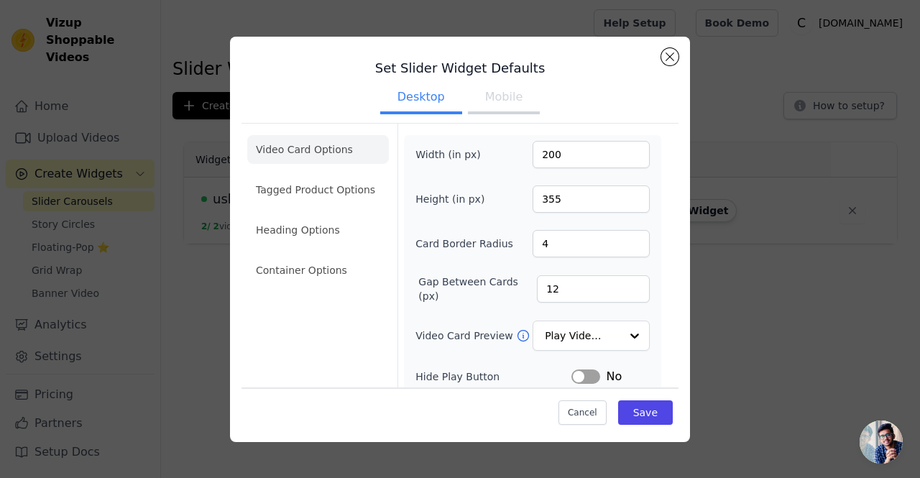
click at [481, 102] on button "Mobile" at bounding box center [504, 99] width 72 height 32
click at [417, 102] on button "Desktop" at bounding box center [421, 99] width 82 height 32
click at [670, 56] on button "Close modal" at bounding box center [669, 56] width 17 height 17
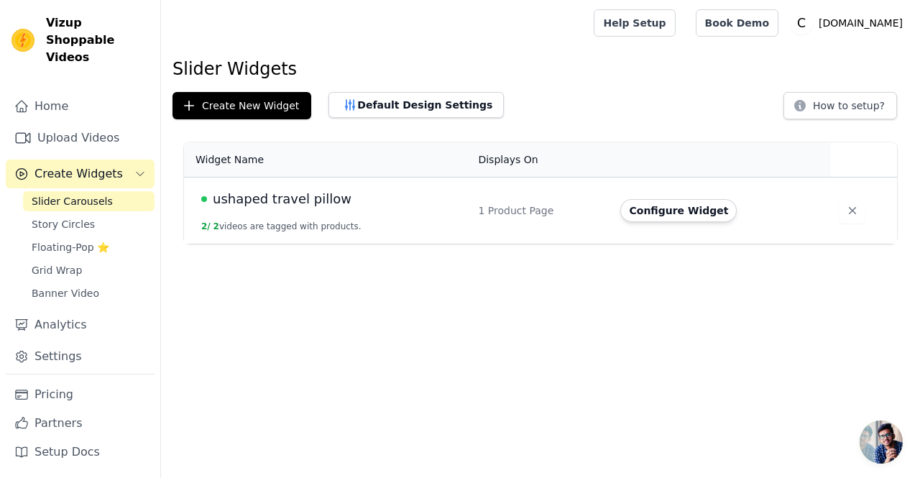
click at [59, 194] on span "Slider Carousels" at bounding box center [72, 201] width 81 height 14
click at [639, 211] on button "Configure Widget" at bounding box center [678, 210] width 116 height 23
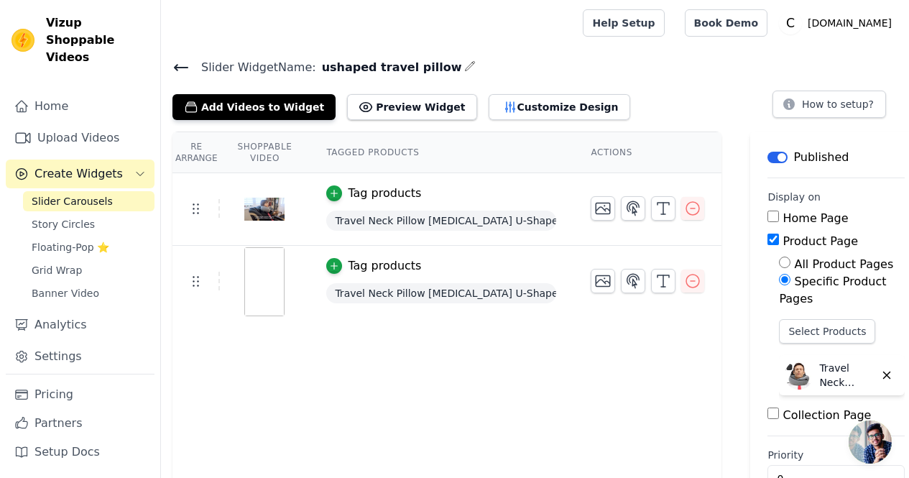
click at [250, 286] on img at bounding box center [264, 281] width 40 height 69
click at [684, 282] on icon "button" at bounding box center [692, 280] width 17 height 17
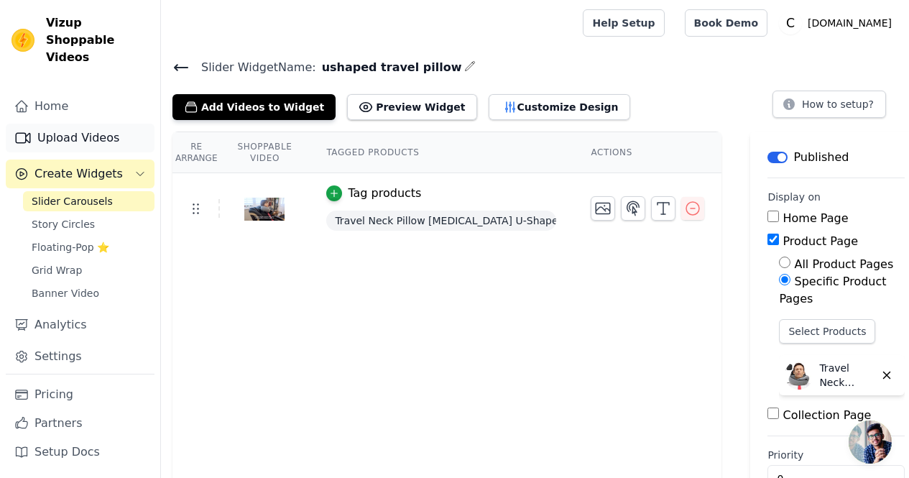
click at [75, 129] on link "Upload Videos" at bounding box center [80, 138] width 149 height 29
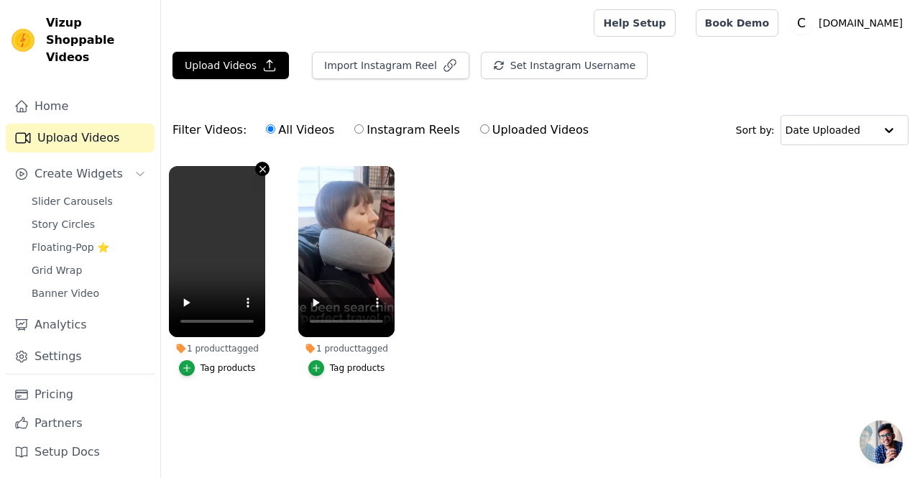
click at [264, 165] on icon "button" at bounding box center [262, 169] width 11 height 11
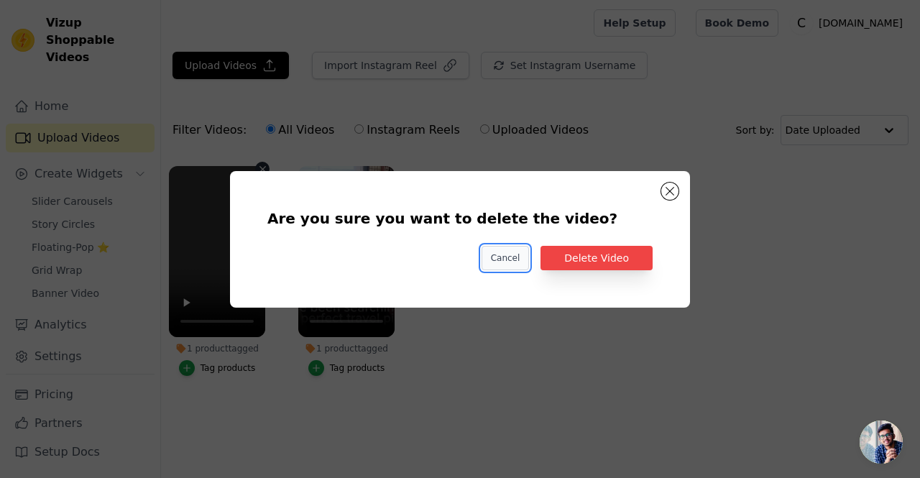
click at [514, 254] on button "Cancel" at bounding box center [505, 258] width 48 height 24
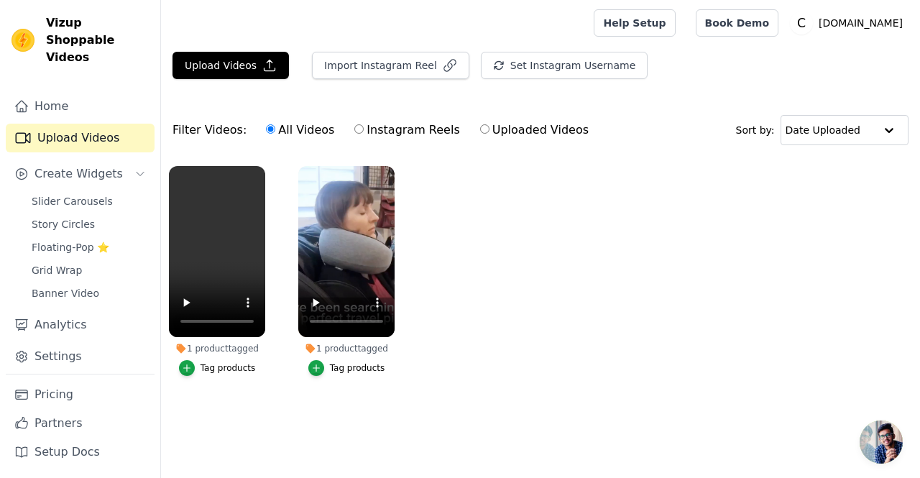
click at [525, 257] on ul "1 product tagged Tag products 1 product tagged Tag products" at bounding box center [540, 285] width 759 height 254
click at [514, 233] on ul "1 product tagged Tag products 1 product tagged Tag products" at bounding box center [540, 285] width 759 height 254
click at [81, 194] on span "Slider Carousels" at bounding box center [72, 201] width 81 height 14
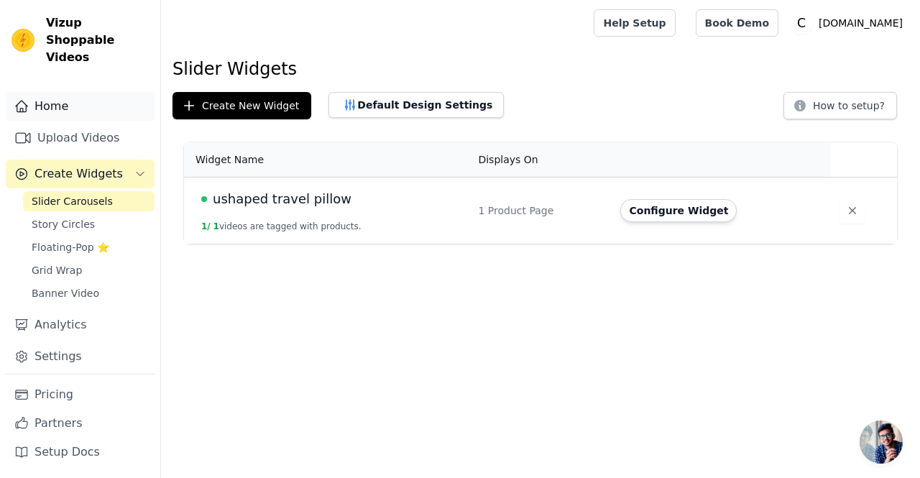
click at [73, 92] on link "Home" at bounding box center [80, 106] width 149 height 29
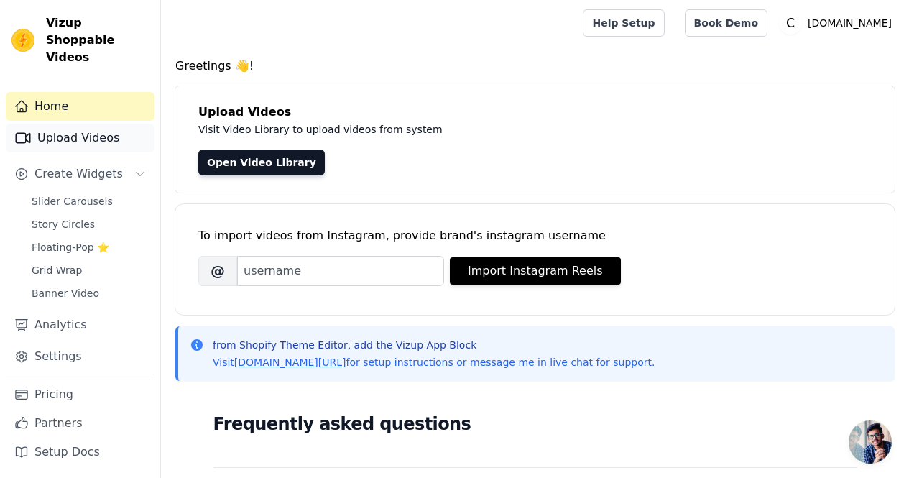
click at [97, 124] on link "Upload Videos" at bounding box center [80, 138] width 149 height 29
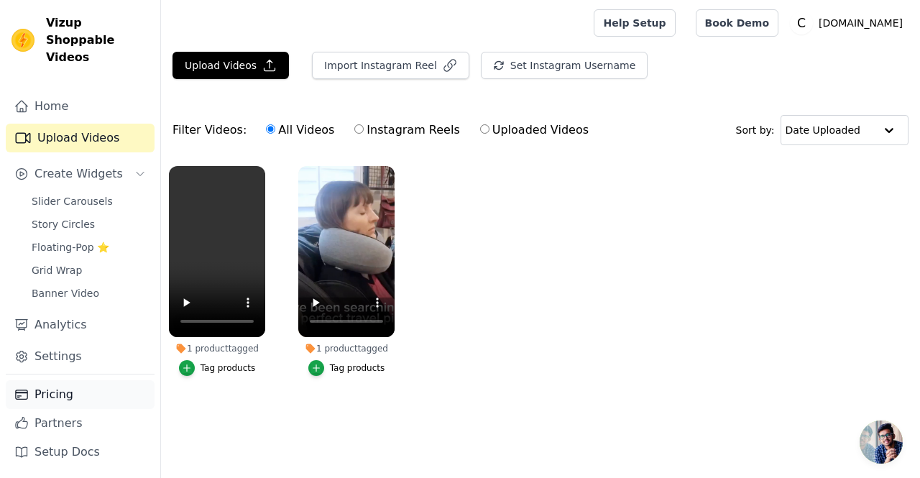
click at [45, 390] on link "Pricing" at bounding box center [80, 394] width 149 height 29
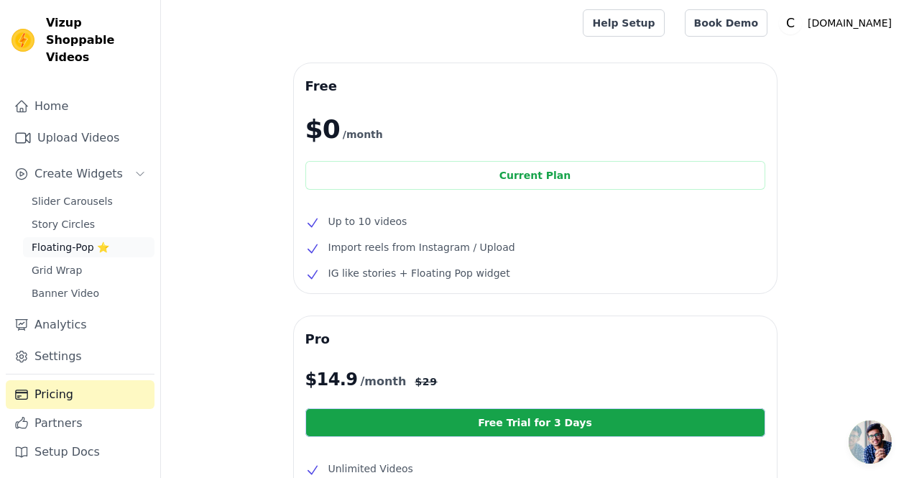
click at [69, 240] on span "Floating-Pop ⭐" at bounding box center [71, 247] width 78 height 14
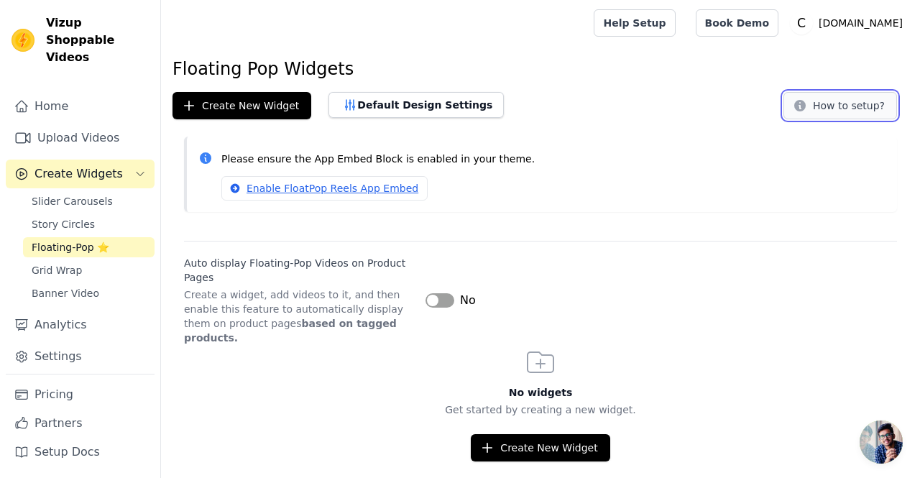
click at [840, 111] on button "How to setup?" at bounding box center [840, 105] width 114 height 27
click at [64, 263] on span "Grid Wrap" at bounding box center [57, 270] width 50 height 14
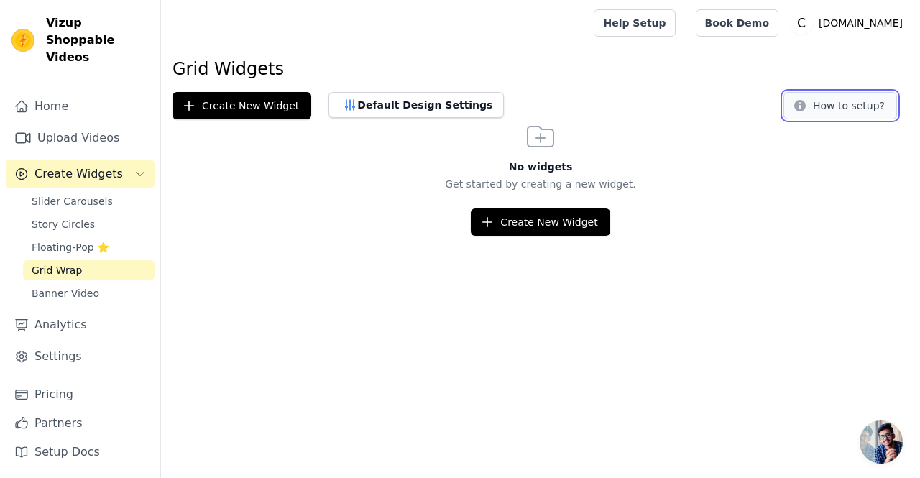
click at [828, 106] on button "How to setup?" at bounding box center [840, 105] width 114 height 27
click at [88, 194] on span "Slider Carousels" at bounding box center [72, 201] width 81 height 14
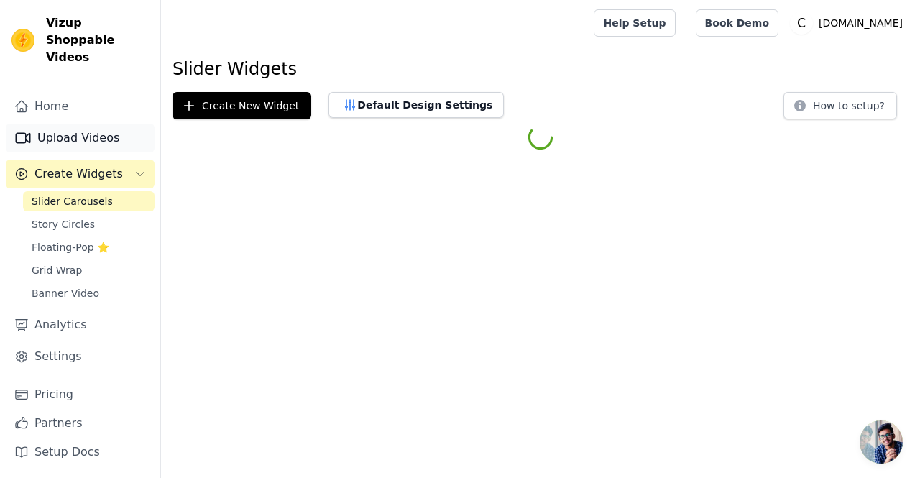
click at [85, 124] on link "Upload Videos" at bounding box center [80, 138] width 149 height 29
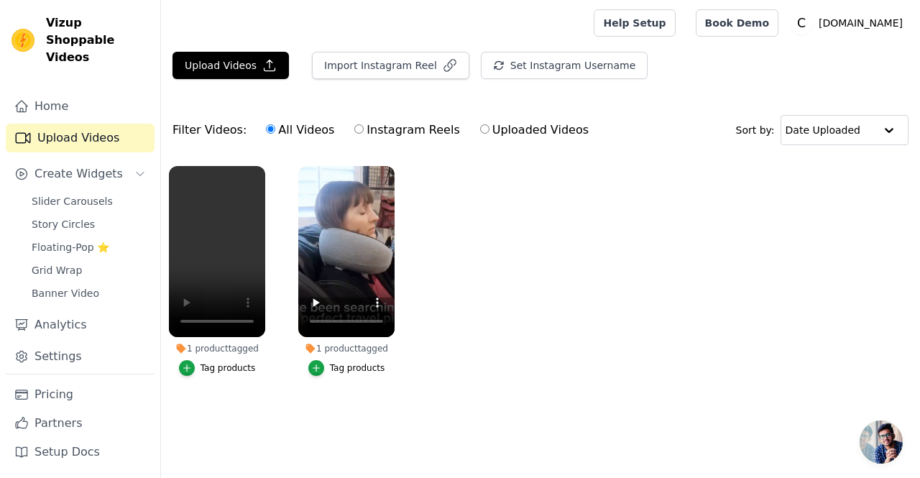
click at [354, 130] on input "Instagram Reels" at bounding box center [358, 128] width 9 height 9
radio input "true"
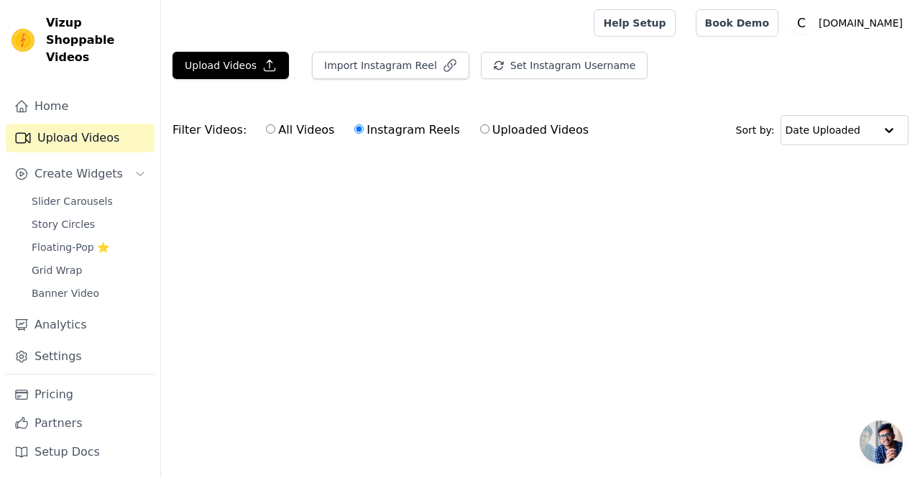
click at [266, 129] on input "All Videos" at bounding box center [270, 128] width 9 height 9
radio input "true"
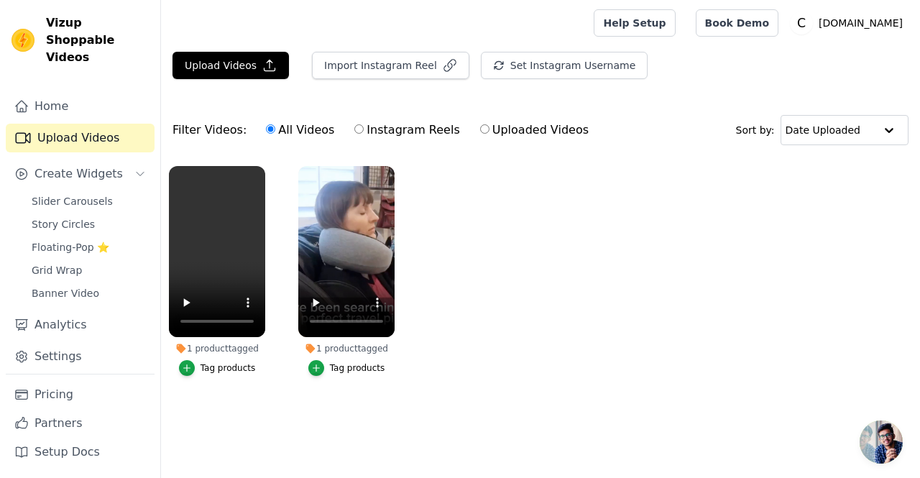
click at [480, 133] on input "Uploaded Videos" at bounding box center [484, 128] width 9 height 9
radio input "true"
click at [268, 124] on label "All Videos" at bounding box center [300, 130] width 70 height 19
click at [268, 124] on input "All Videos" at bounding box center [270, 128] width 9 height 9
radio input "true"
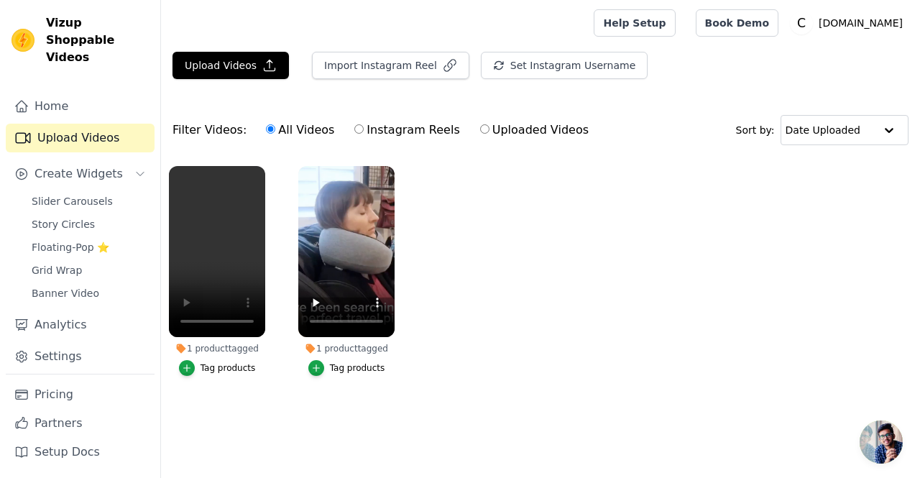
click at [483, 216] on ul "1 product tagged Tag products 1 product tagged Tag products" at bounding box center [540, 285] width 759 height 254
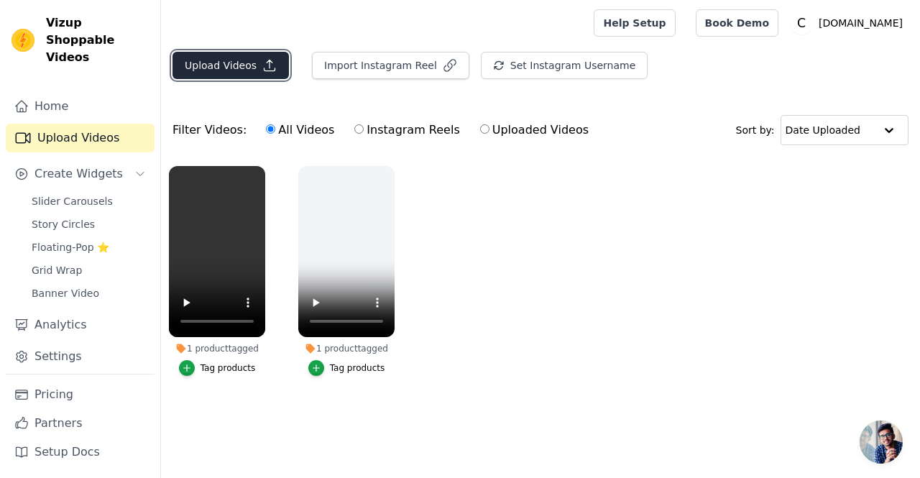
click at [239, 65] on button "Upload Videos" at bounding box center [230, 65] width 116 height 27
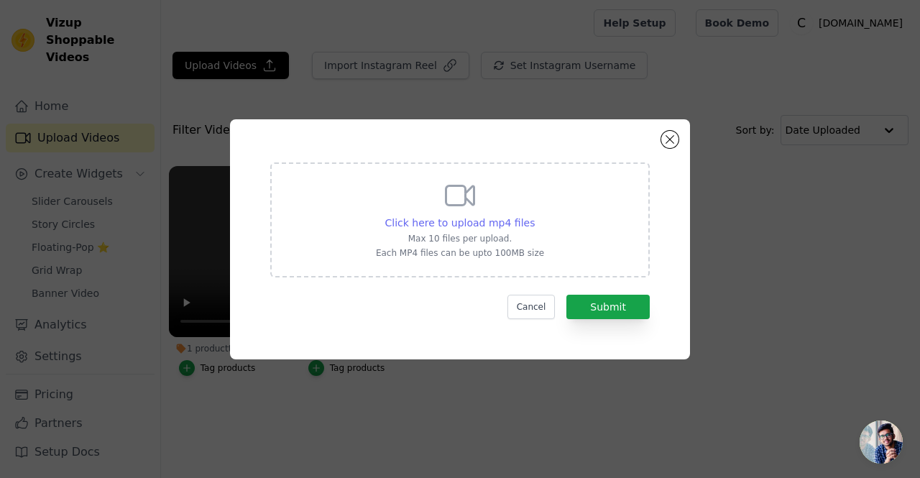
click at [438, 216] on div "Click here to upload mp4 files" at bounding box center [460, 223] width 150 height 14
click at [534, 215] on input "Click here to upload mp4 files Max 10 files per upload. Each MP4 files can be u…" at bounding box center [534, 215] width 1 height 1
type input "C:\fakepath\video review 4.mp4"
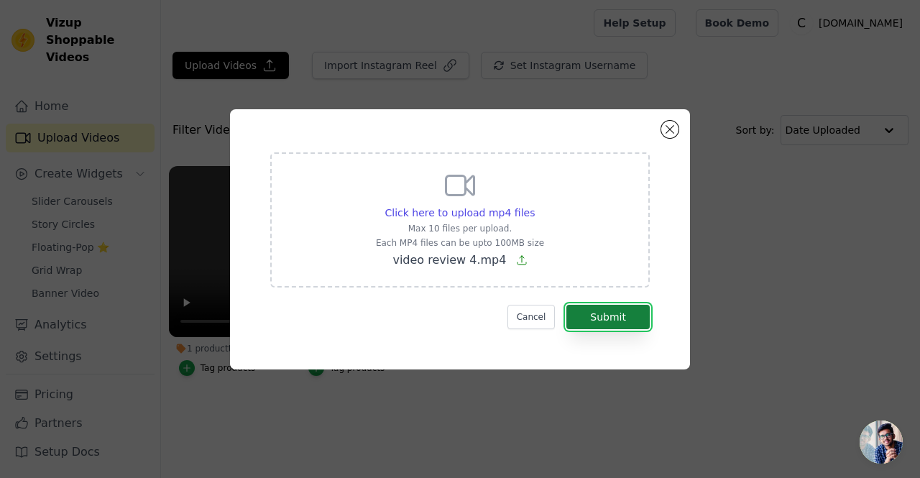
click at [598, 309] on button "Submit" at bounding box center [607, 317] width 83 height 24
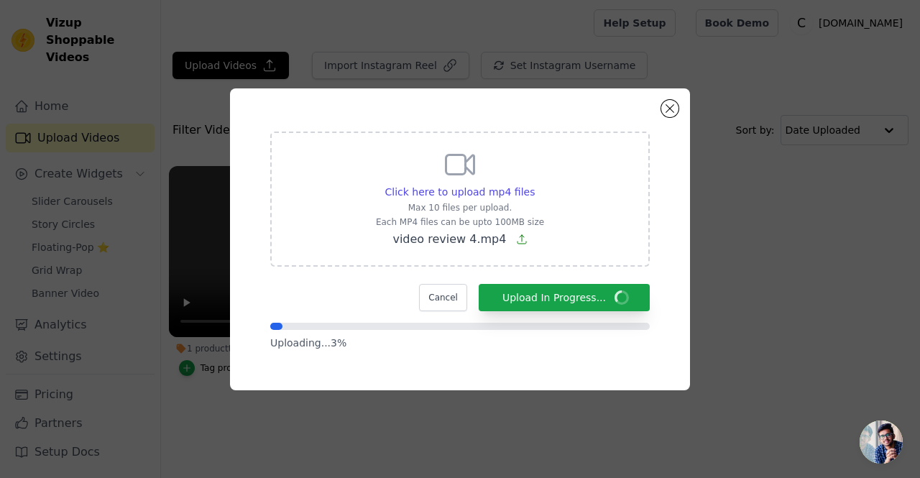
click at [463, 182] on div "Click here to upload mp4 files Max 10 files per upload. Each MP4 files can be u…" at bounding box center [460, 197] width 168 height 101
click at [534, 184] on input "Click here to upload mp4 files Max 10 files per upload. Each MP4 files can be u…" at bounding box center [534, 184] width 1 height 1
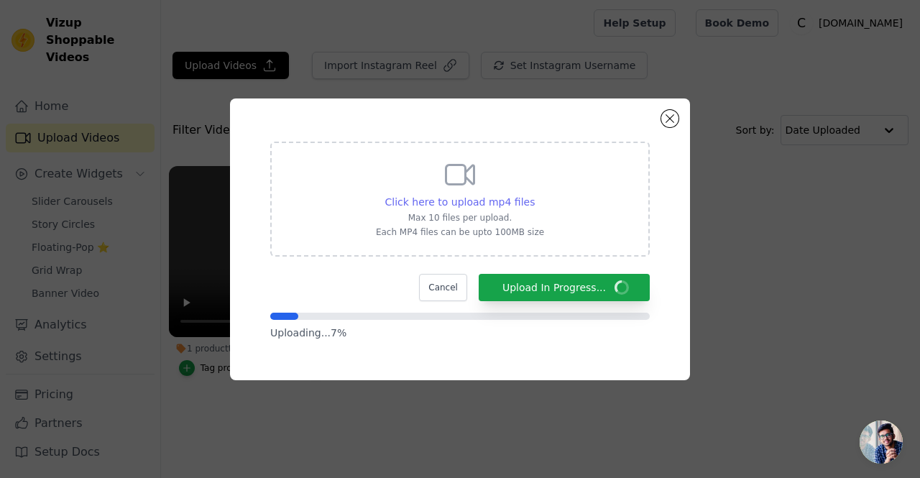
click at [402, 198] on span "Click here to upload mp4 files" at bounding box center [460, 201] width 150 height 11
click at [534, 195] on input "Click here to upload mp4 files Max 10 files per upload. Each MP4 files can be u…" at bounding box center [534, 194] width 1 height 1
type input "C:\fakepath\video 3.mp4"
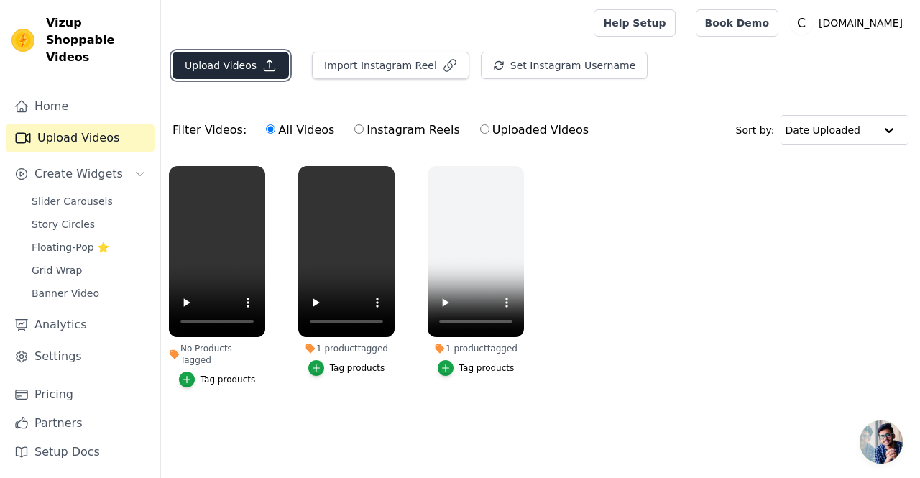
click at [246, 60] on button "Upload Videos" at bounding box center [230, 65] width 116 height 27
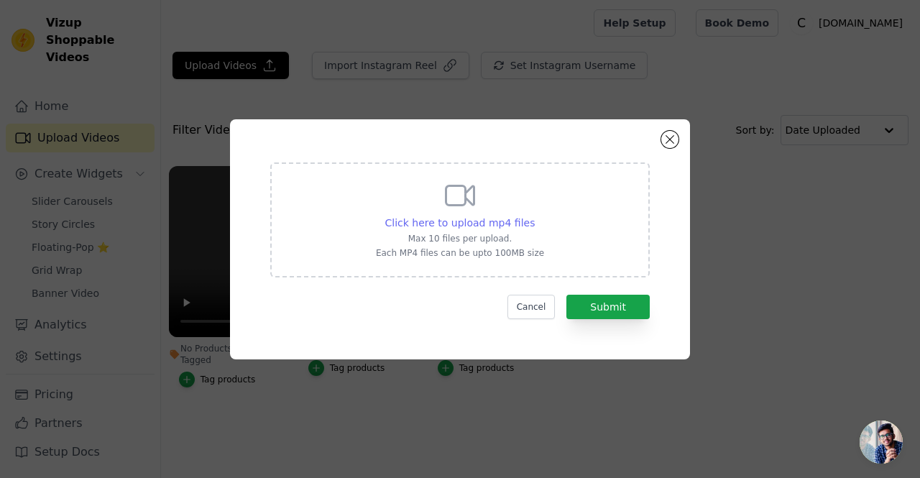
click at [480, 218] on span "Click here to upload mp4 files" at bounding box center [460, 222] width 150 height 11
click at [534, 216] on input "Click here to upload mp4 files Max 10 files per upload. Each MP4 files can be u…" at bounding box center [534, 215] width 1 height 1
type input "C:\fakepath\video 3.mp4"
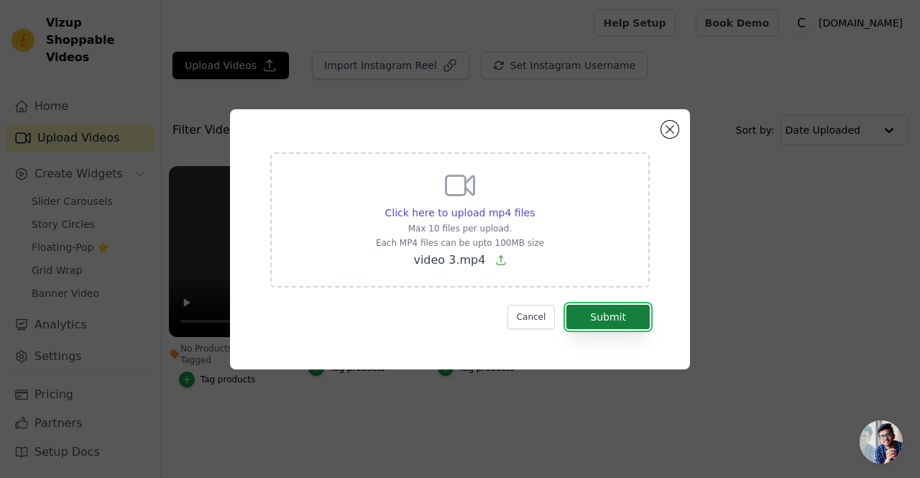
click at [609, 321] on button "Submit" at bounding box center [607, 317] width 83 height 24
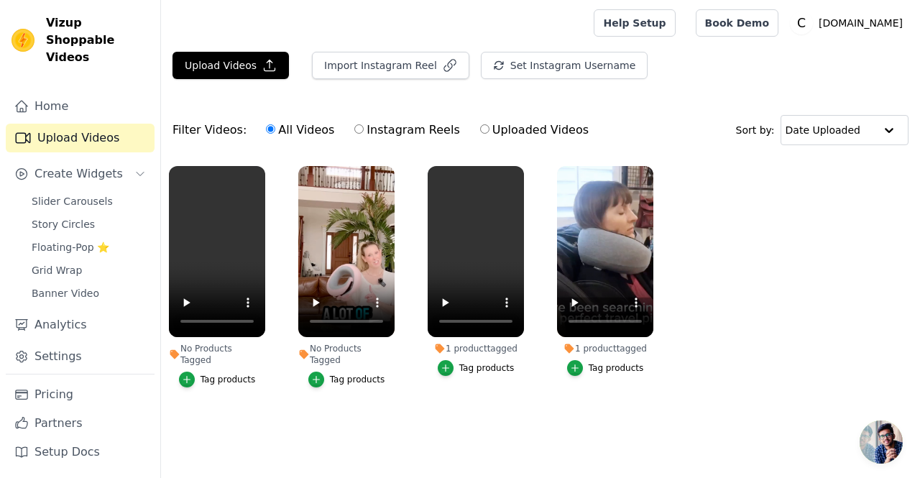
click at [351, 374] on div "Tag products" at bounding box center [357, 379] width 55 height 11
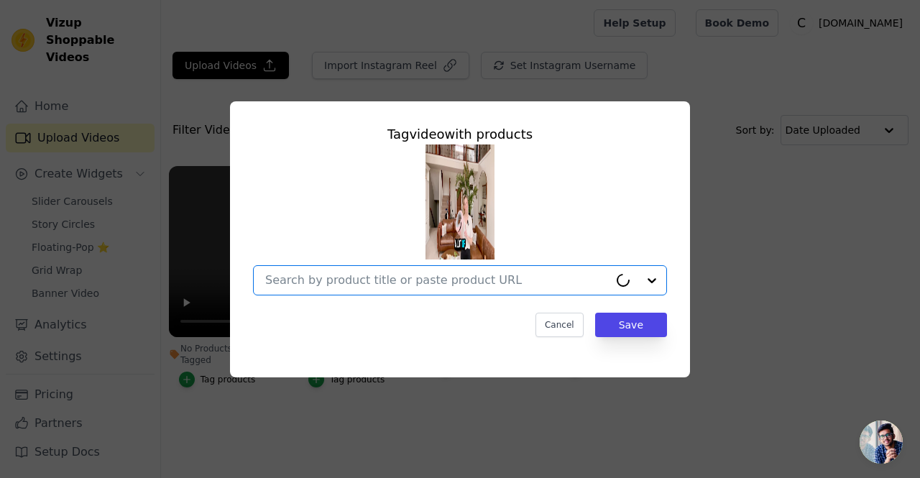
click at [399, 281] on input "No Products Tagged Tag video with products Option undefined, selected. Select i…" at bounding box center [436, 280] width 343 height 14
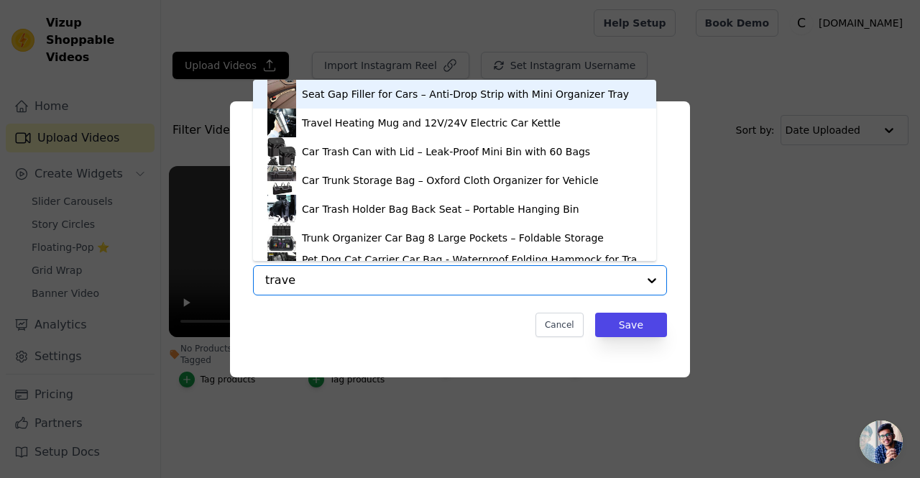
type input "travel"
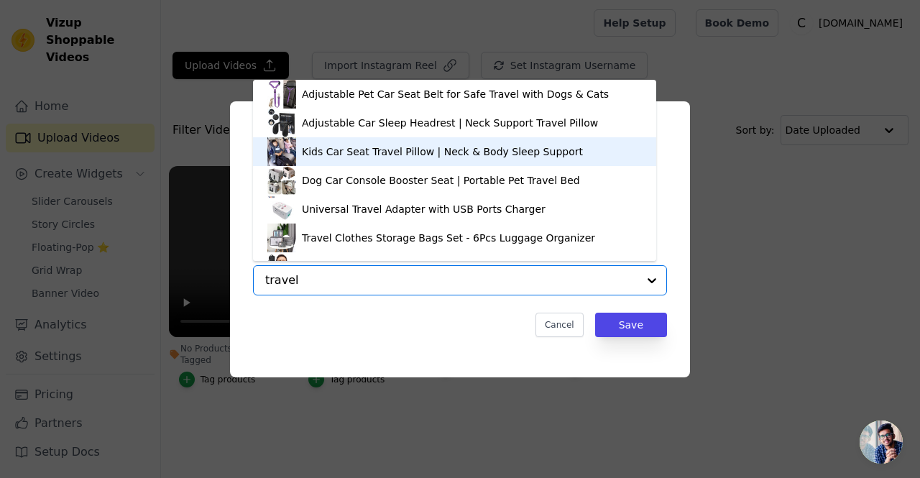
scroll to position [216, 0]
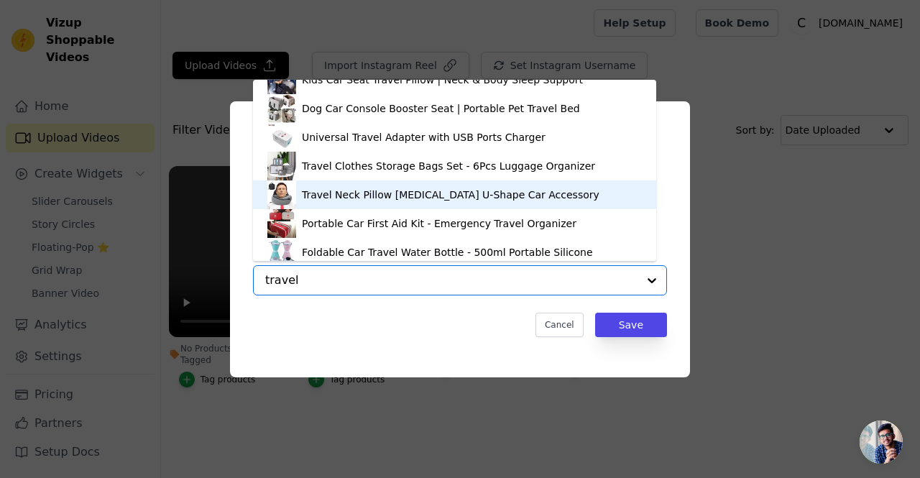
click at [365, 188] on div "Travel Neck Pillow [MEDICAL_DATA] U-Shape Car Accessory" at bounding box center [450, 195] width 297 height 14
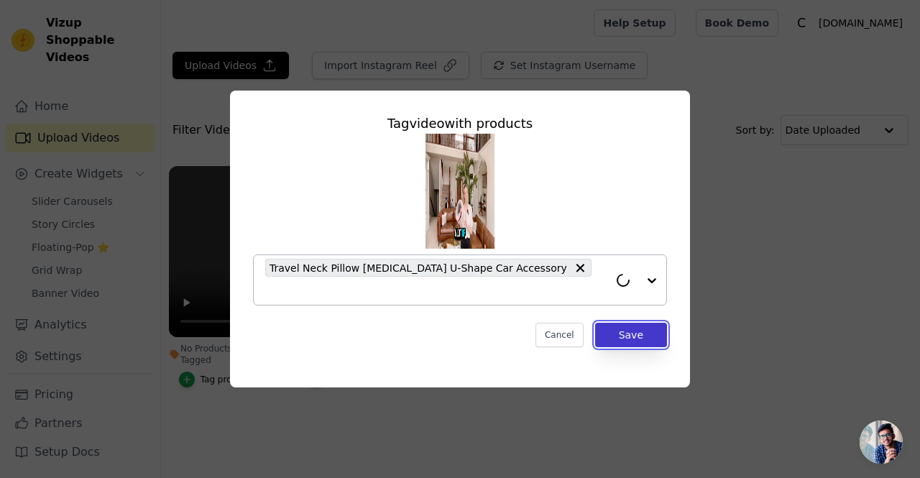
click at [629, 323] on button "Save" at bounding box center [631, 335] width 72 height 24
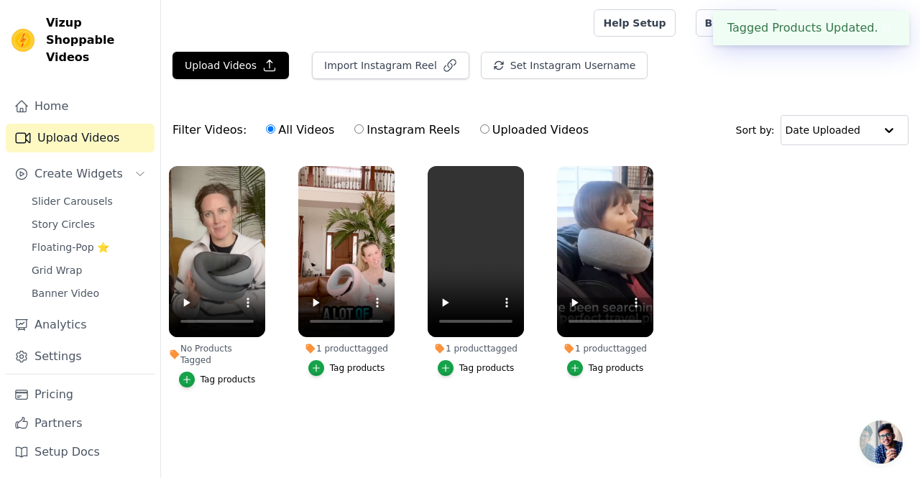
click at [216, 374] on div "Tag products" at bounding box center [227, 379] width 55 height 11
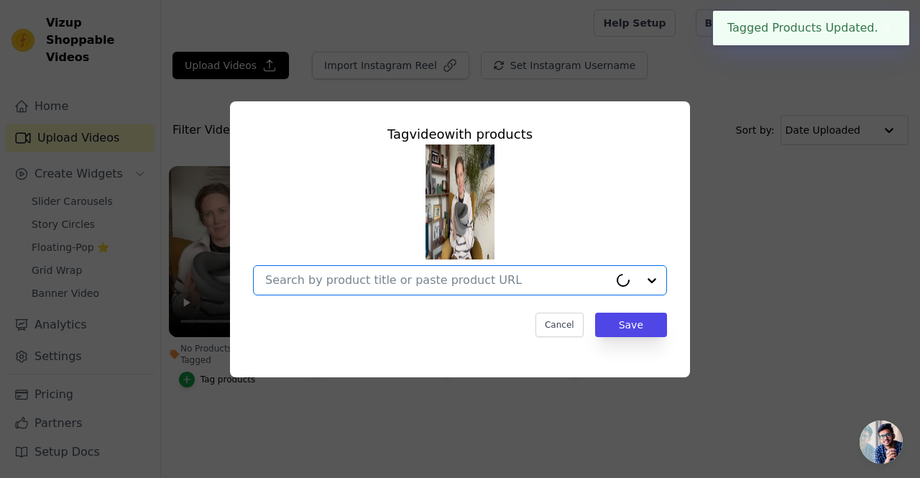
click at [384, 279] on input "No Products Tagged Tag video with products Option undefined, selected. Cancel S…" at bounding box center [436, 280] width 343 height 14
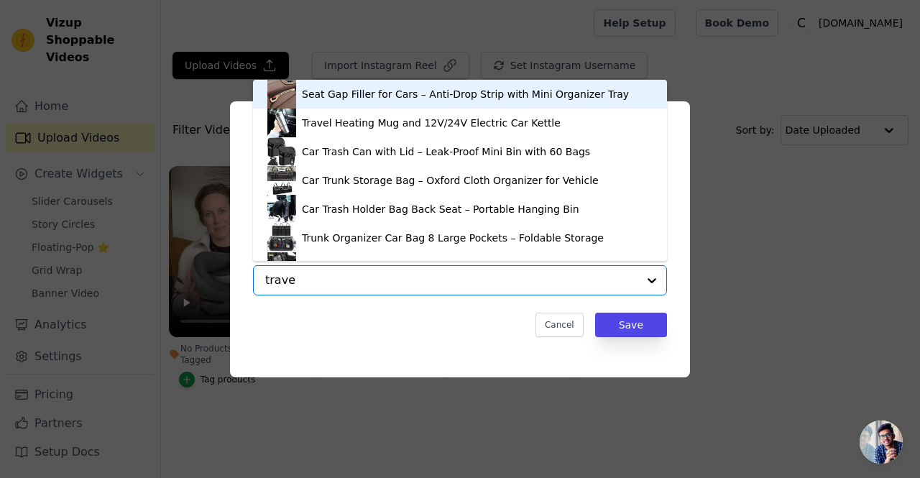
type input "travel"
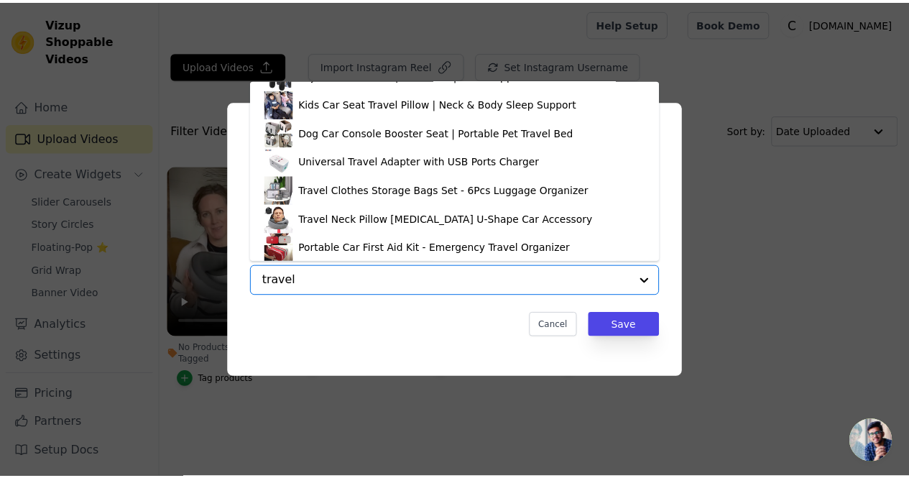
scroll to position [178, 0]
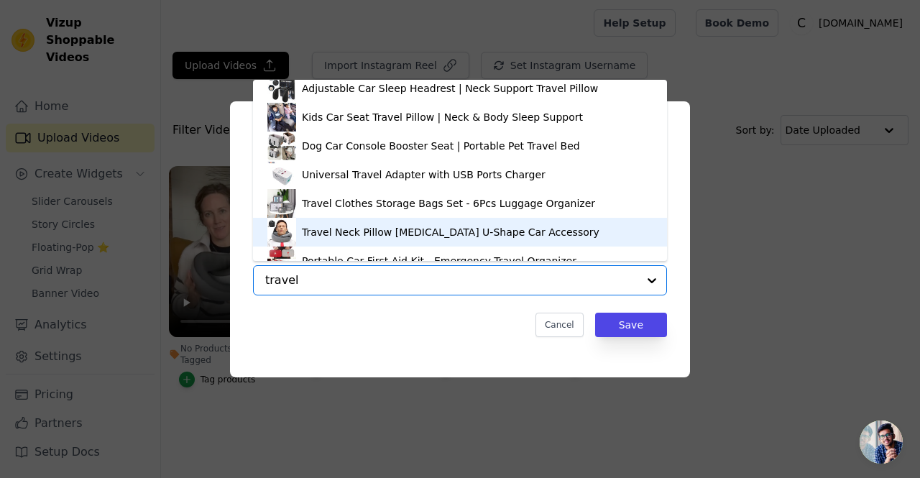
click at [358, 228] on div "Travel Neck Pillow [MEDICAL_DATA] U-Shape Car Accessory" at bounding box center [450, 232] width 297 height 14
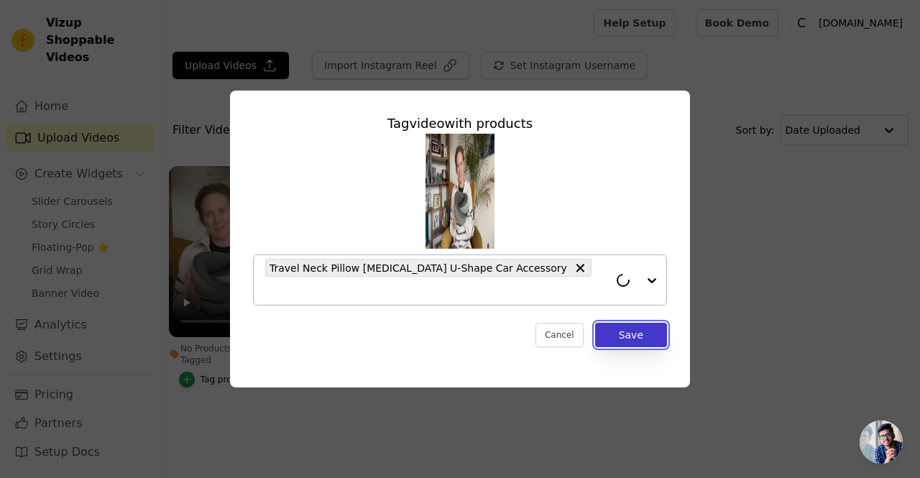
click at [640, 323] on button "Save" at bounding box center [631, 335] width 72 height 24
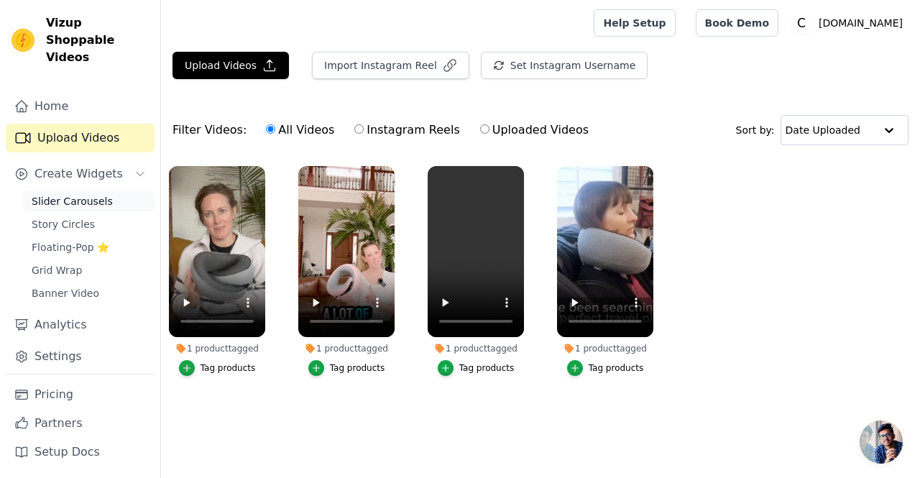
click at [93, 194] on span "Slider Carousels" at bounding box center [72, 201] width 81 height 14
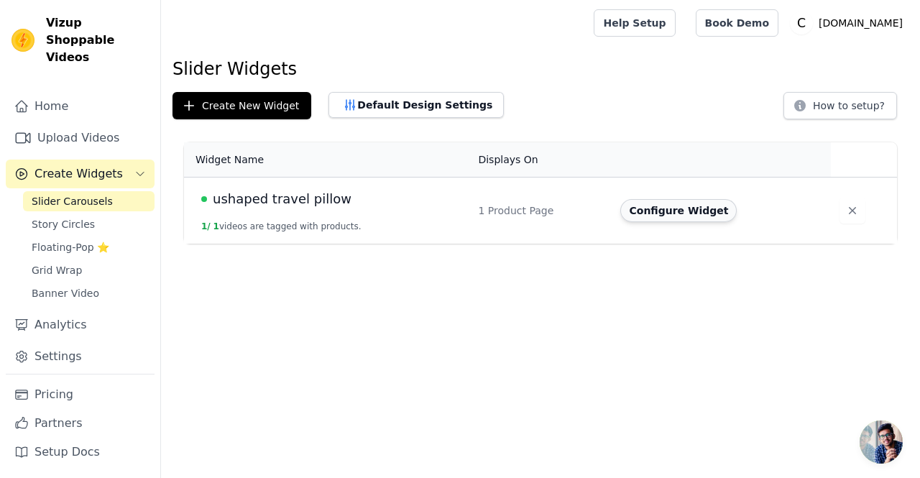
click at [667, 208] on button "Configure Widget" at bounding box center [678, 210] width 116 height 23
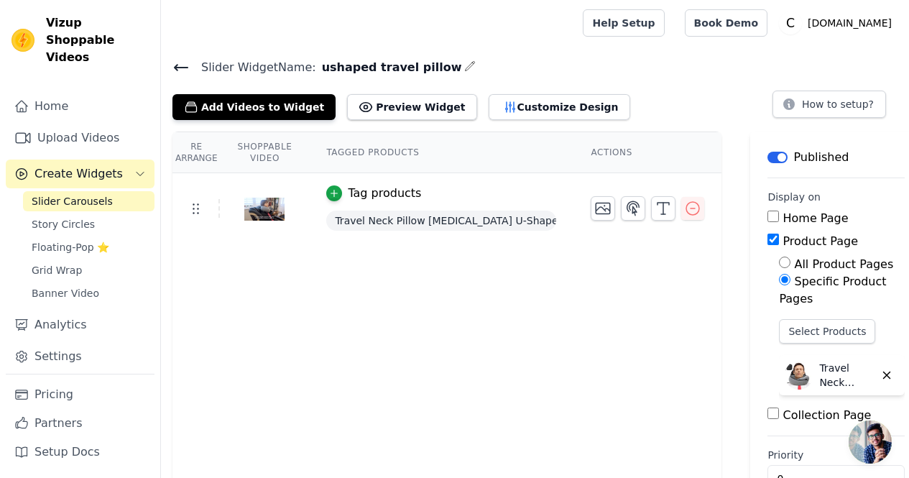
click at [352, 300] on div "Re Arrange Shoppable Video Tagged Products Actions Tag products Travel Neck Pil…" at bounding box center [446, 325] width 549 height 389
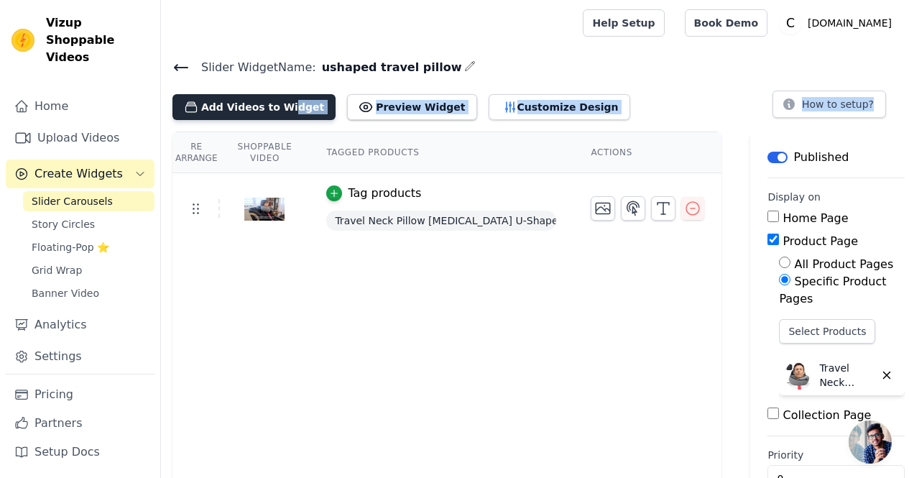
click at [264, 119] on div "Slider Widget Name: ushaped travel pillow Add Videos to Widget Preview Widget C…" at bounding box center [535, 288] width 748 height 463
click at [295, 109] on button "Add Videos to Widget" at bounding box center [253, 107] width 163 height 26
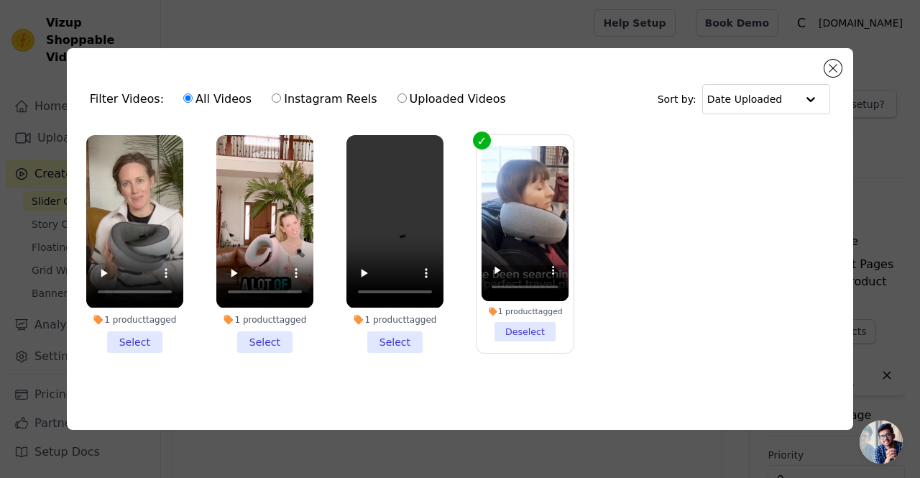
click at [138, 339] on li "1 product tagged Select" at bounding box center [134, 243] width 97 height 217
click at [0, 0] on input "1 product tagged Select" at bounding box center [0, 0] width 0 height 0
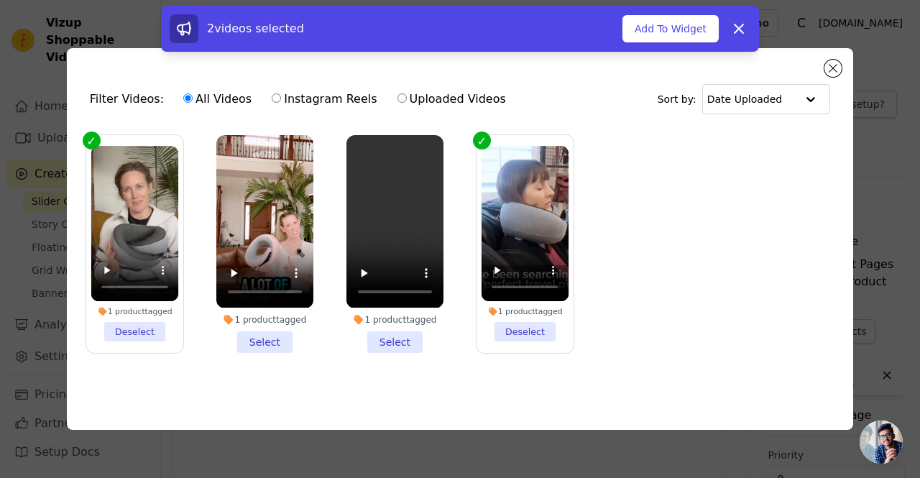
click at [266, 343] on li "1 product tagged Select" at bounding box center [264, 243] width 97 height 217
click at [0, 0] on input "1 product tagged Select" at bounding box center [0, 0] width 0 height 0
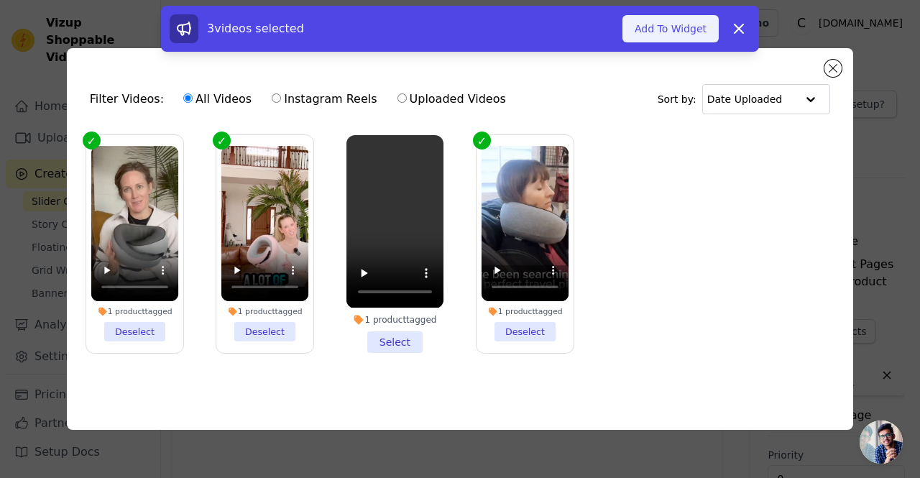
click at [662, 32] on button "Add To Widget" at bounding box center [670, 28] width 96 height 27
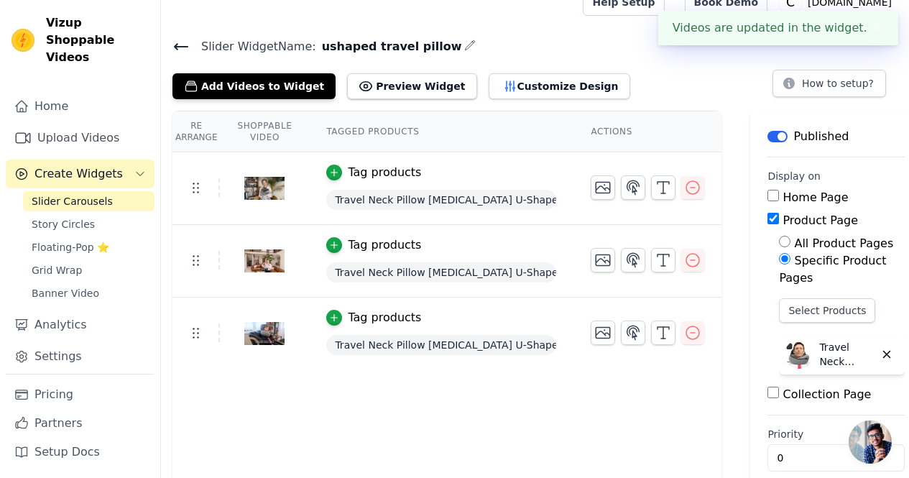
scroll to position [42, 0]
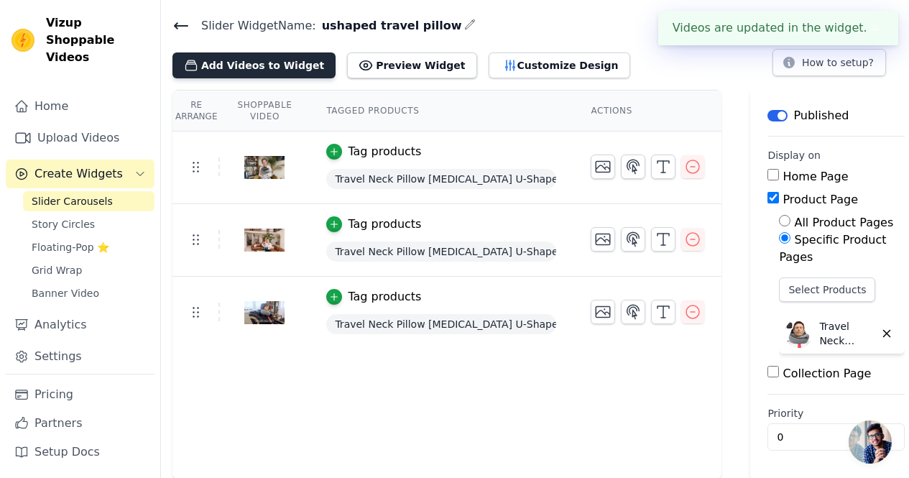
click at [256, 73] on button "Add Videos to Widget" at bounding box center [253, 65] width 163 height 26
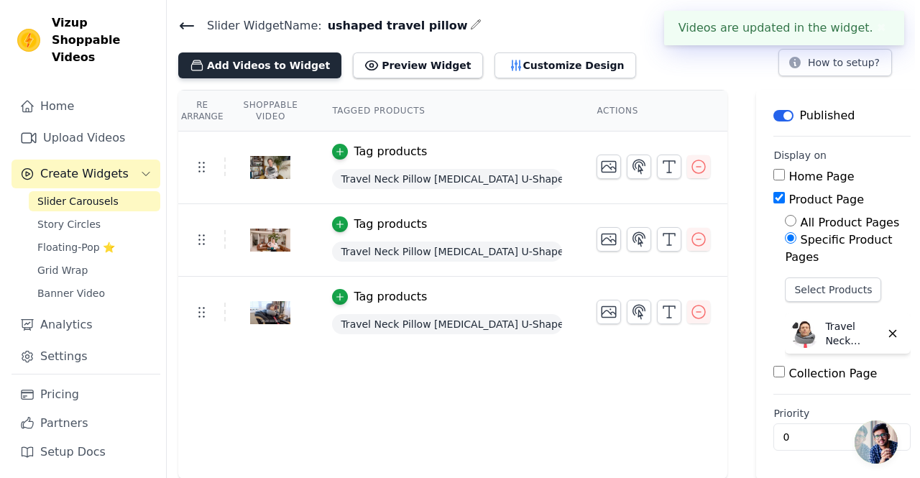
scroll to position [0, 0]
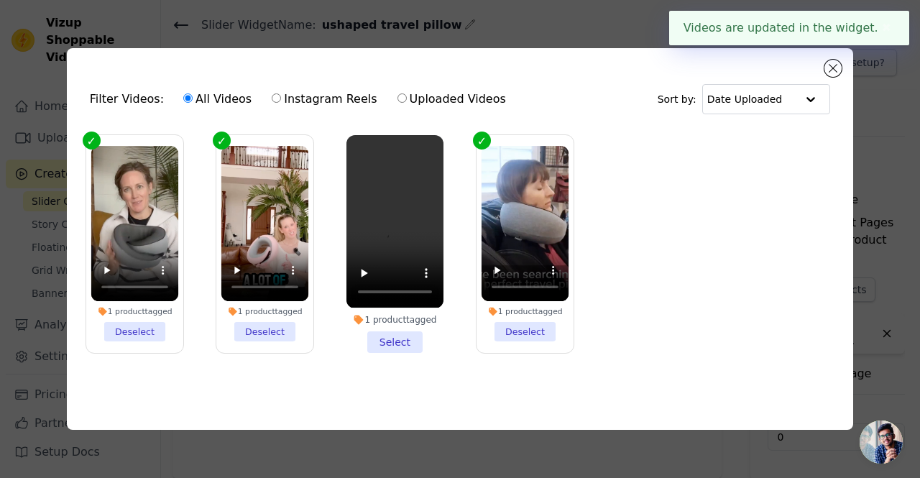
click at [398, 341] on li "1 product tagged Select" at bounding box center [394, 243] width 97 height 217
click at [0, 0] on input "1 product tagged Select" at bounding box center [0, 0] width 0 height 0
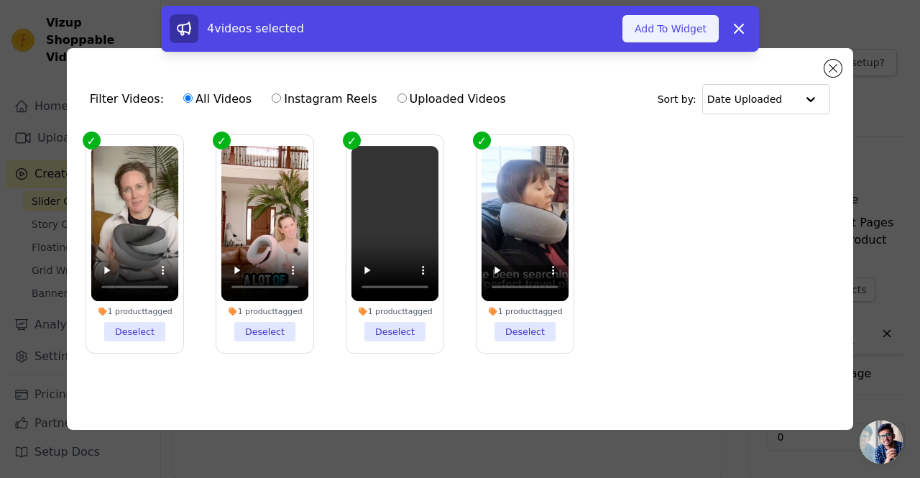
click at [668, 23] on button "Add To Widget" at bounding box center [670, 28] width 96 height 27
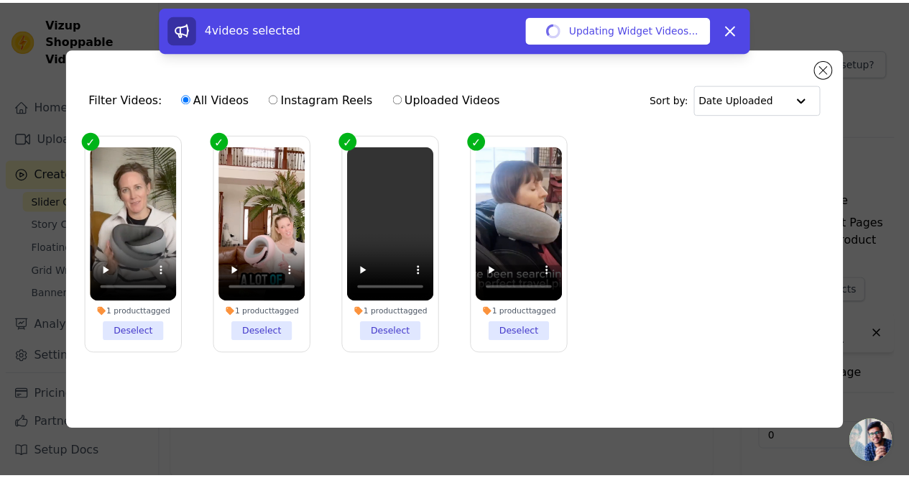
scroll to position [24, 0]
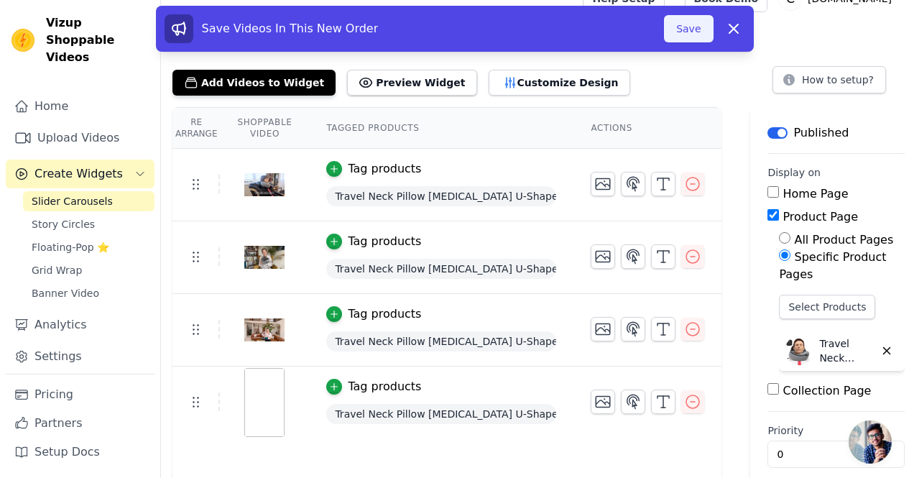
click at [690, 30] on button "Save" at bounding box center [688, 28] width 49 height 27
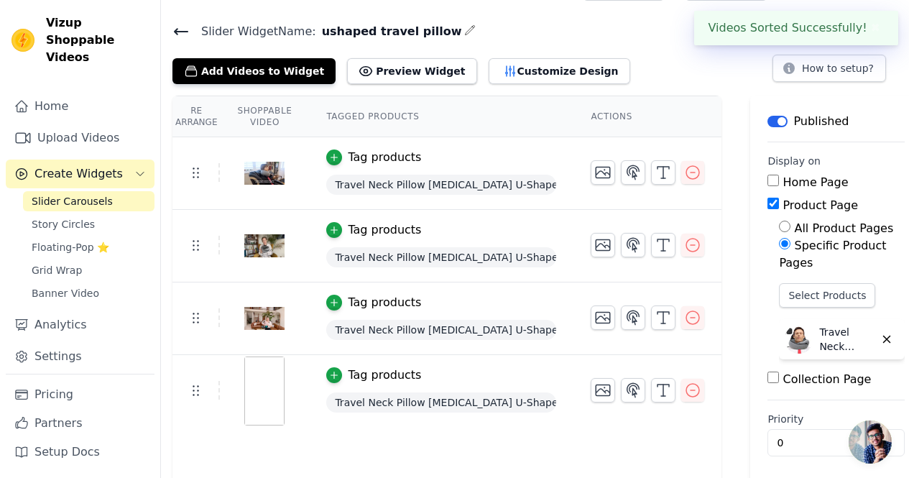
scroll to position [42, 0]
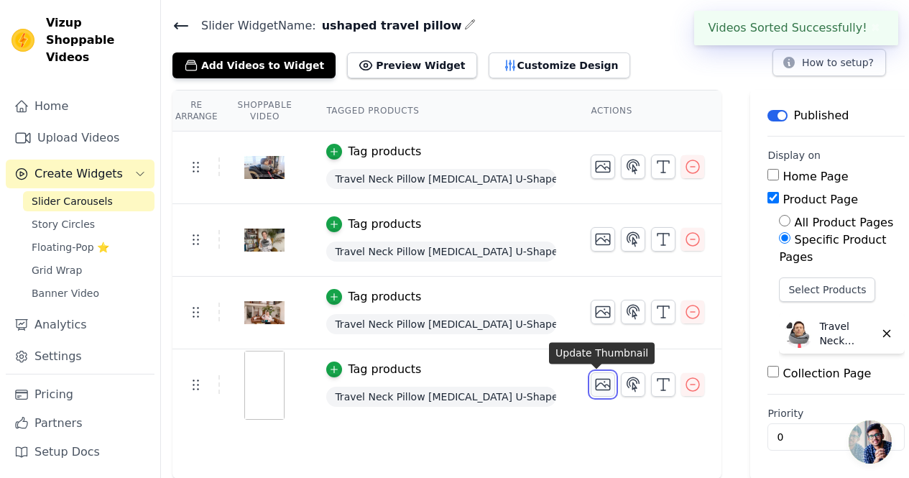
click at [597, 391] on icon "button" at bounding box center [602, 384] width 17 height 17
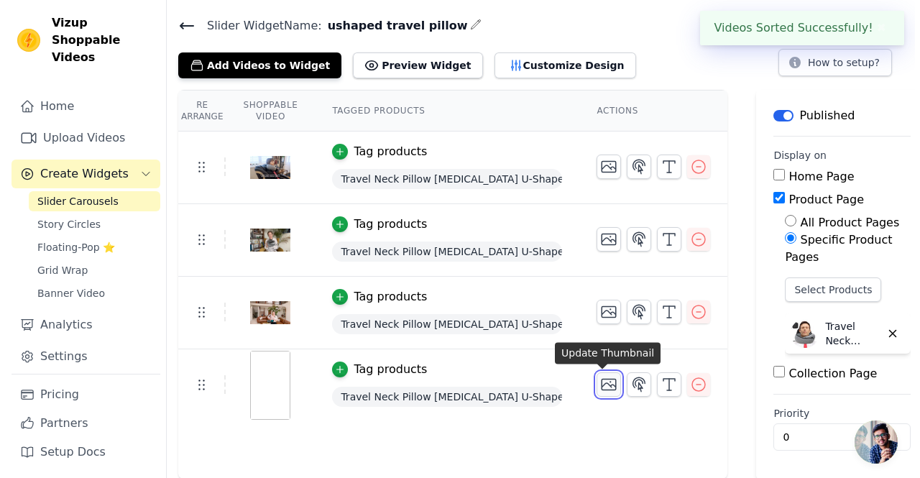
scroll to position [0, 0]
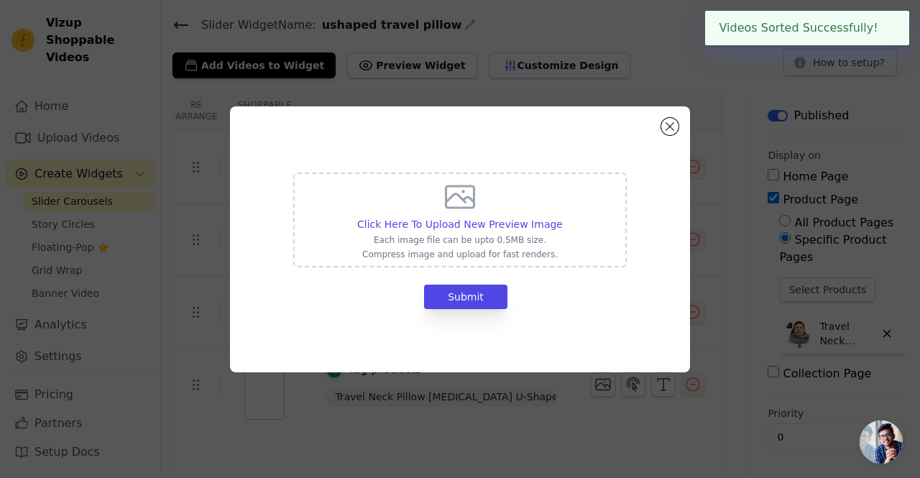
click at [456, 213] on icon at bounding box center [460, 197] width 34 height 34
click at [562, 216] on input "Click Here To Upload New Preview Image Each image file can be upto 0.5MB size. …" at bounding box center [562, 216] width 1 height 1
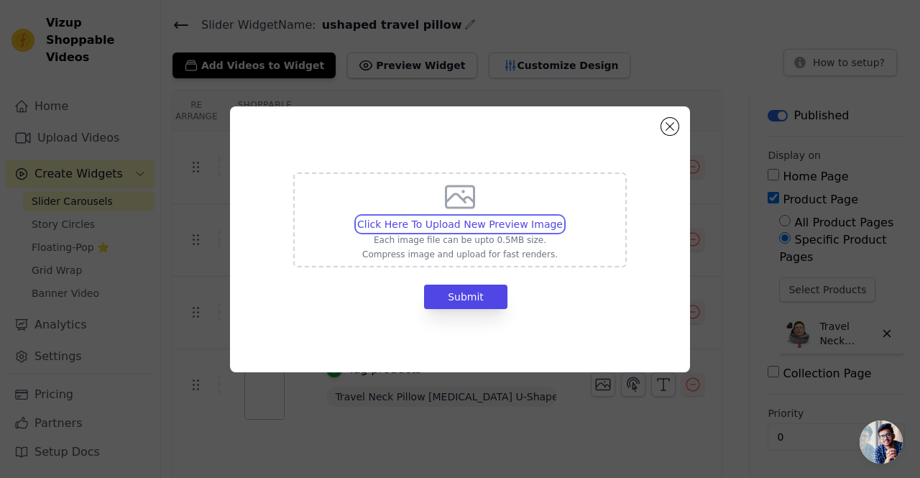
type input "C:\fakepath\Screenshot [DATE] 123527.png"
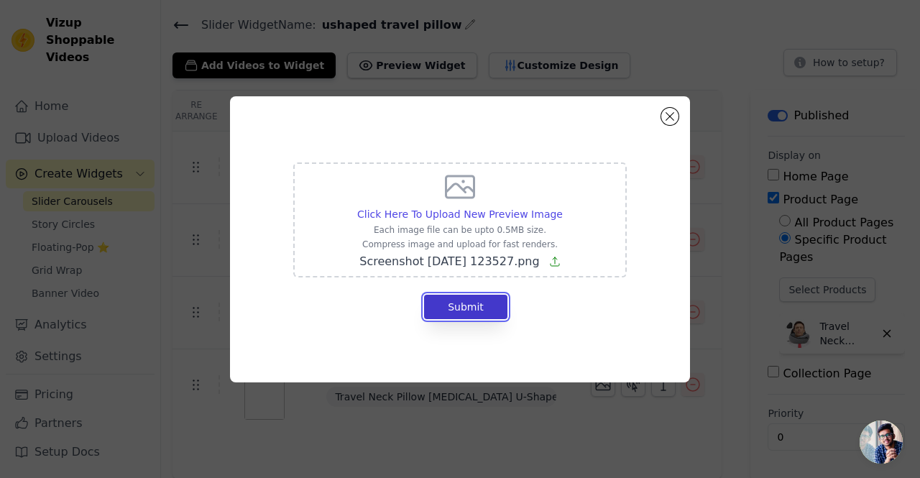
click at [467, 302] on button "Submit" at bounding box center [465, 307] width 83 height 24
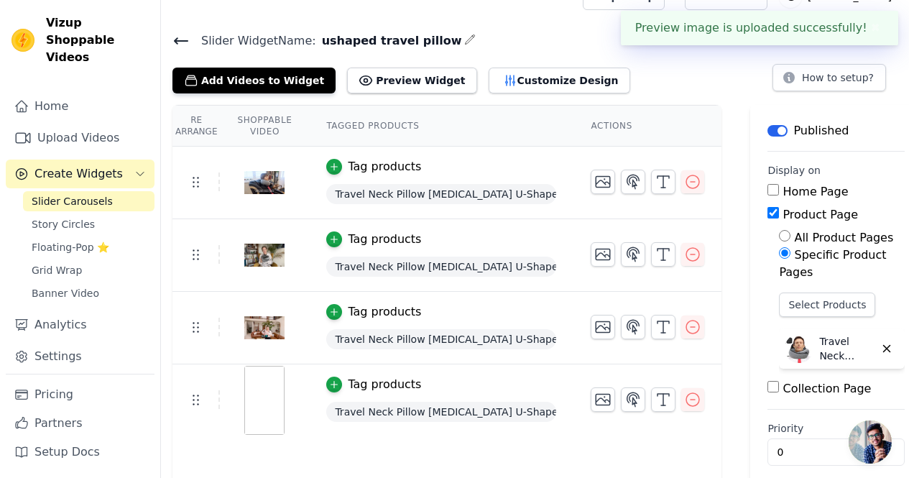
scroll to position [42, 0]
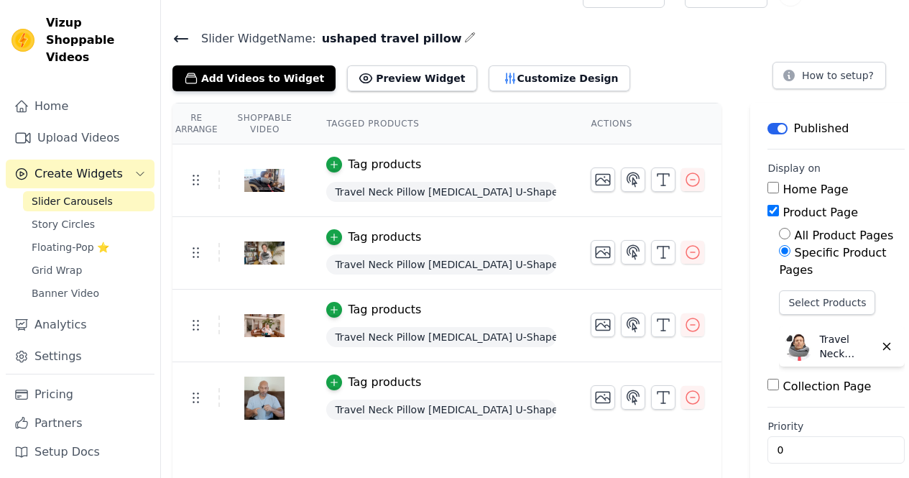
scroll to position [42, 0]
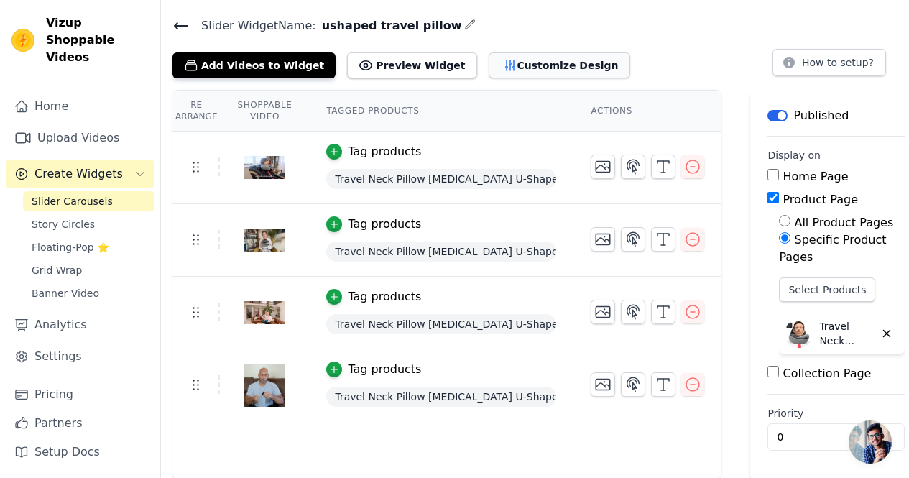
click at [489, 60] on button "Customize Design" at bounding box center [560, 65] width 142 height 26
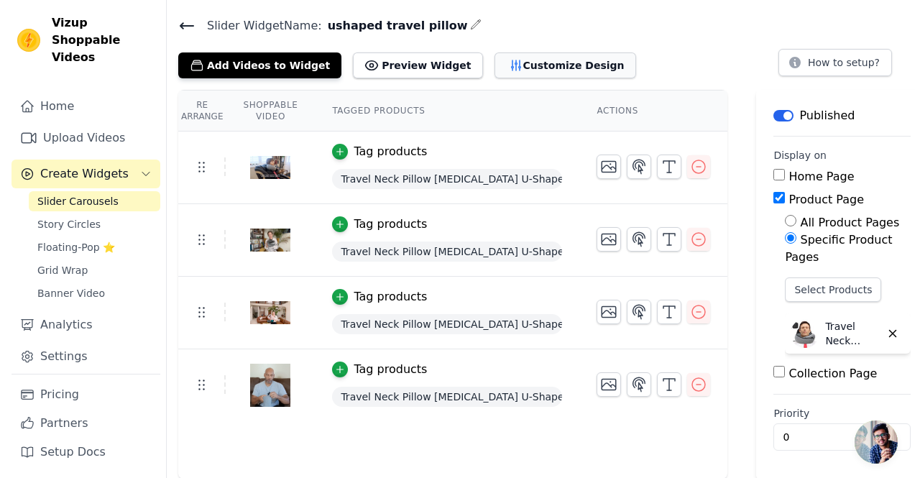
scroll to position [0, 0]
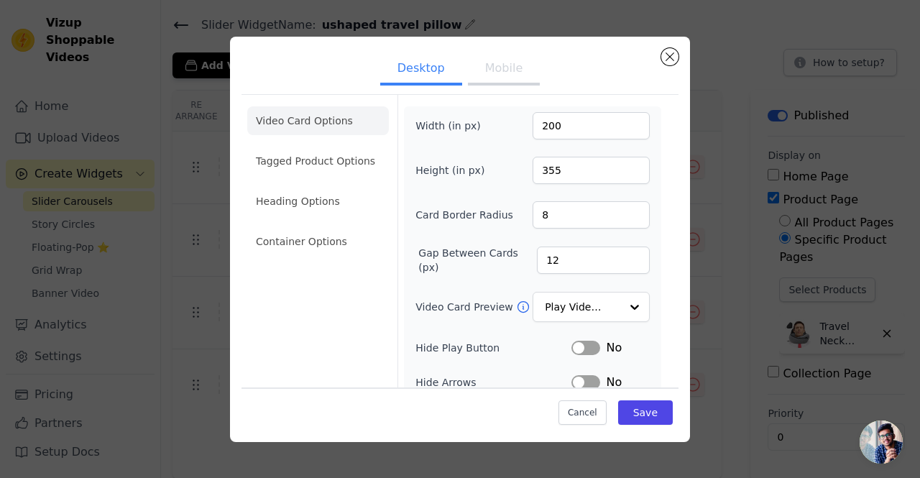
click at [498, 68] on button "Mobile" at bounding box center [504, 70] width 72 height 32
click at [430, 82] on button "Desktop" at bounding box center [421, 70] width 82 height 32
click at [490, 76] on button "Mobile" at bounding box center [504, 70] width 72 height 32
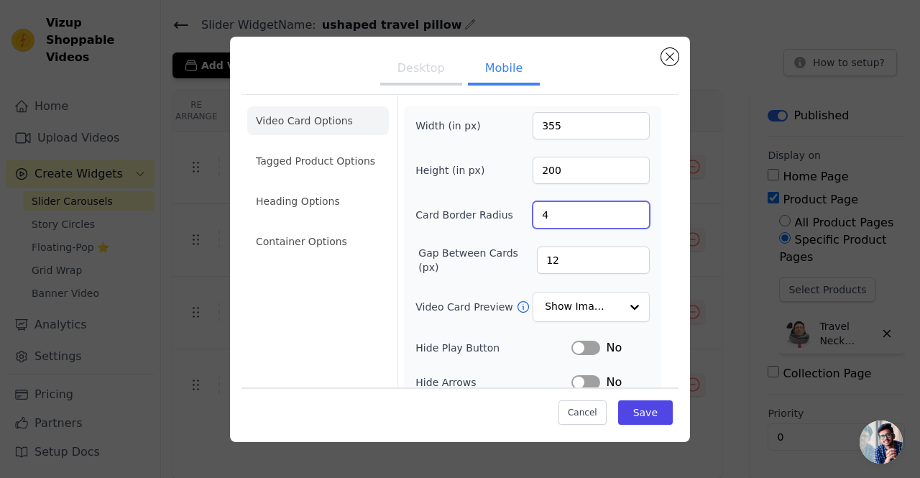
drag, startPoint x: 555, startPoint y: 208, endPoint x: 496, endPoint y: 208, distance: 58.2
click at [501, 208] on div "Card Border Radius 4" at bounding box center [532, 214] width 234 height 27
type input "6"
click at [455, 219] on label "Card Border Radius" at bounding box center [464, 215] width 98 height 14
click at [532, 219] on input "6" at bounding box center [590, 214] width 117 height 27
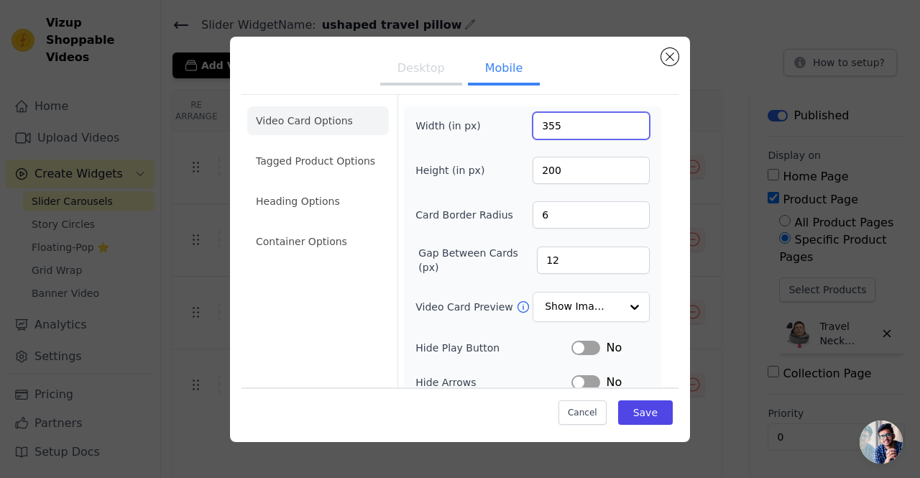
drag, startPoint x: 560, startPoint y: 131, endPoint x: 521, endPoint y: 132, distance: 38.8
click at [521, 132] on div "Width (in px) 355" at bounding box center [532, 125] width 234 height 27
drag, startPoint x: 560, startPoint y: 165, endPoint x: 509, endPoint y: 169, distance: 50.5
click at [513, 169] on div "Height (in px) 200" at bounding box center [532, 170] width 234 height 27
drag, startPoint x: 556, startPoint y: 123, endPoint x: 510, endPoint y: 125, distance: 46.0
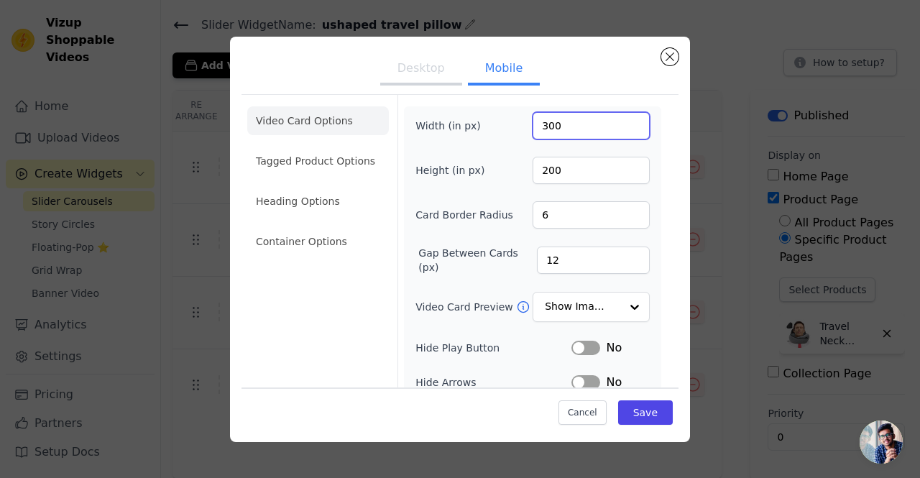
click at [512, 125] on div "Width (in px) 300" at bounding box center [532, 125] width 234 height 27
type input "250"
drag, startPoint x: 558, startPoint y: 171, endPoint x: 498, endPoint y: 174, distance: 59.7
click at [498, 174] on div "Height (in px) 200" at bounding box center [532, 170] width 234 height 27
type input "359"
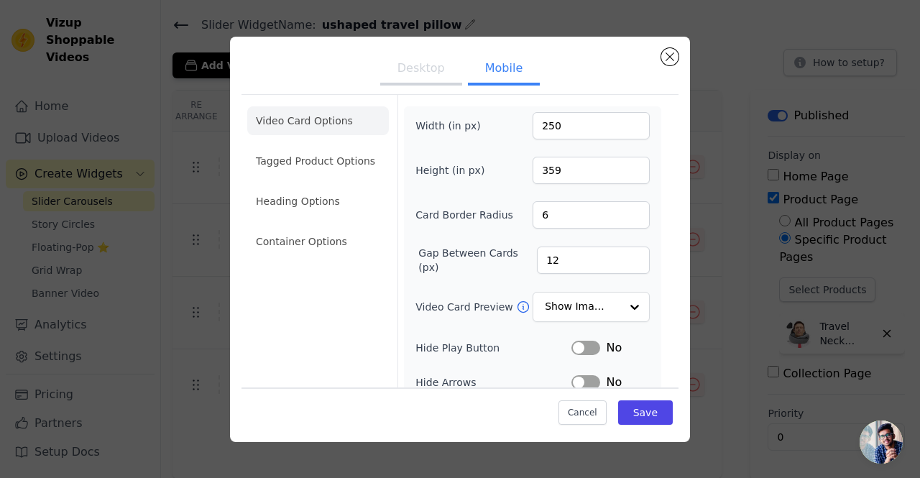
click at [652, 313] on form "Width (in px) 250 Height (in px) 359 Card Border Radius 6 Gap Between Cards (px…" at bounding box center [531, 340] width 269 height 491
click at [644, 416] on button "Save" at bounding box center [645, 412] width 55 height 24
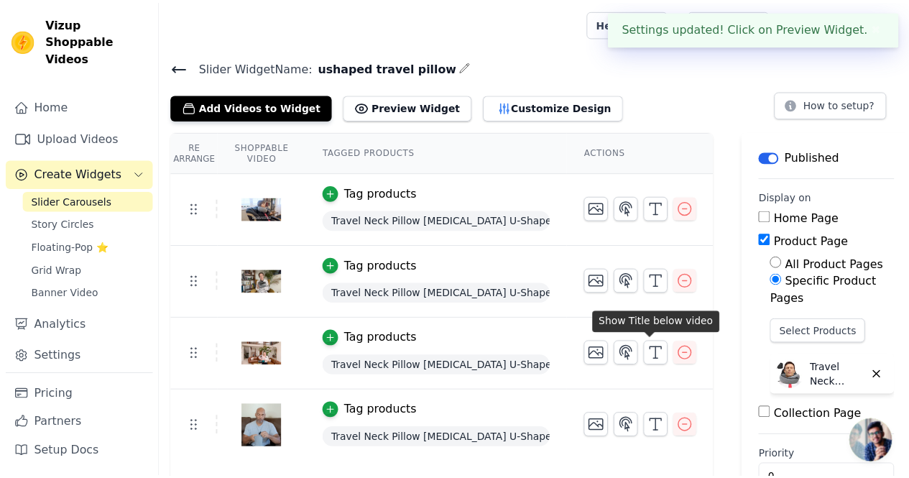
scroll to position [42, 0]
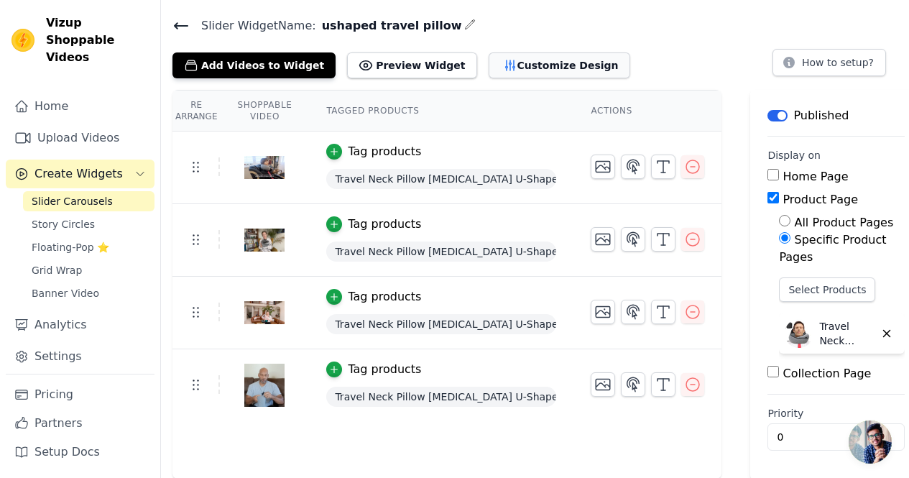
click at [511, 70] on button "Customize Design" at bounding box center [560, 65] width 142 height 26
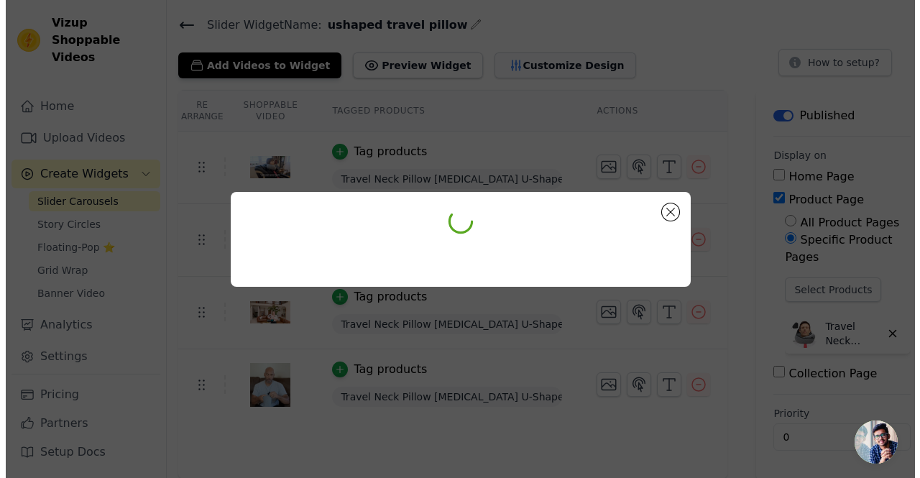
scroll to position [0, 0]
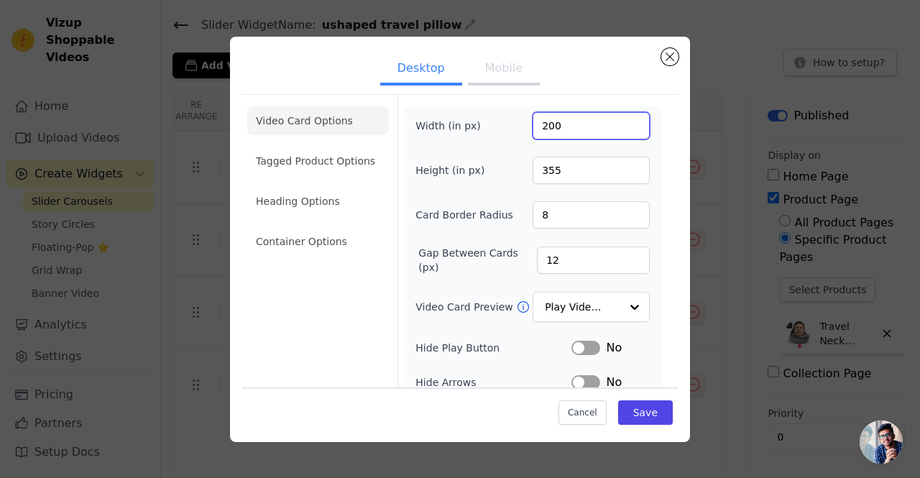
drag, startPoint x: 558, startPoint y: 126, endPoint x: 504, endPoint y: 126, distance: 53.9
click at [505, 126] on div "Width (in px) 200" at bounding box center [532, 125] width 234 height 27
drag, startPoint x: 554, startPoint y: 162, endPoint x: 504, endPoint y: 164, distance: 50.3
click at [506, 164] on div "Height (in px) 355" at bounding box center [532, 170] width 234 height 27
drag, startPoint x: 563, startPoint y: 124, endPoint x: 505, endPoint y: 127, distance: 57.6
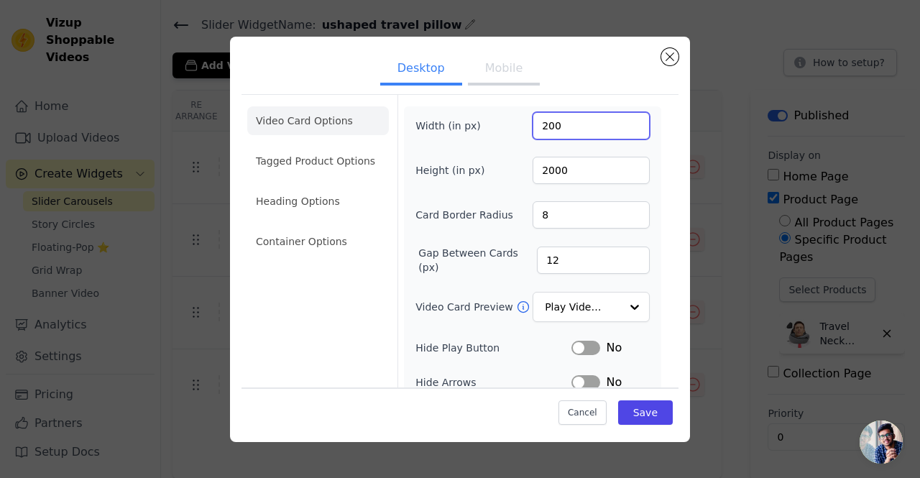
click at [507, 127] on div "Width (in px) 200" at bounding box center [532, 125] width 234 height 27
drag, startPoint x: 562, startPoint y: 175, endPoint x: 517, endPoint y: 175, distance: 44.5
click at [517, 175] on div "Height (in px) 2000" at bounding box center [532, 170] width 234 height 27
type input "200"
drag, startPoint x: 568, startPoint y: 125, endPoint x: 504, endPoint y: 130, distance: 64.9
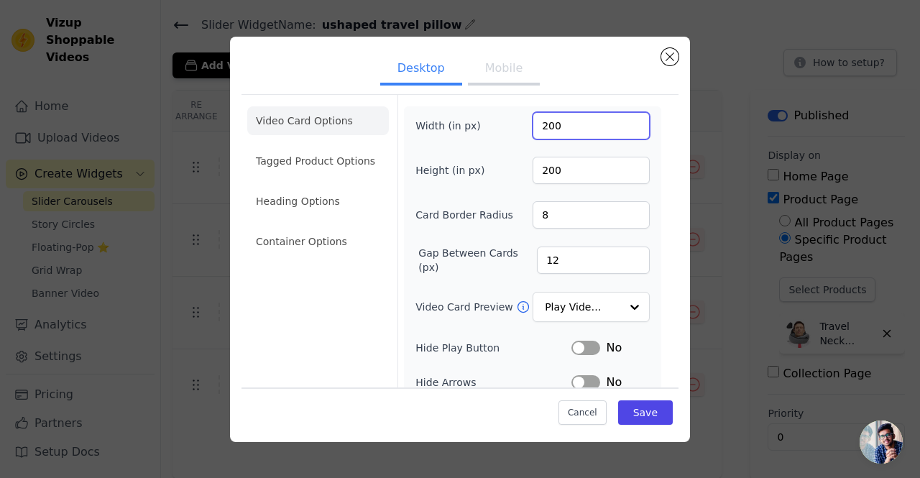
click at [511, 130] on div "Width (in px) 200" at bounding box center [532, 125] width 234 height 27
drag, startPoint x: 565, startPoint y: 129, endPoint x: 529, endPoint y: 128, distance: 35.9
click at [532, 128] on input "270" at bounding box center [590, 125] width 117 height 27
drag, startPoint x: 556, startPoint y: 126, endPoint x: 534, endPoint y: 127, distance: 22.3
click at [534, 127] on input "270" at bounding box center [590, 125] width 117 height 27
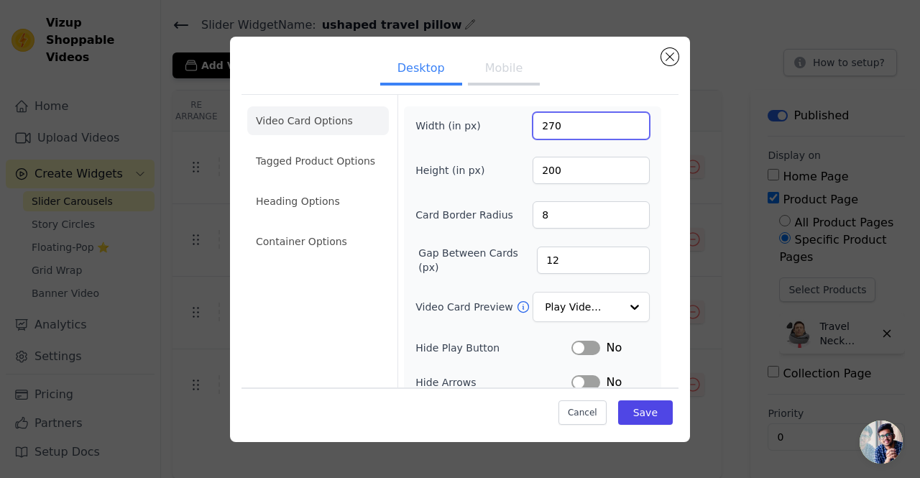
type input "270"
click at [505, 68] on button "Mobile" at bounding box center [504, 70] width 72 height 32
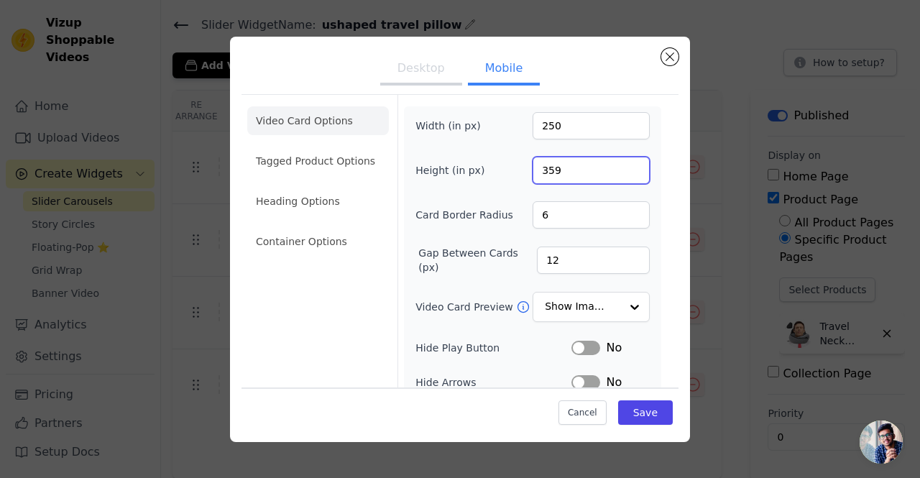
click at [558, 162] on input "359" at bounding box center [590, 170] width 117 height 27
drag, startPoint x: 558, startPoint y: 129, endPoint x: 521, endPoint y: 129, distance: 37.4
click at [521, 129] on div "Width (in px) 250" at bounding box center [532, 125] width 234 height 27
drag, startPoint x: 559, startPoint y: 166, endPoint x: 508, endPoint y: 167, distance: 51.0
click at [511, 167] on div "Height (in px) 359" at bounding box center [532, 170] width 234 height 27
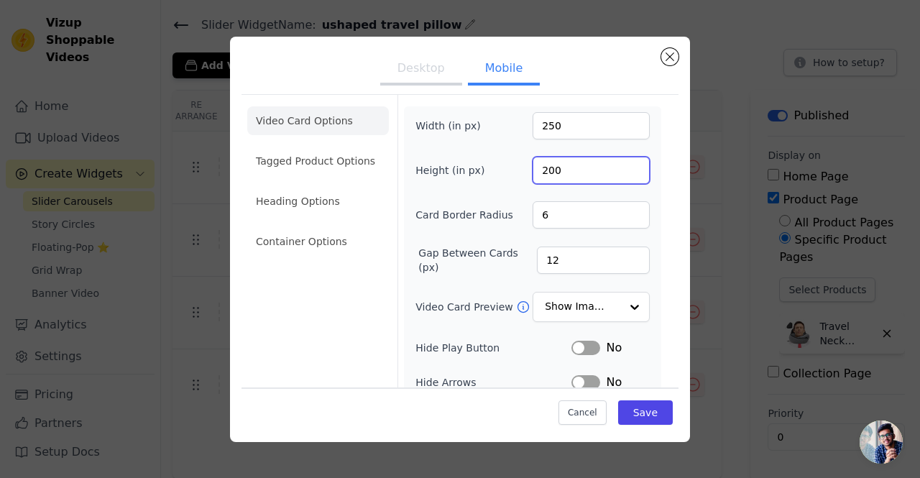
type input "200"
click at [512, 181] on div "Height (in px) 200" at bounding box center [532, 170] width 234 height 27
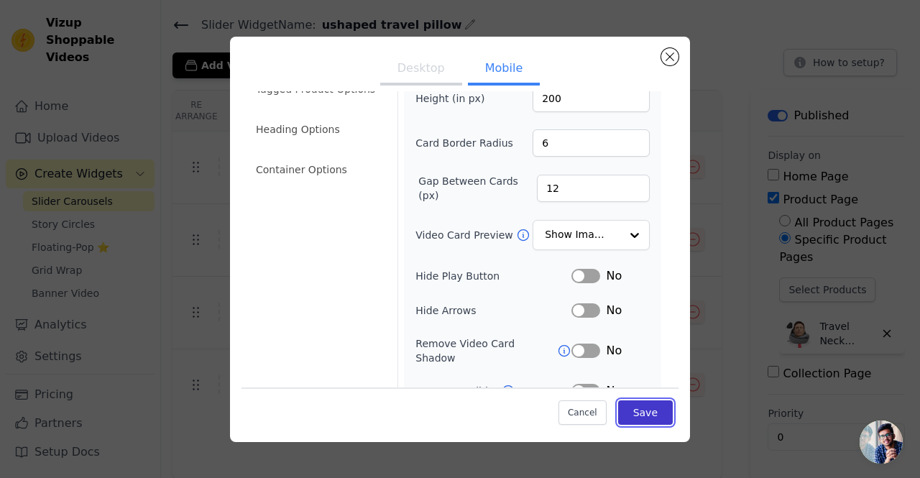
click at [628, 410] on button "Save" at bounding box center [645, 412] width 55 height 24
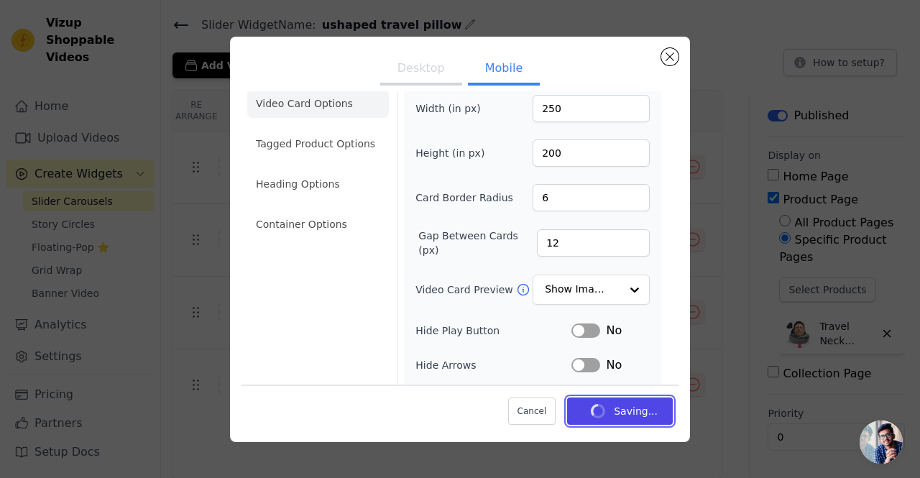
scroll to position [0, 0]
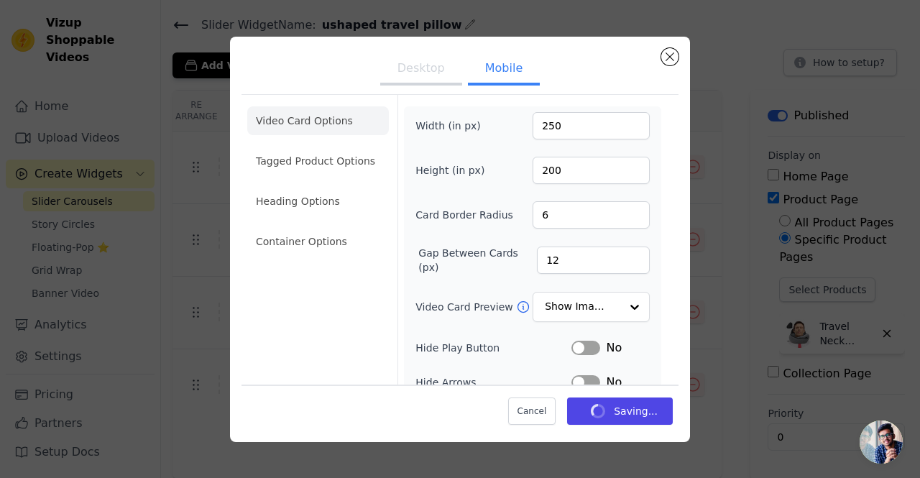
click at [427, 77] on button "Desktop" at bounding box center [421, 70] width 82 height 32
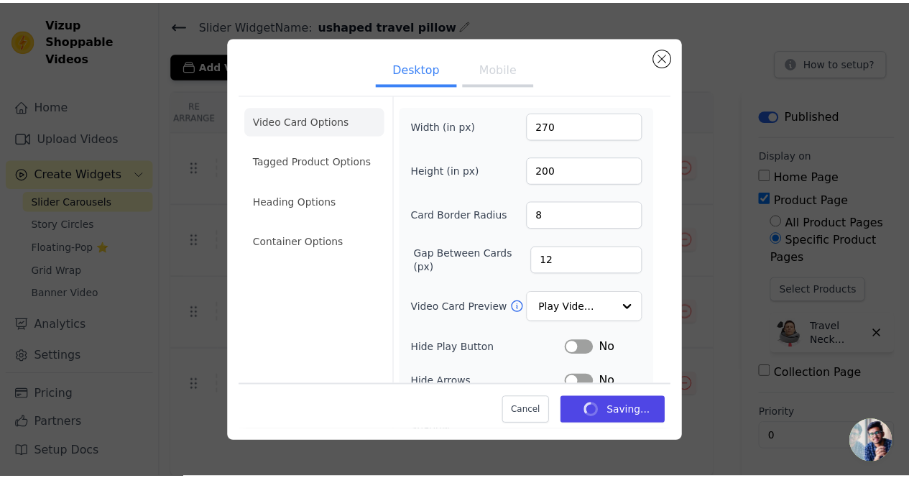
scroll to position [42, 0]
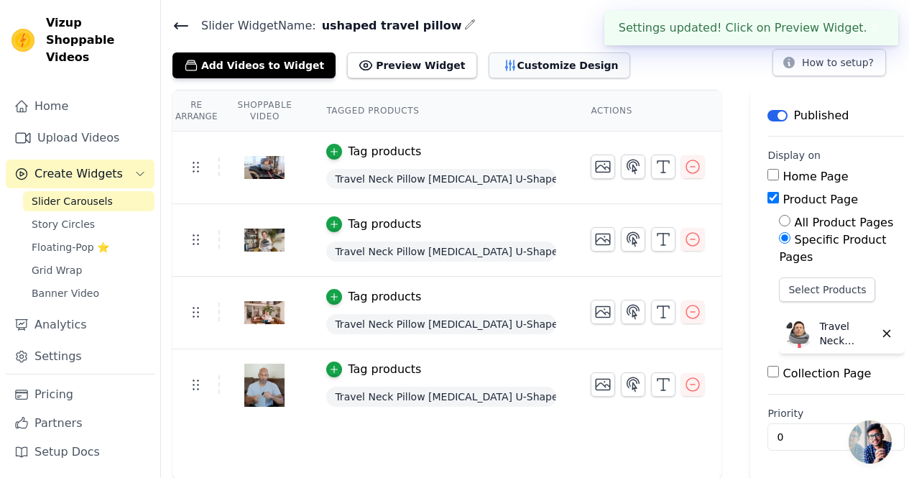
click at [509, 70] on button "Customize Design" at bounding box center [560, 65] width 142 height 26
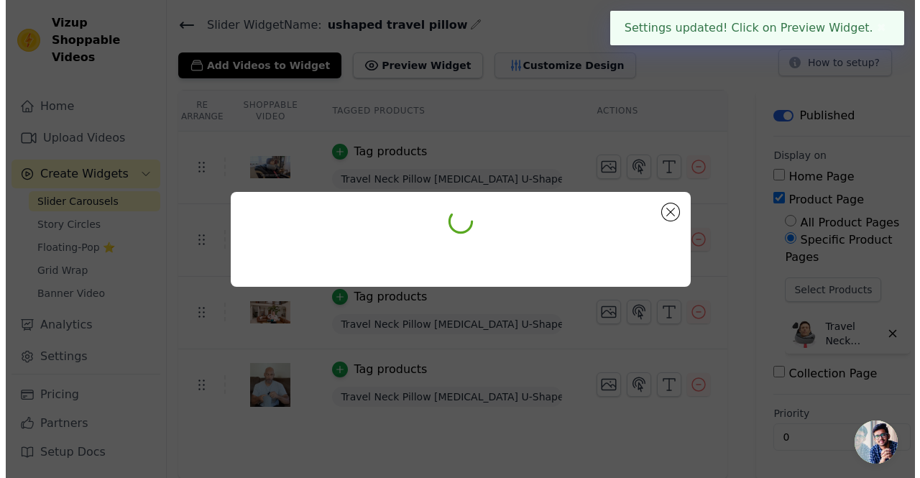
scroll to position [0, 0]
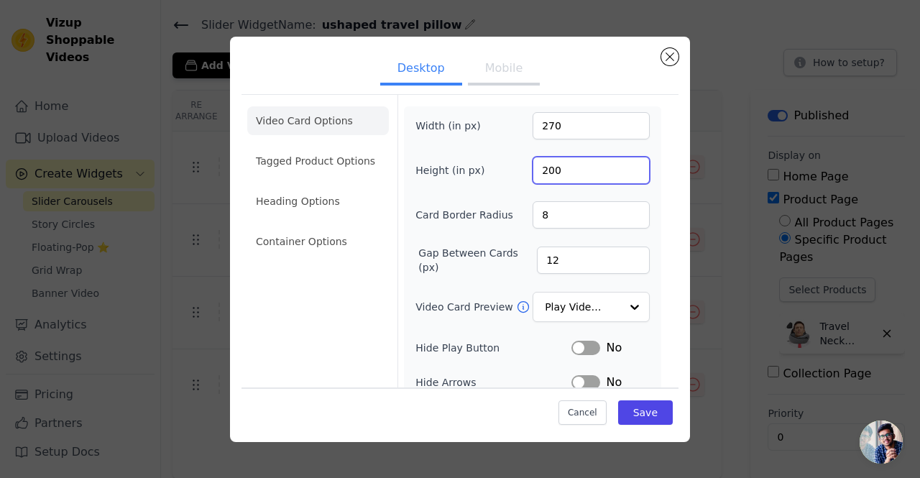
drag, startPoint x: 561, startPoint y: 167, endPoint x: 508, endPoint y: 171, distance: 53.3
click at [509, 171] on div "Height (in px) 200" at bounding box center [532, 170] width 234 height 27
drag, startPoint x: 559, startPoint y: 171, endPoint x: 519, endPoint y: 165, distance: 39.9
click at [532, 172] on input "3" at bounding box center [590, 170] width 117 height 27
type input "3"
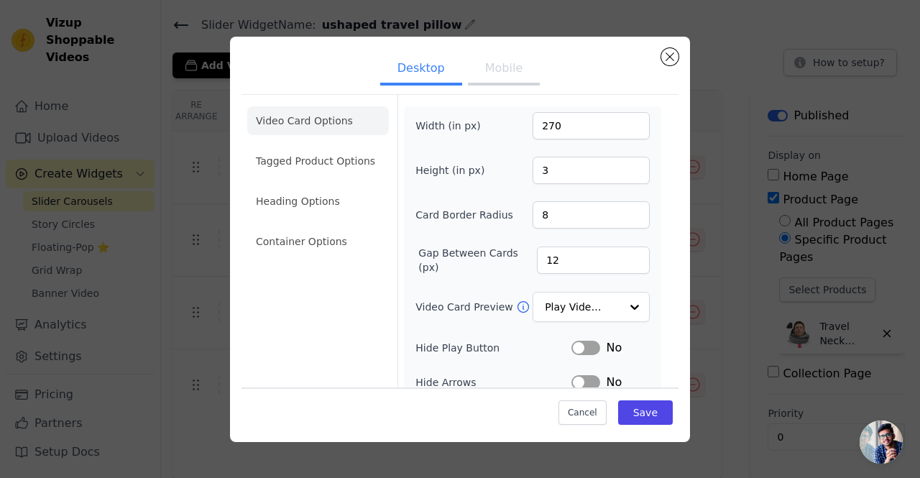
click at [506, 75] on button "Mobile" at bounding box center [504, 70] width 72 height 32
click at [444, 71] on button "Desktop" at bounding box center [421, 70] width 82 height 32
drag, startPoint x: 545, startPoint y: 163, endPoint x: 517, endPoint y: 164, distance: 27.3
click at [522, 164] on div "Height (in px) 3" at bounding box center [532, 170] width 234 height 27
type input "200"
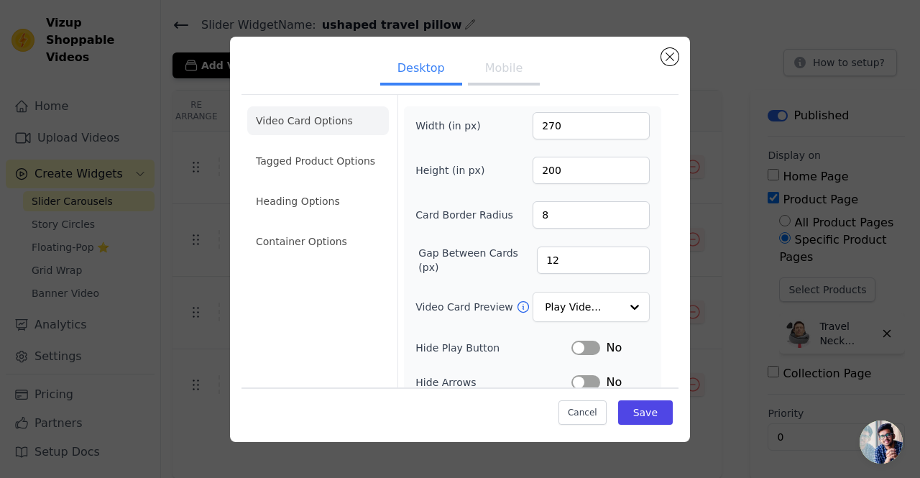
click at [510, 80] on button "Mobile" at bounding box center [504, 70] width 72 height 32
click at [440, 79] on button "Desktop" at bounding box center [421, 70] width 82 height 32
drag, startPoint x: 555, startPoint y: 124, endPoint x: 513, endPoint y: 124, distance: 41.7
click at [513, 124] on div "Width (in px) 270" at bounding box center [532, 125] width 234 height 27
type input "250"
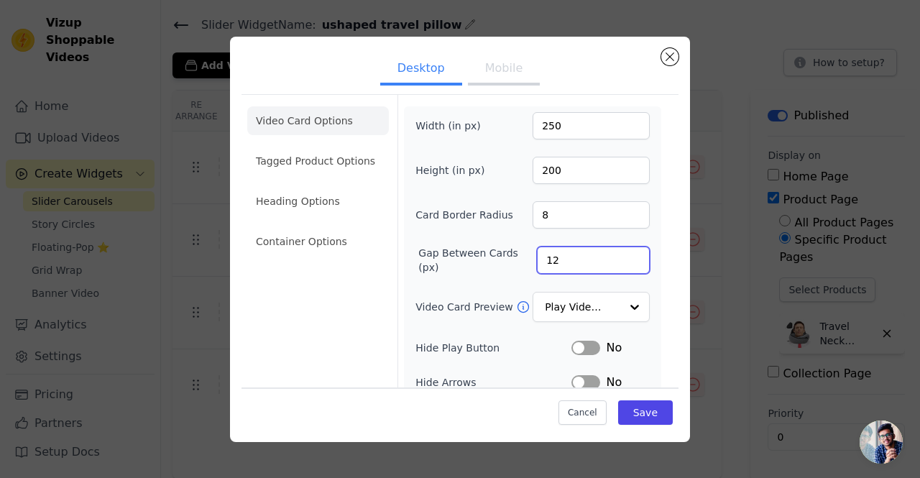
drag, startPoint x: 563, startPoint y: 262, endPoint x: 492, endPoint y: 262, distance: 70.4
click at [514, 262] on div "Gap Between Cards (px) 12" at bounding box center [532, 260] width 234 height 29
click at [630, 409] on button "Save" at bounding box center [645, 412] width 55 height 24
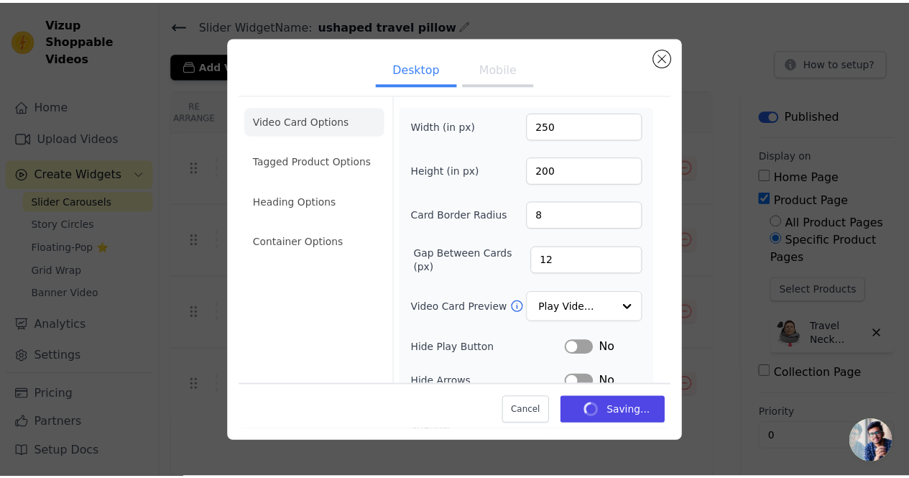
scroll to position [42, 0]
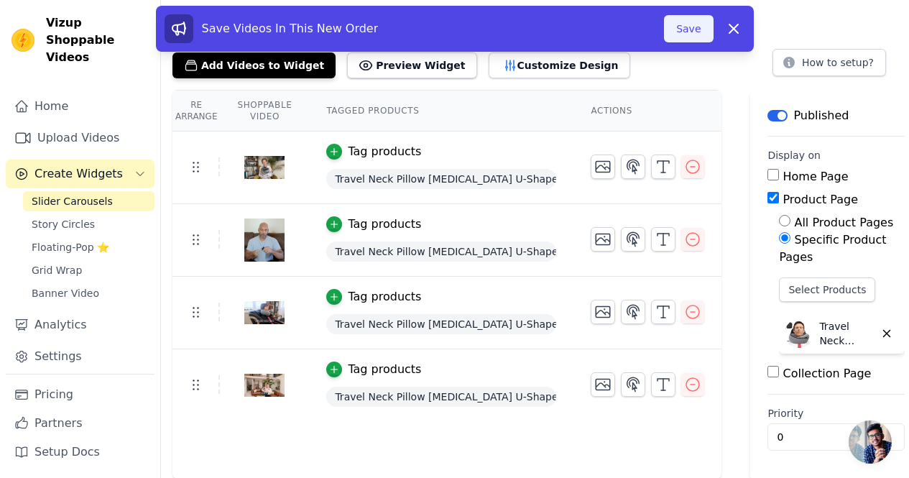
click at [694, 25] on button "Save" at bounding box center [688, 28] width 49 height 27
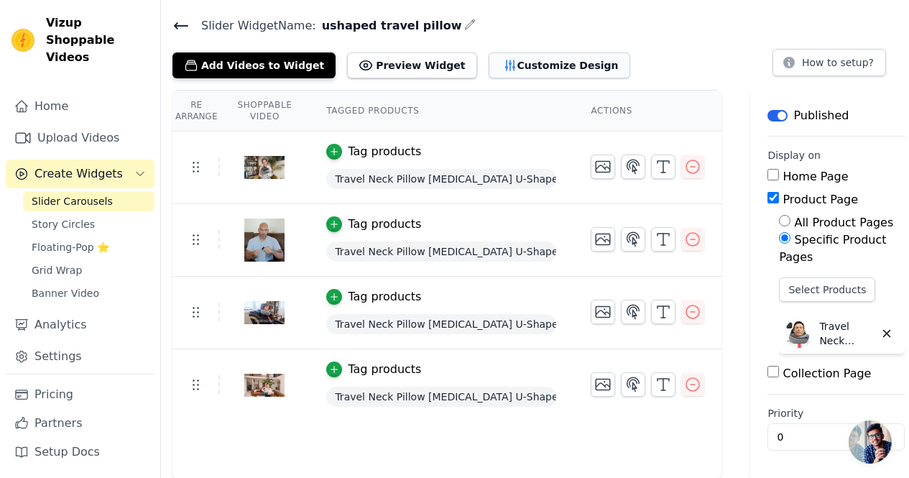
click at [535, 57] on button "Customize Design" at bounding box center [560, 65] width 142 height 26
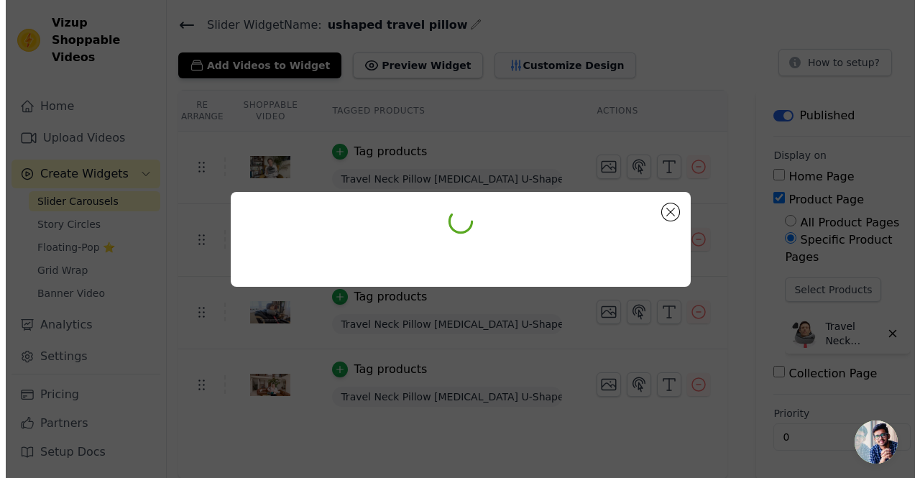
scroll to position [0, 0]
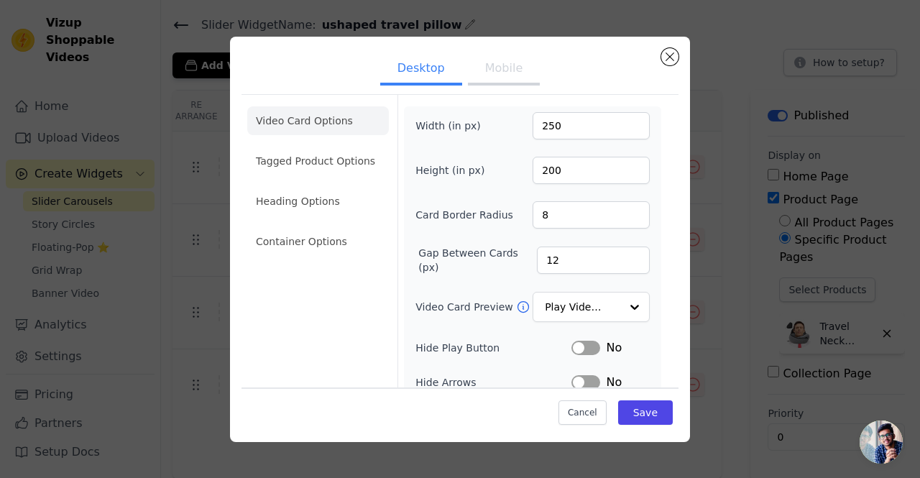
click at [486, 68] on button "Mobile" at bounding box center [504, 70] width 72 height 32
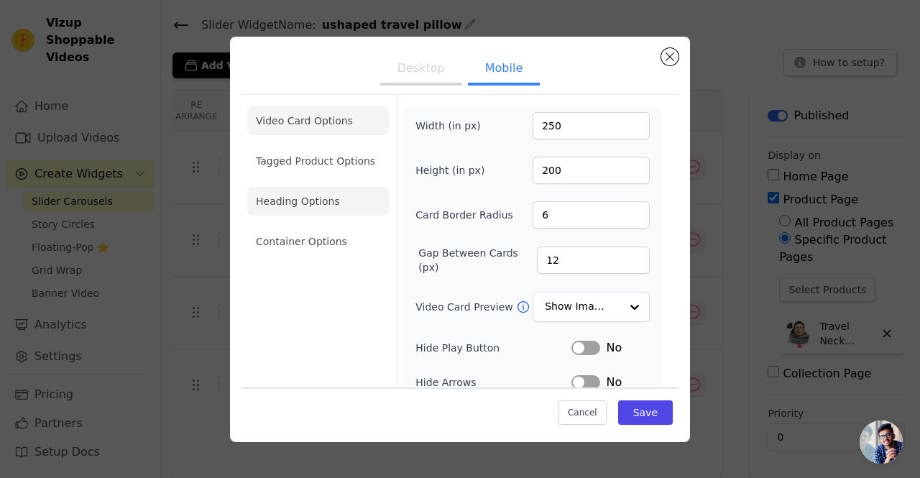
click at [319, 207] on li "Heading Options" at bounding box center [318, 201] width 142 height 29
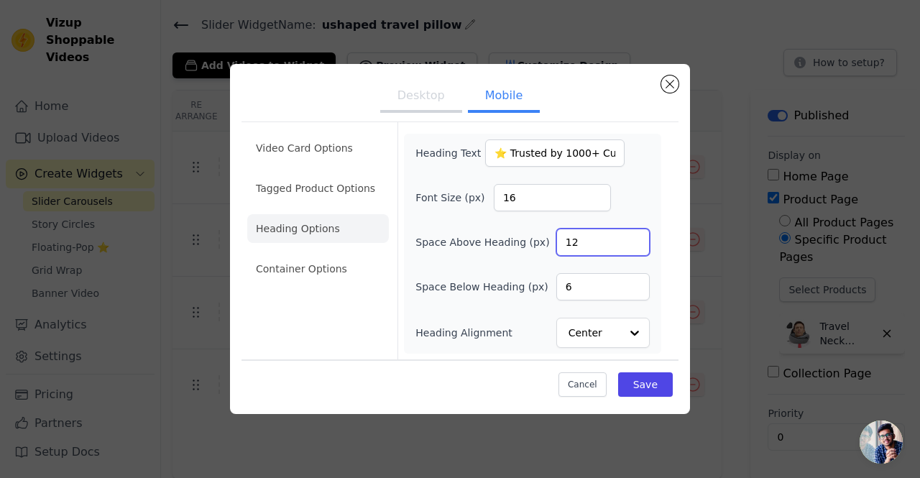
drag, startPoint x: 595, startPoint y: 240, endPoint x: 535, endPoint y: 240, distance: 59.6
click at [539, 240] on div "Space Above Heading (px) 12" at bounding box center [532, 241] width 234 height 27
drag, startPoint x: 595, startPoint y: 239, endPoint x: 519, endPoint y: 241, distance: 75.5
click at [527, 241] on div "Space Above Heading (px) 1" at bounding box center [532, 241] width 234 height 27
type input "2"
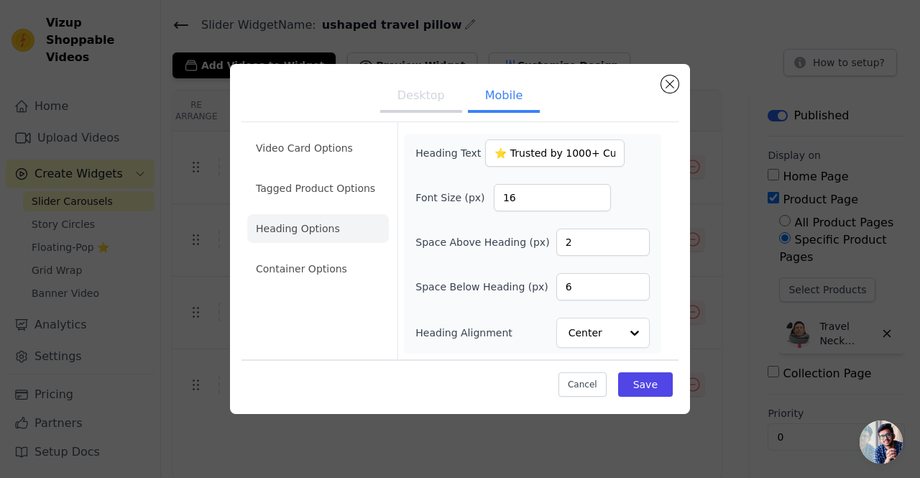
click at [643, 205] on div "Font Size (px) 16" at bounding box center [532, 197] width 234 height 27
click at [644, 382] on button "Save" at bounding box center [645, 384] width 55 height 24
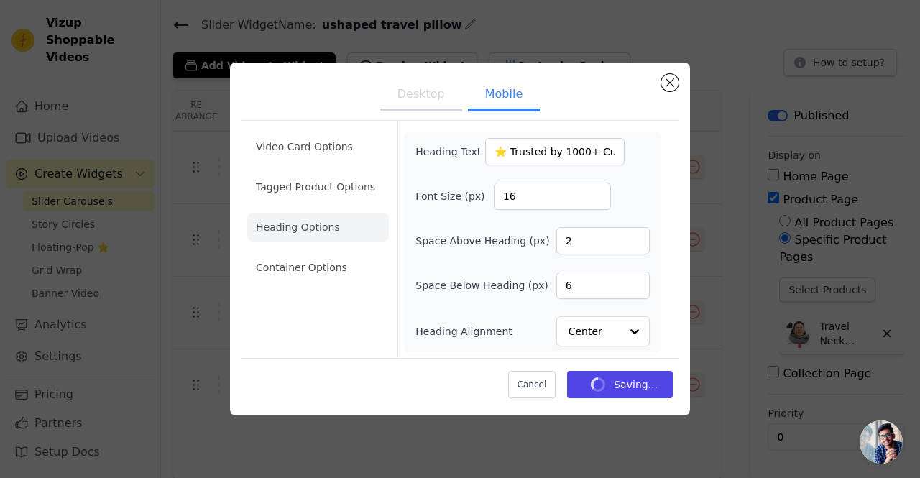
click at [425, 101] on button "Desktop" at bounding box center [421, 96] width 82 height 32
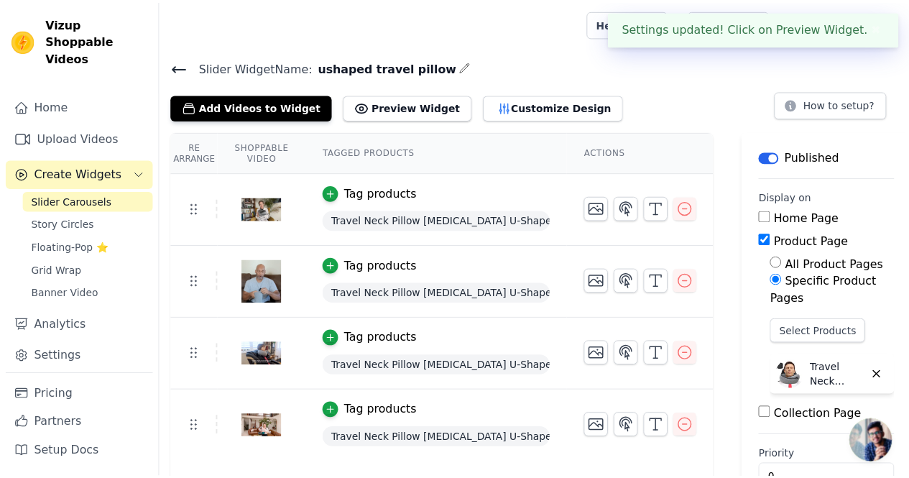
scroll to position [42, 0]
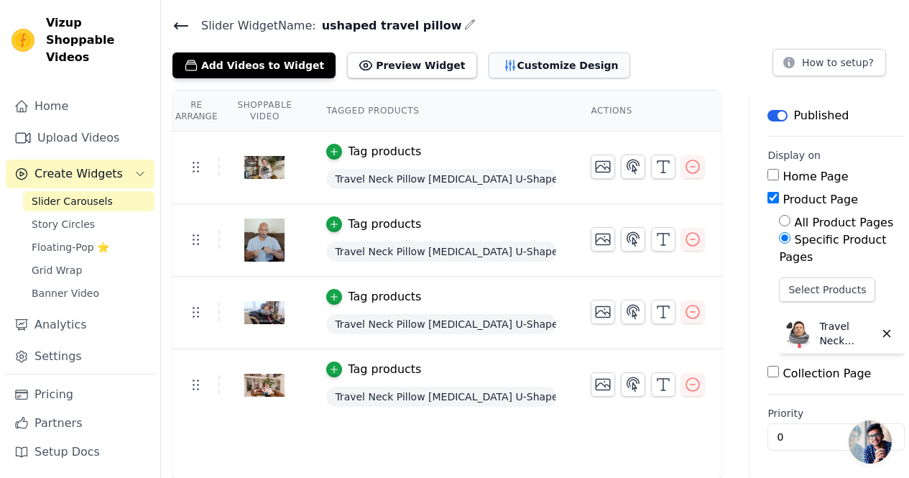
click at [509, 75] on button "Customize Design" at bounding box center [560, 65] width 142 height 26
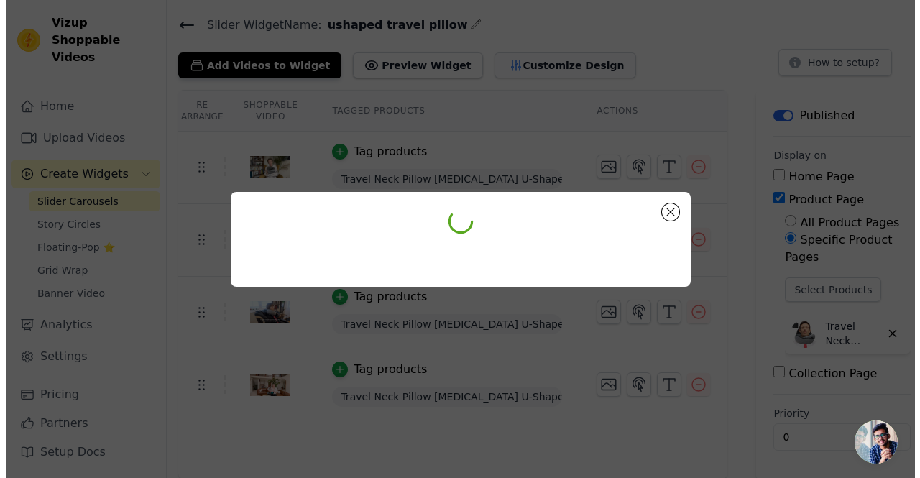
scroll to position [0, 0]
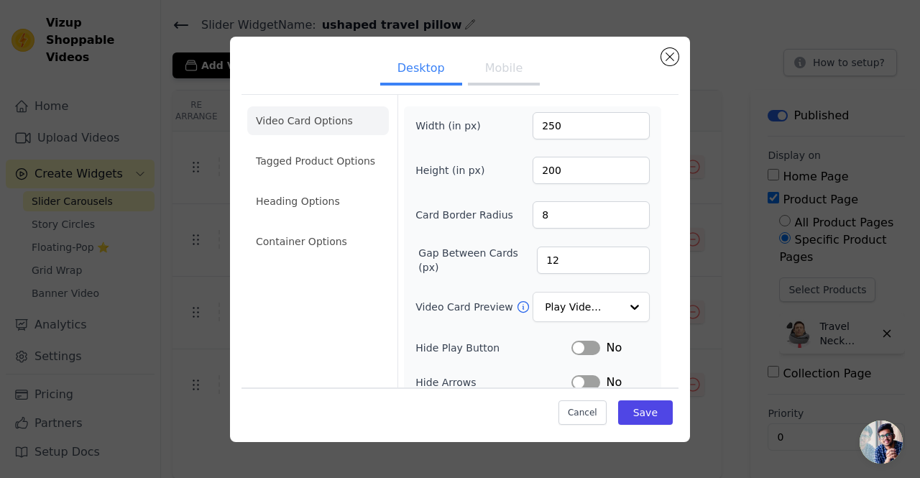
click at [502, 75] on button "Mobile" at bounding box center [504, 70] width 72 height 32
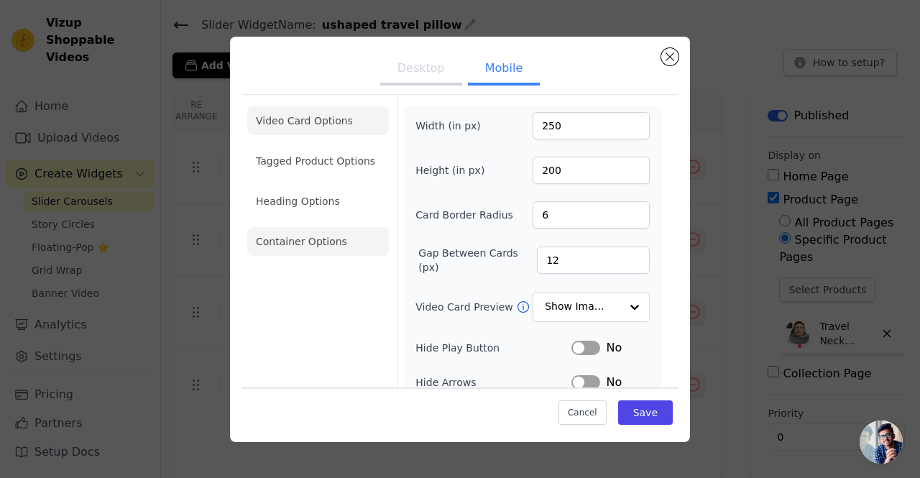
click at [311, 228] on li "Container Options" at bounding box center [318, 241] width 142 height 29
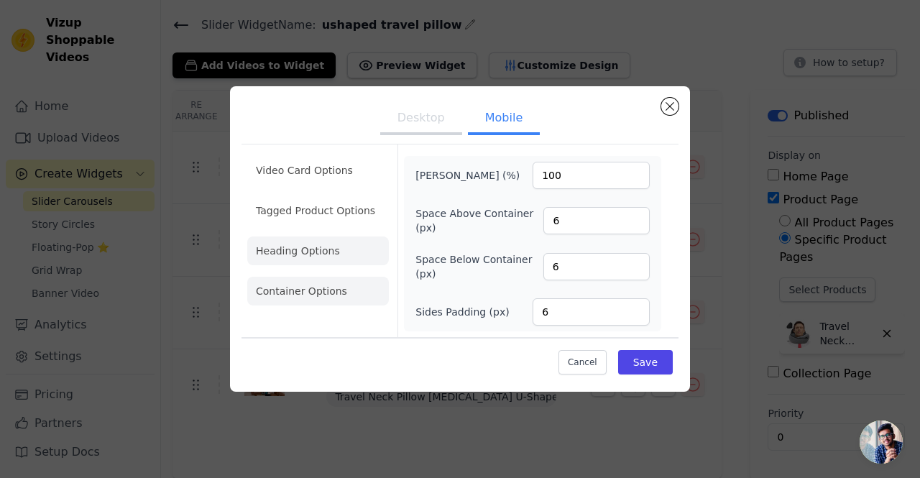
click at [307, 246] on li "Heading Options" at bounding box center [318, 250] width 142 height 29
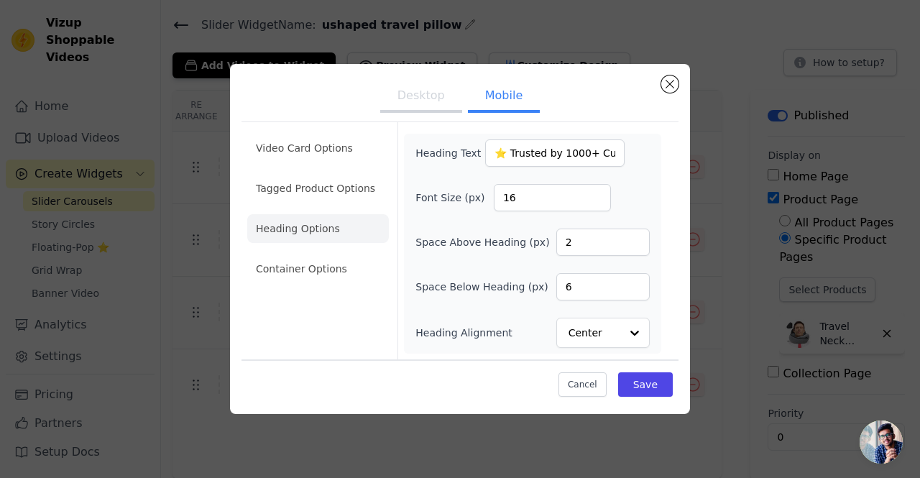
click at [432, 100] on button "Desktop" at bounding box center [421, 97] width 82 height 32
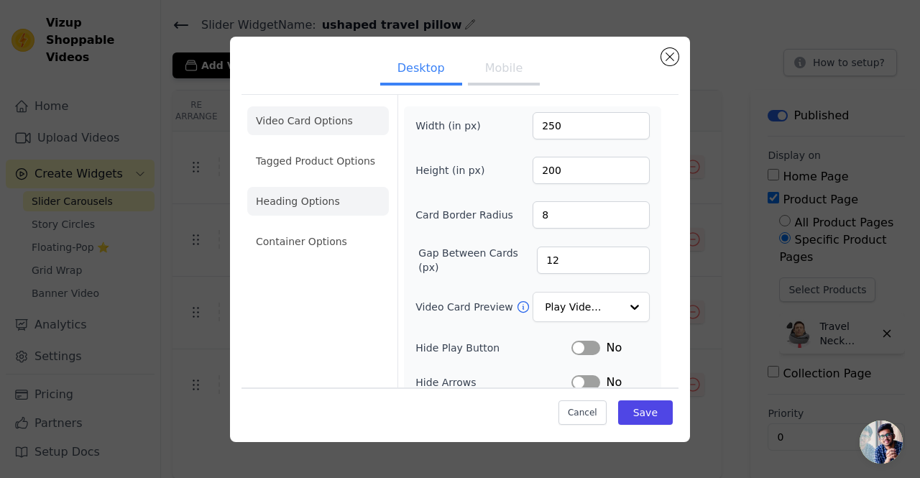
click at [310, 204] on li "Heading Options" at bounding box center [318, 201] width 142 height 29
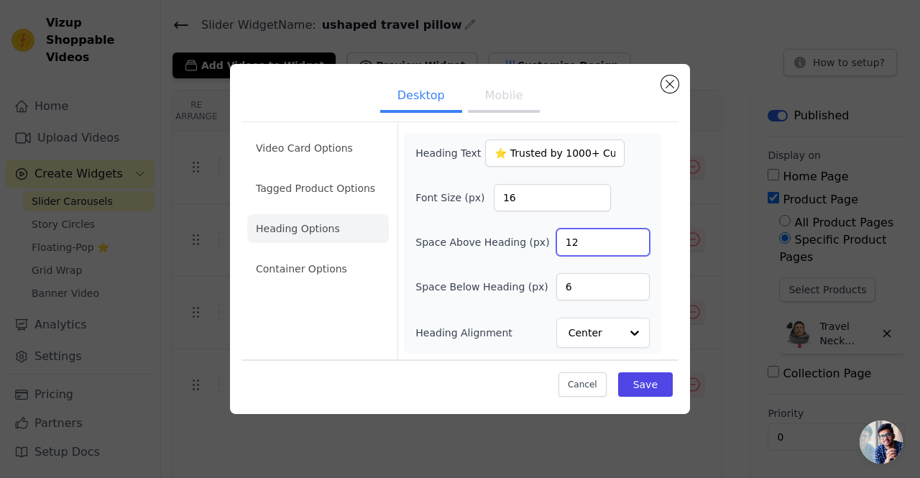
drag, startPoint x: 591, startPoint y: 248, endPoint x: 491, endPoint y: 248, distance: 100.6
click at [495, 248] on div "Space Above Heading (px) 12" at bounding box center [532, 241] width 234 height 27
type input "0"
click at [583, 120] on div "Video Card Options Tagged Product Options Heading Options Container Options Hea…" at bounding box center [459, 261] width 437 height 284
click at [517, 108] on button "Mobile" at bounding box center [504, 97] width 72 height 32
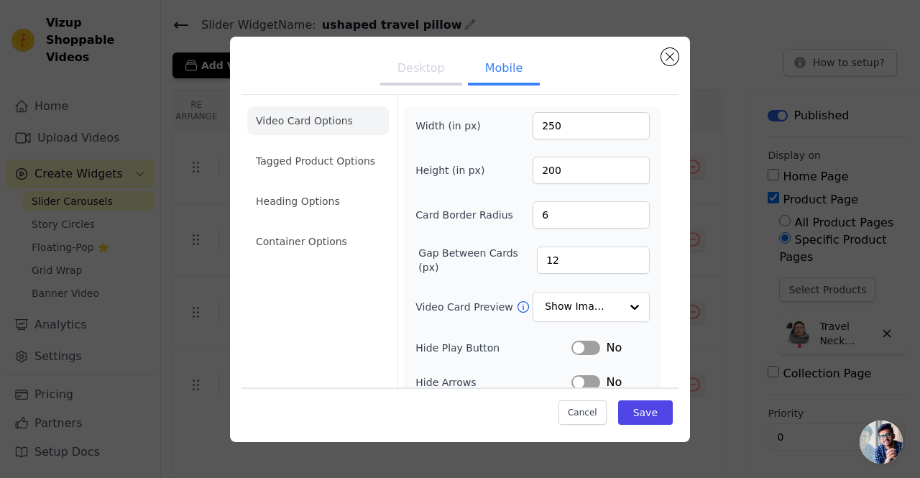
click at [305, 204] on li "Heading Options" at bounding box center [318, 201] width 142 height 29
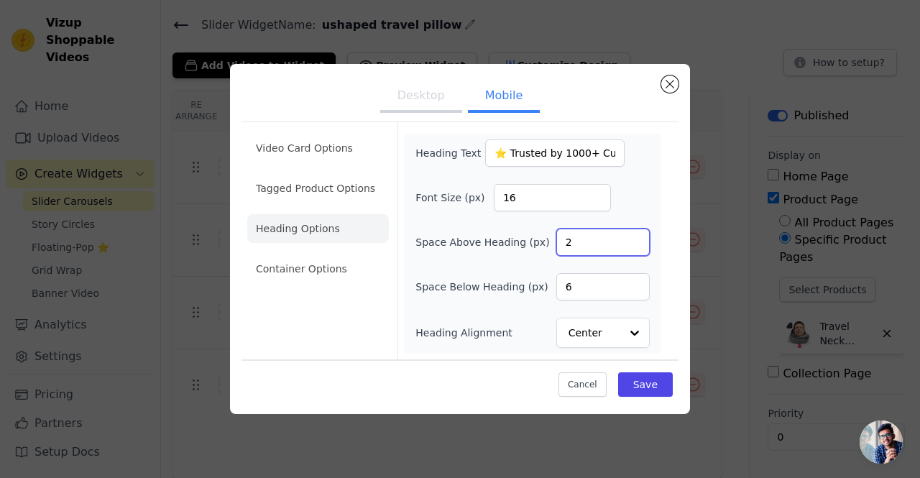
drag, startPoint x: 586, startPoint y: 244, endPoint x: 492, endPoint y: 243, distance: 94.1
click at [506, 243] on div "Space Above Heading (px) 2" at bounding box center [532, 241] width 234 height 27
type input "0"
click at [657, 200] on div "Heading Text ⭐ Trusted by 1000+ Customers Font Size (px) 16 Space Above Heading…" at bounding box center [532, 244] width 257 height 220
click at [318, 193] on li "Tagged Product Options" at bounding box center [318, 188] width 142 height 29
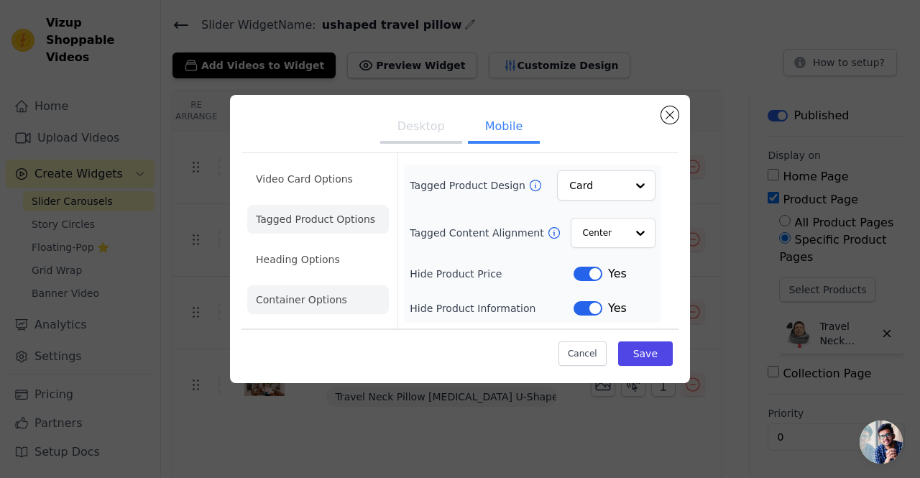
click at [318, 294] on li "Container Options" at bounding box center [318, 299] width 142 height 29
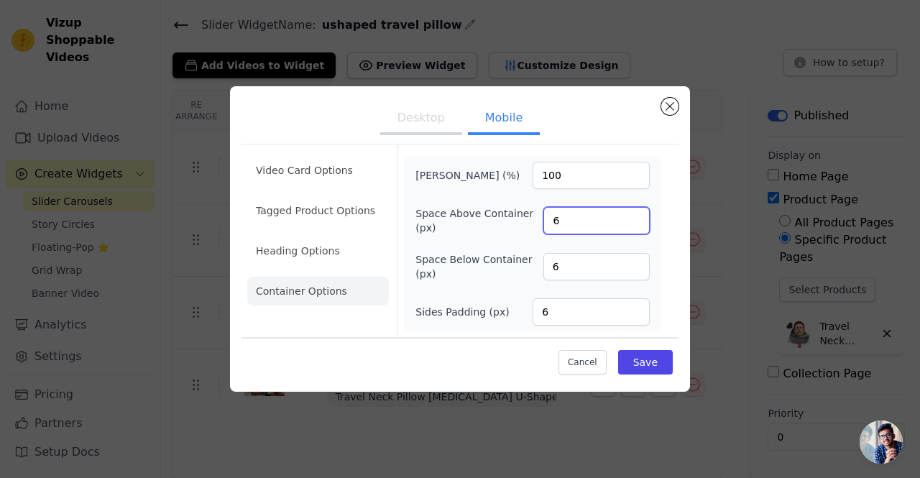
drag, startPoint x: 579, startPoint y: 224, endPoint x: 505, endPoint y: 223, distance: 74.0
click at [513, 223] on div "Space Above Container (px) 6" at bounding box center [532, 220] width 234 height 29
type input "1"
click at [503, 227] on label "Space Above Container (px)" at bounding box center [479, 220] width 128 height 29
click at [543, 227] on input "1" at bounding box center [596, 220] width 106 height 27
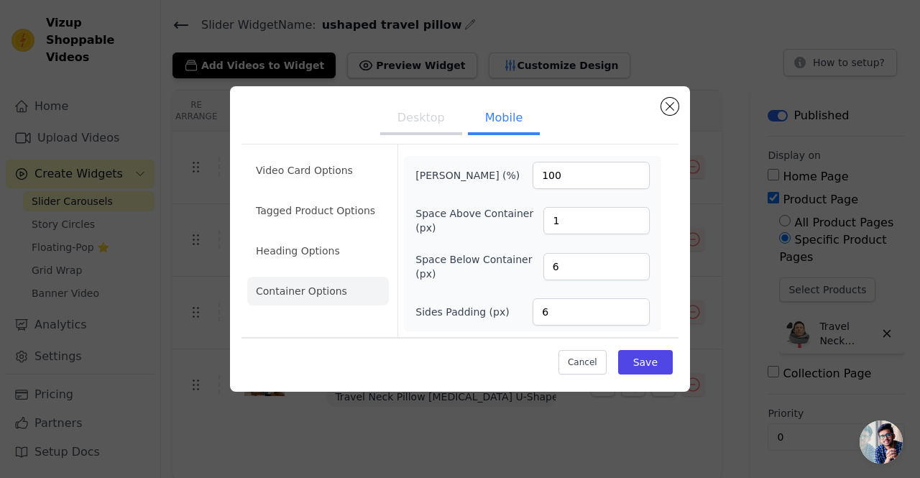
click at [426, 128] on button "Desktop" at bounding box center [421, 119] width 82 height 32
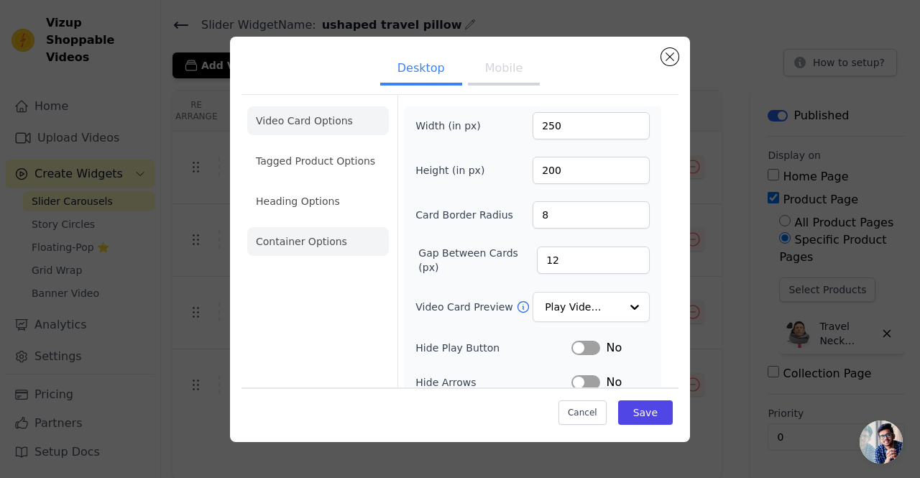
click at [328, 249] on li "Container Options" at bounding box center [318, 241] width 142 height 29
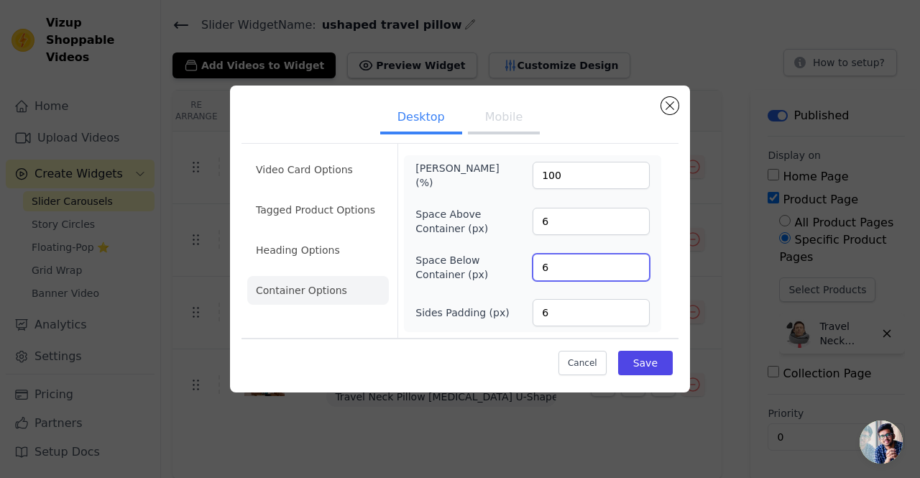
drag, startPoint x: 569, startPoint y: 263, endPoint x: 473, endPoint y: 267, distance: 96.3
click at [529, 265] on div "Space Below Container (px) 6" at bounding box center [532, 267] width 234 height 29
drag, startPoint x: 575, startPoint y: 223, endPoint x: 511, endPoint y: 232, distance: 65.3
click at [513, 232] on div "Space Above Container (px) 6" at bounding box center [532, 221] width 234 height 29
type input "1"
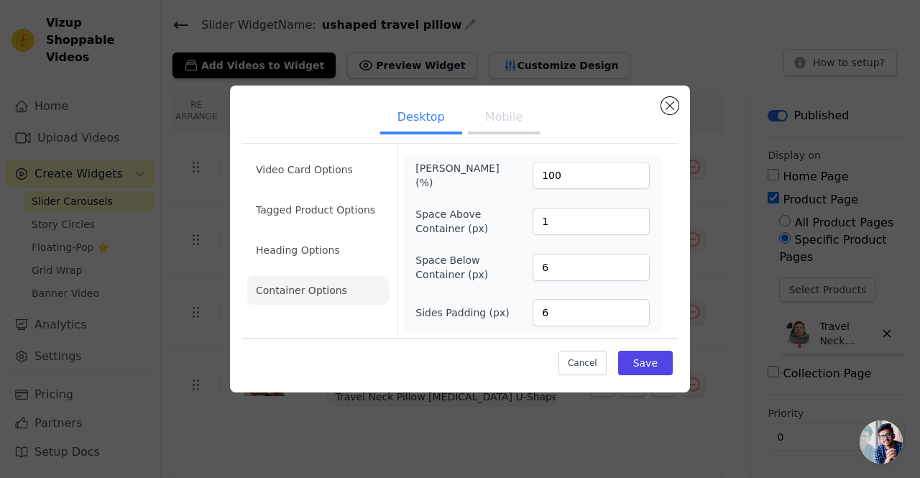
click at [465, 251] on div "[PERSON_NAME] (%) 100 Space Above Container (px) 1 Space Below Container (px) 6…" at bounding box center [532, 243] width 234 height 165
click at [492, 136] on ul "Desktop Mobile" at bounding box center [459, 118] width 437 height 43
click at [494, 127] on button "Mobile" at bounding box center [504, 119] width 72 height 32
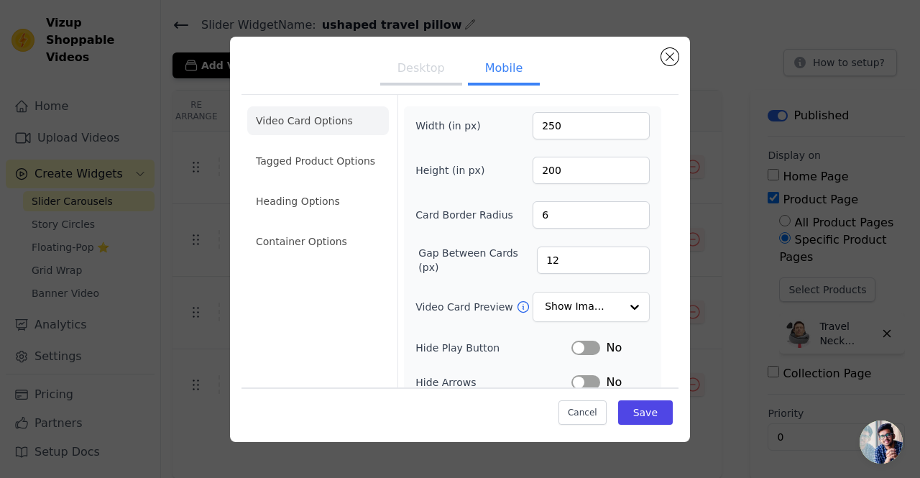
click at [341, 211] on li "Heading Options" at bounding box center [318, 201] width 142 height 29
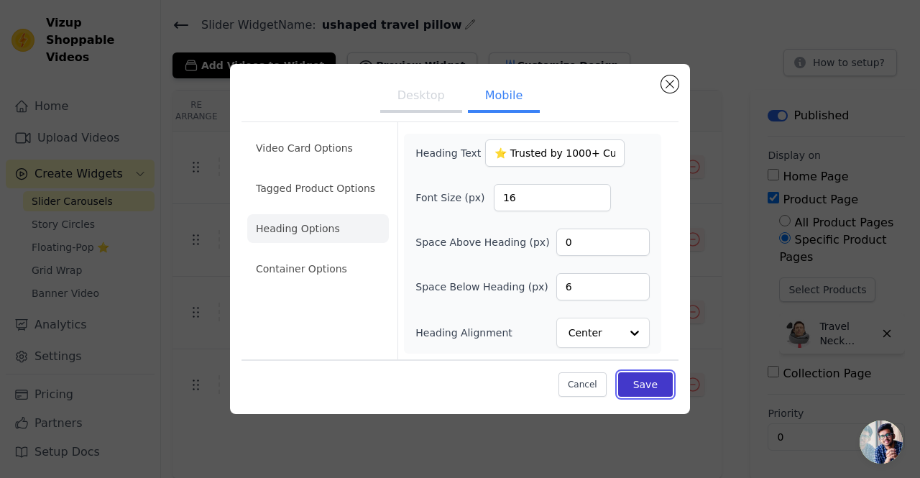
click at [649, 387] on button "Save" at bounding box center [645, 384] width 55 height 24
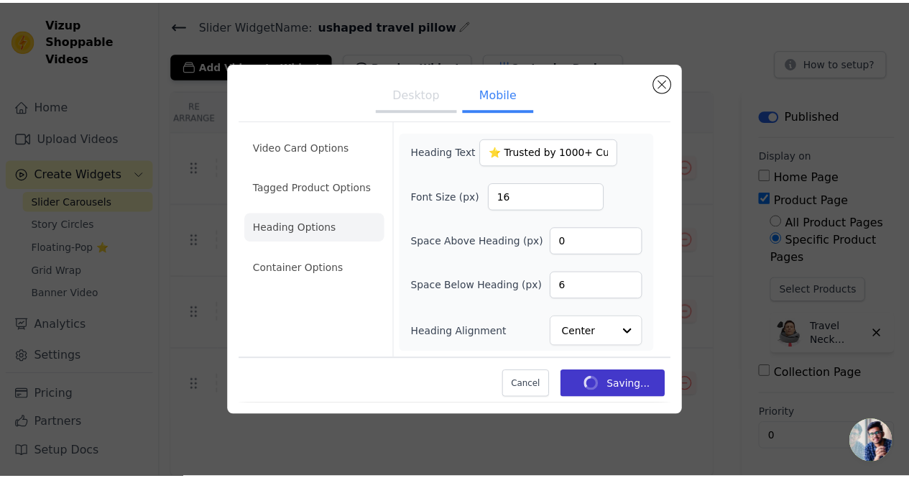
scroll to position [42, 0]
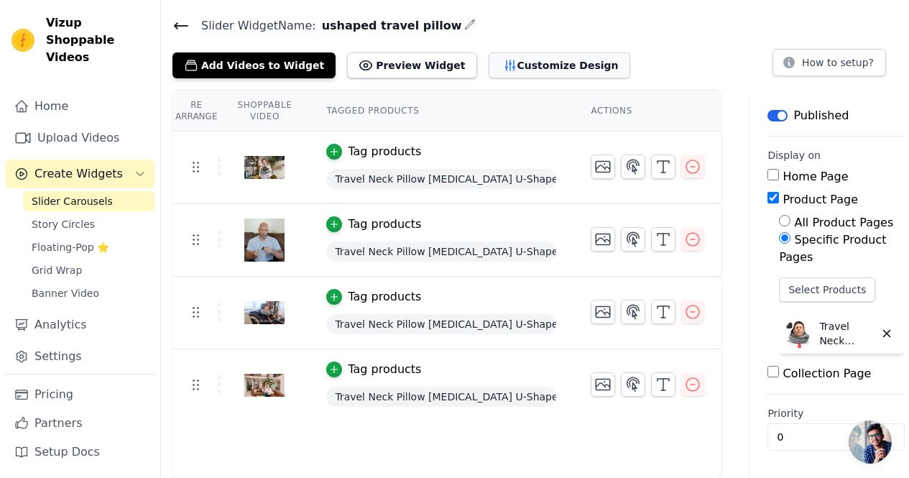
click at [499, 72] on button "Customize Design" at bounding box center [560, 65] width 142 height 26
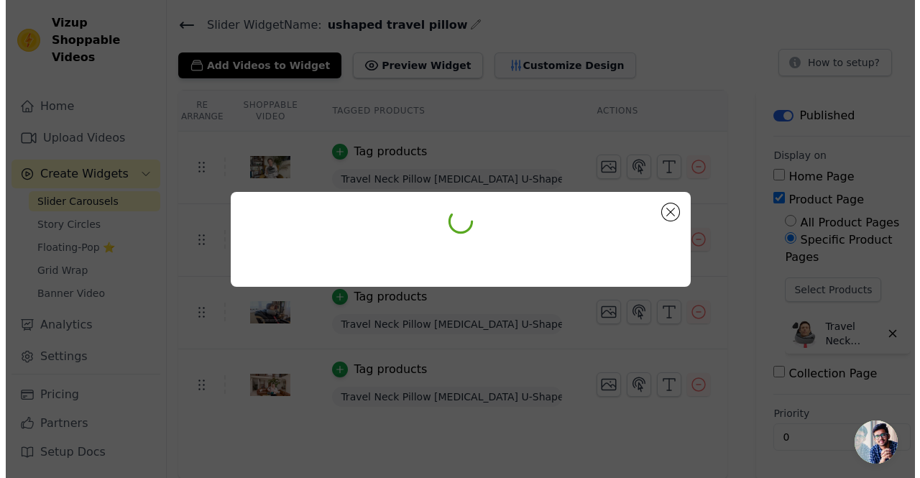
scroll to position [0, 0]
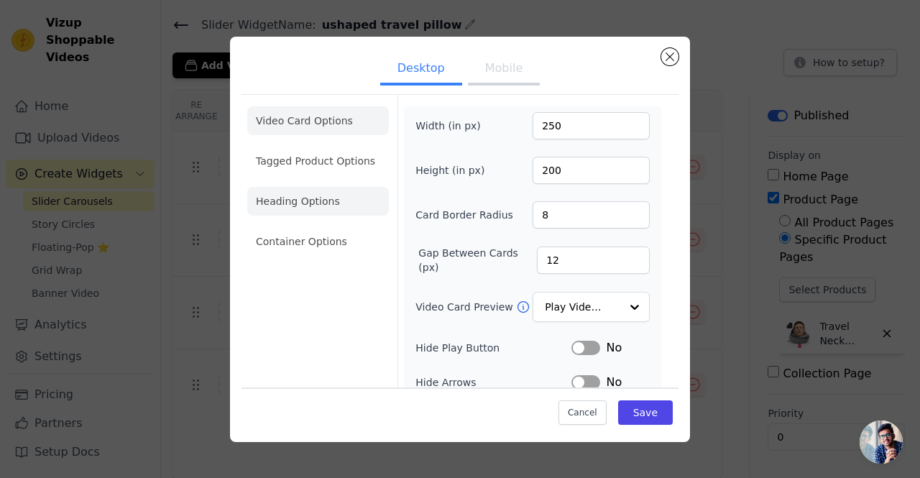
click at [303, 206] on li "Heading Options" at bounding box center [318, 201] width 142 height 29
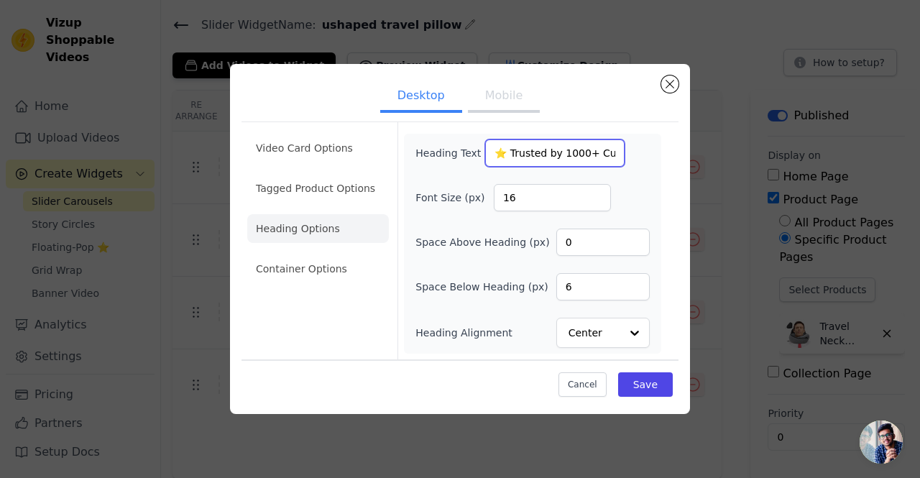
click at [533, 161] on input "⭐ Trusted by 1000+ Customers" at bounding box center [554, 152] width 139 height 27
click at [506, 154] on input "⭐ Trusted by 1000+ Customers" at bounding box center [554, 152] width 139 height 27
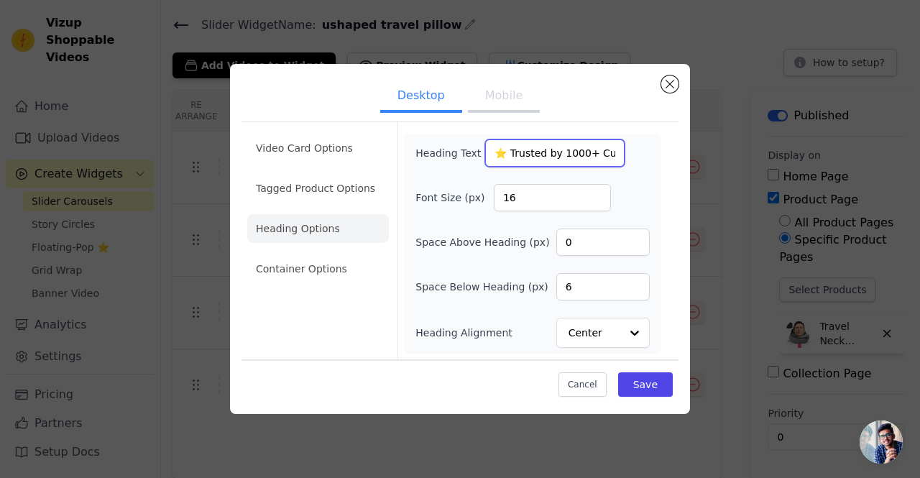
click at [524, 154] on input "⭐ Trusted by 1000+ Customers" at bounding box center [554, 152] width 139 height 27
paste input "5-Star Comfort in Action"
type input "5-Star Comfort in Action"
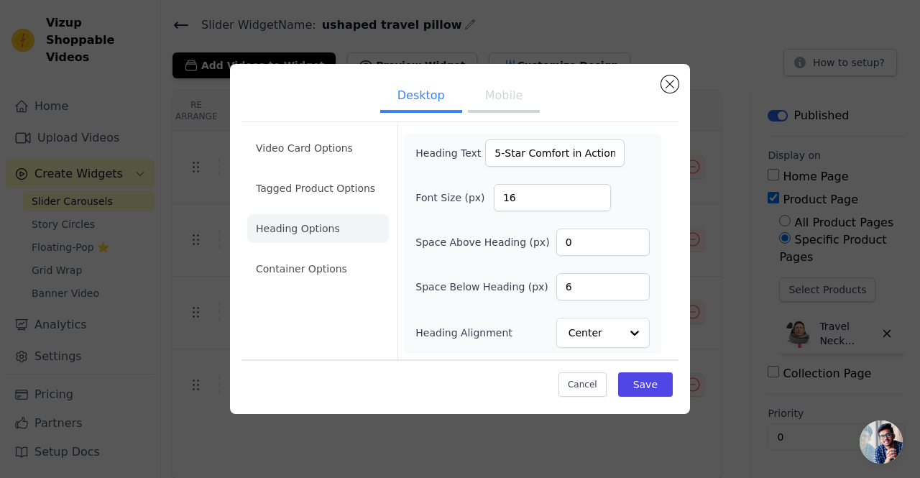
click at [621, 158] on div "Heading Text 5-Star Comfort in Action" at bounding box center [532, 152] width 234 height 27
click at [489, 155] on input "5-Star Comfort in Action" at bounding box center [554, 152] width 139 height 27
click at [596, 155] on input "5-Star Comfort in Action" at bounding box center [554, 152] width 139 height 27
click at [504, 91] on button "Mobile" at bounding box center [504, 97] width 72 height 32
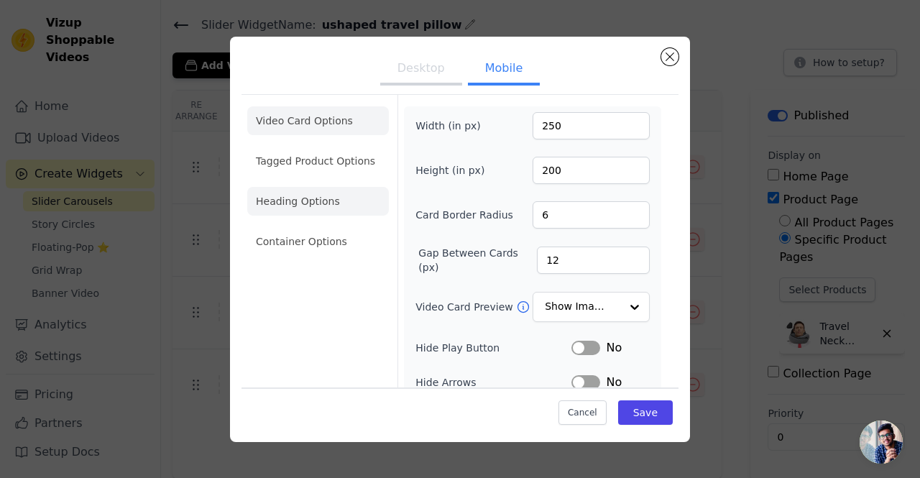
click at [308, 200] on li "Heading Options" at bounding box center [318, 201] width 142 height 29
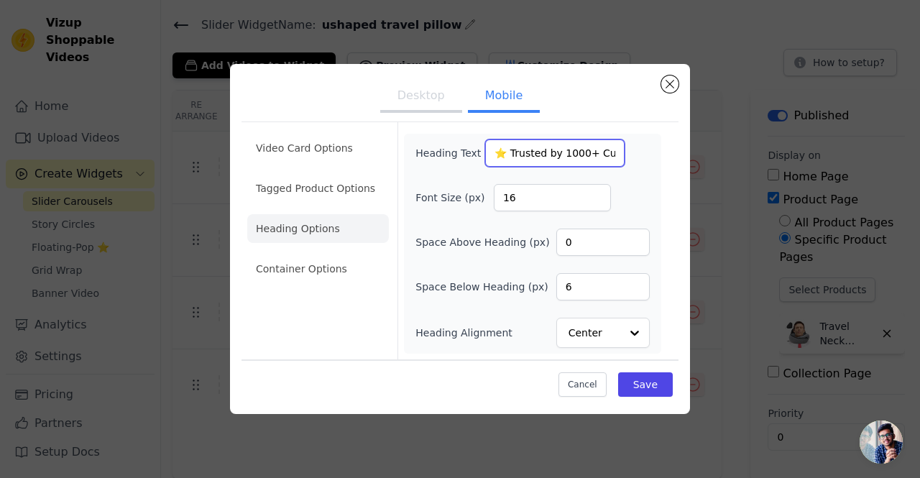
click at [555, 149] on input "⭐ Trusted by 1000+ Customers" at bounding box center [554, 152] width 139 height 27
paste input "5-Star Comfort in Action"
click at [633, 162] on div "Heading Text 5-Star Comfort in Action" at bounding box center [532, 152] width 234 height 27
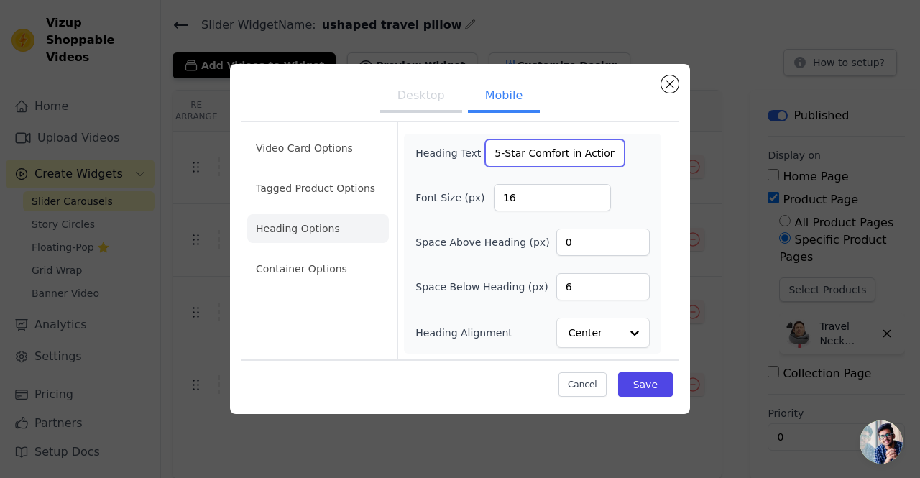
click at [519, 149] on input "5-Star Comfort in Action" at bounding box center [554, 152] width 139 height 27
paste input "See Why Customers Love It"
drag, startPoint x: 527, startPoint y: 159, endPoint x: 443, endPoint y: 162, distance: 84.1
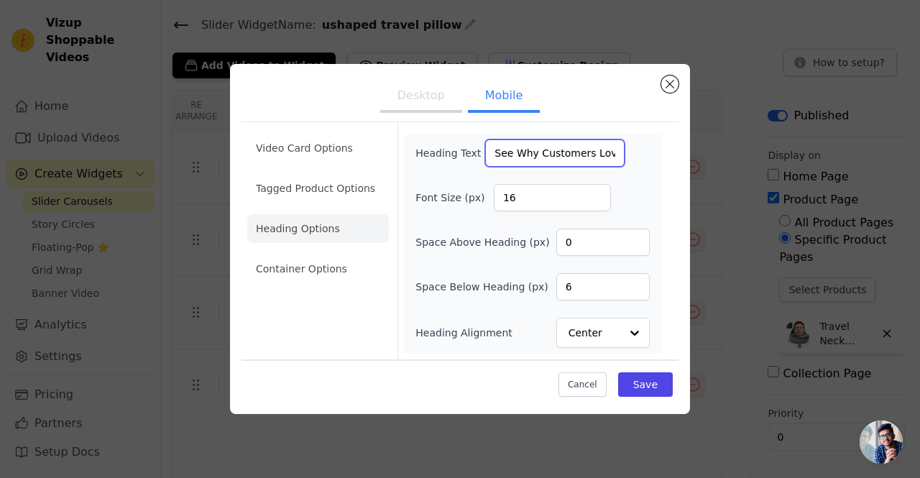
click at [443, 162] on div "Heading Text See Why Customers Love It" at bounding box center [519, 152] width 209 height 27
click at [527, 156] on input "See Why Customers Love It" at bounding box center [554, 152] width 139 height 27
drag, startPoint x: 502, startPoint y: 157, endPoint x: 633, endPoint y: 159, distance: 130.8
click at [633, 159] on div "Heading Text See Why Customers Love It" at bounding box center [532, 152] width 234 height 27
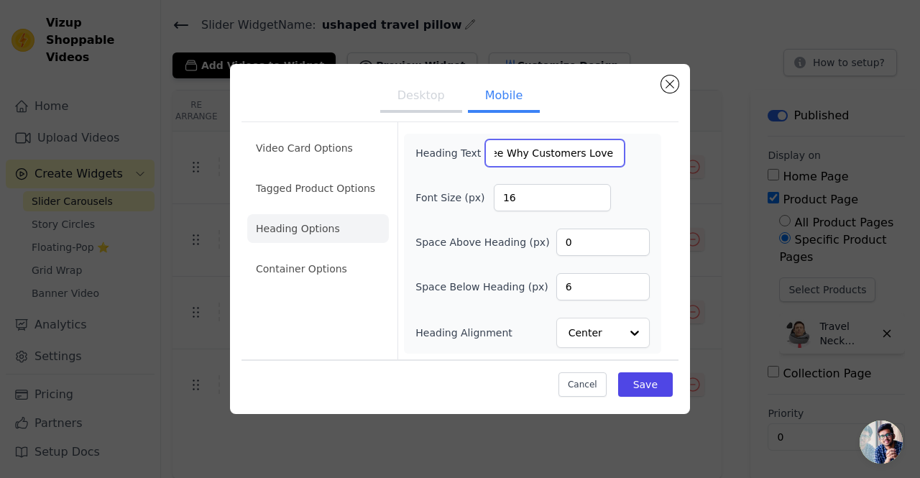
click at [591, 157] on input "See Why Customers Love It" at bounding box center [554, 152] width 139 height 27
click at [603, 152] on input "See Why Customers Love It" at bounding box center [554, 152] width 139 height 27
click at [603, 151] on input "See Why Customers Love It" at bounding box center [554, 152] width 139 height 27
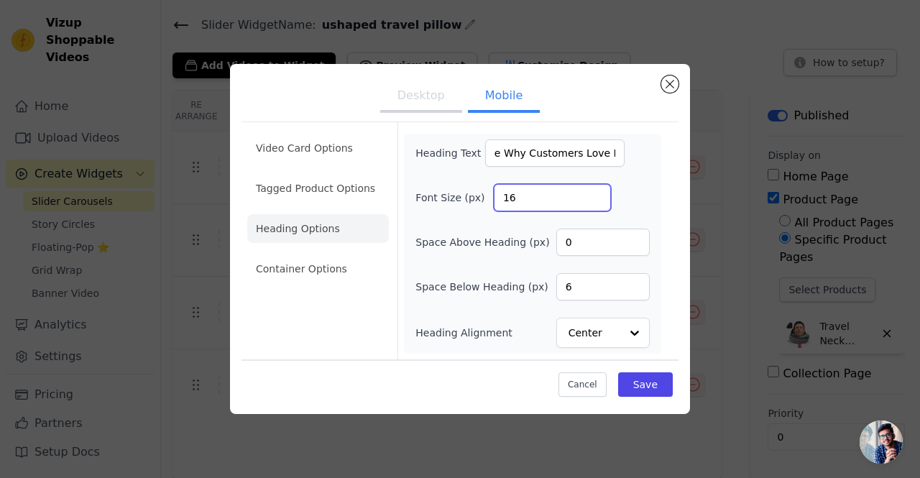
drag, startPoint x: 603, startPoint y: 151, endPoint x: 618, endPoint y: 173, distance: 26.5
click at [618, 173] on div "Heading Text See Why Customers Love It Font Size (px) 16 Space Above Heading (p…" at bounding box center [532, 243] width 234 height 208
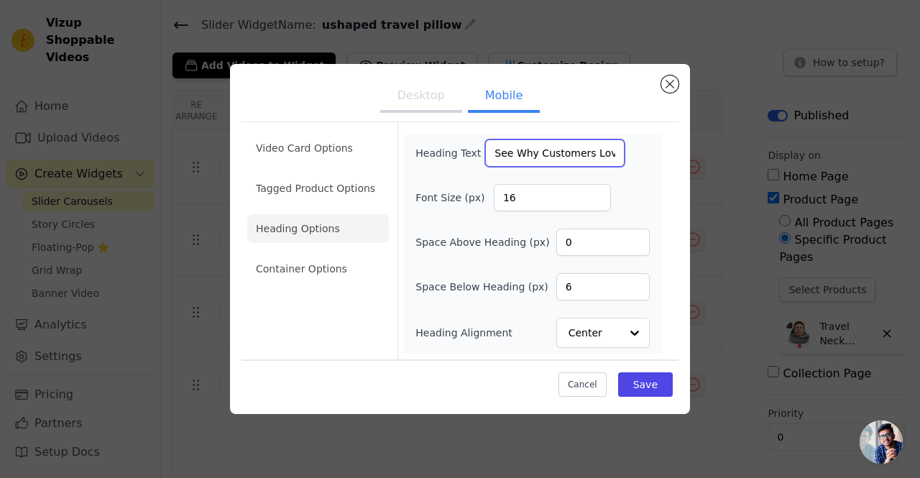
click at [601, 153] on input "See Why Customers Love It" at bounding box center [554, 152] width 139 height 27
click at [578, 154] on input "See Why Customers Love It" at bounding box center [554, 152] width 139 height 27
drag, startPoint x: 578, startPoint y: 152, endPoint x: 640, endPoint y: 152, distance: 62.5
click at [640, 152] on div "Heading Text See Why Customers Love It" at bounding box center [532, 152] width 234 height 27
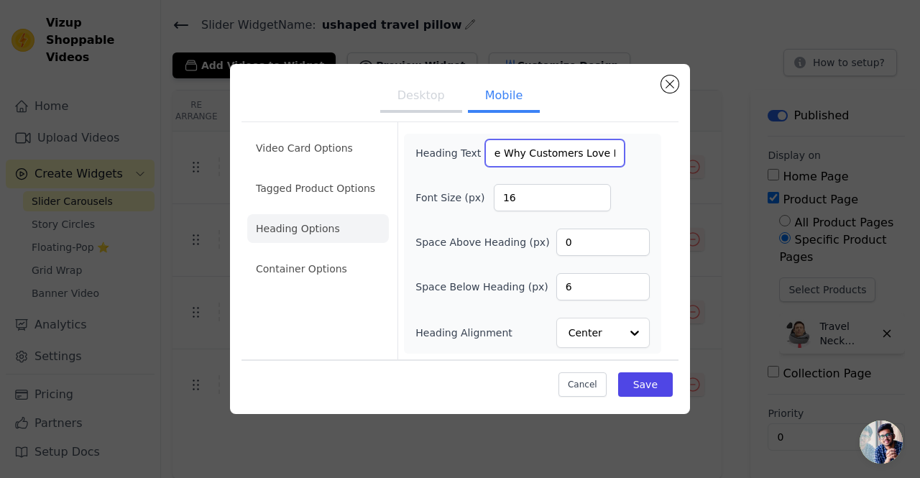
click at [602, 150] on input "See Why Customers Love It" at bounding box center [554, 152] width 139 height 27
click at [598, 151] on input "See Why Customers Love It" at bounding box center [554, 152] width 139 height 27
click at [571, 154] on input "See Why Customers Love It ❤️" at bounding box center [554, 152] width 139 height 27
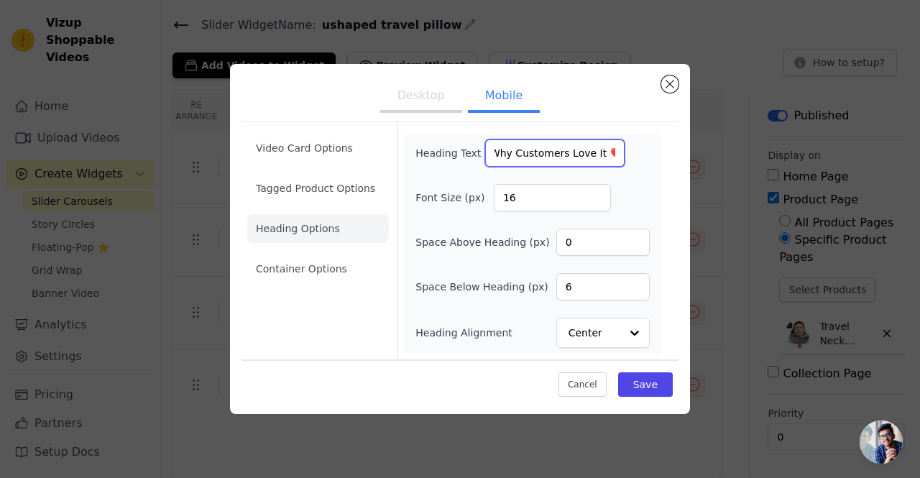
click at [571, 154] on input "See Why Customers Love It ❤️" at bounding box center [554, 152] width 139 height 27
type input "See Why Customers Love It ❤️"
click at [424, 93] on button "Desktop" at bounding box center [421, 97] width 82 height 32
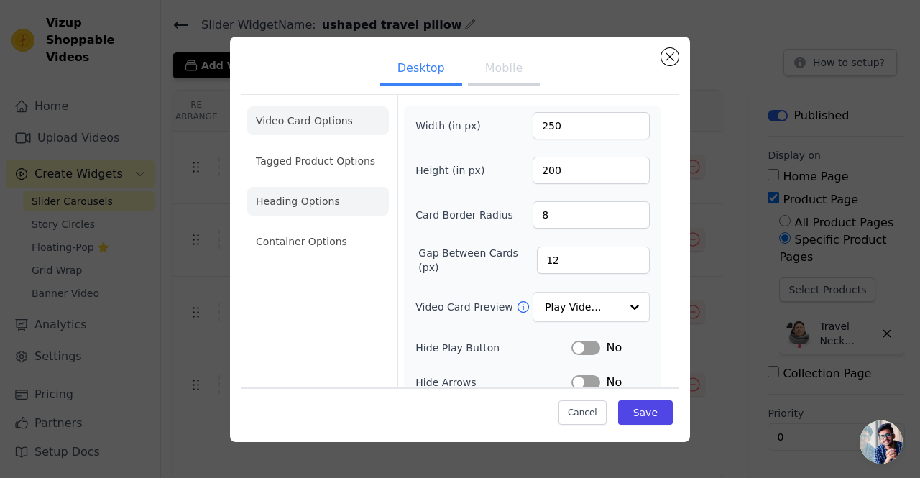
click at [313, 210] on li "Heading Options" at bounding box center [318, 201] width 142 height 29
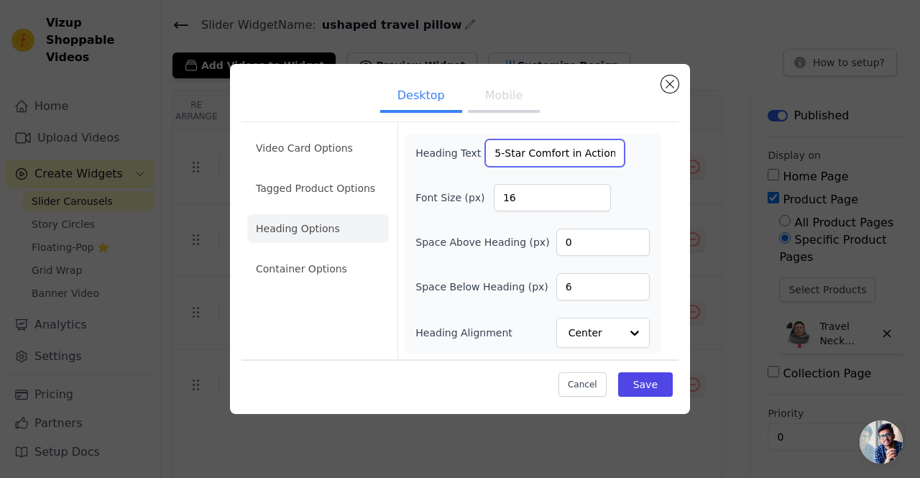
click at [540, 162] on input "5-Star Comfort in Action" at bounding box center [554, 152] width 139 height 27
click at [540, 161] on input "5-Star Comfort in Action" at bounding box center [554, 152] width 139 height 27
paste input "See Why Customers Love It ❤️"
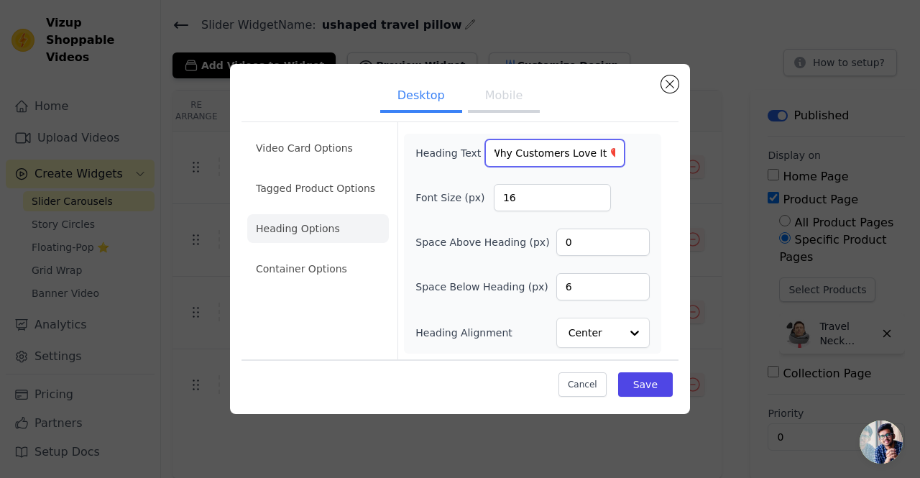
type input "See Why Customers Love It ❤️"
click at [649, 173] on div "Heading Text See Why Customers Love It ❤️ Font Size (px) 16 Space Above Heading…" at bounding box center [532, 243] width 234 height 208
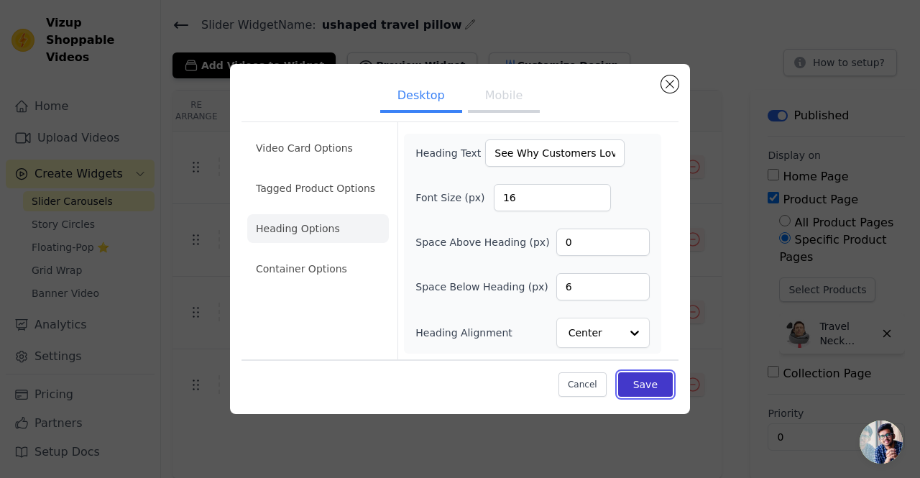
click at [646, 379] on button "Save" at bounding box center [645, 384] width 55 height 24
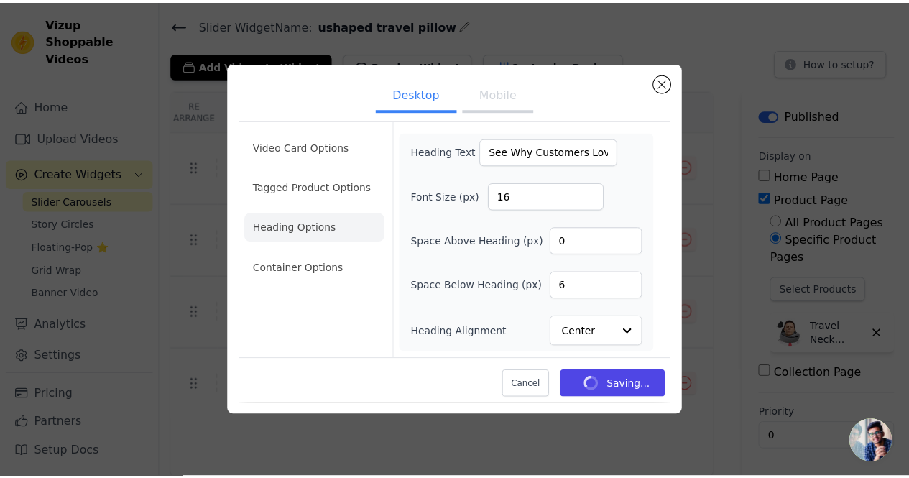
scroll to position [42, 0]
